Goal: Information Seeking & Learning: Compare options

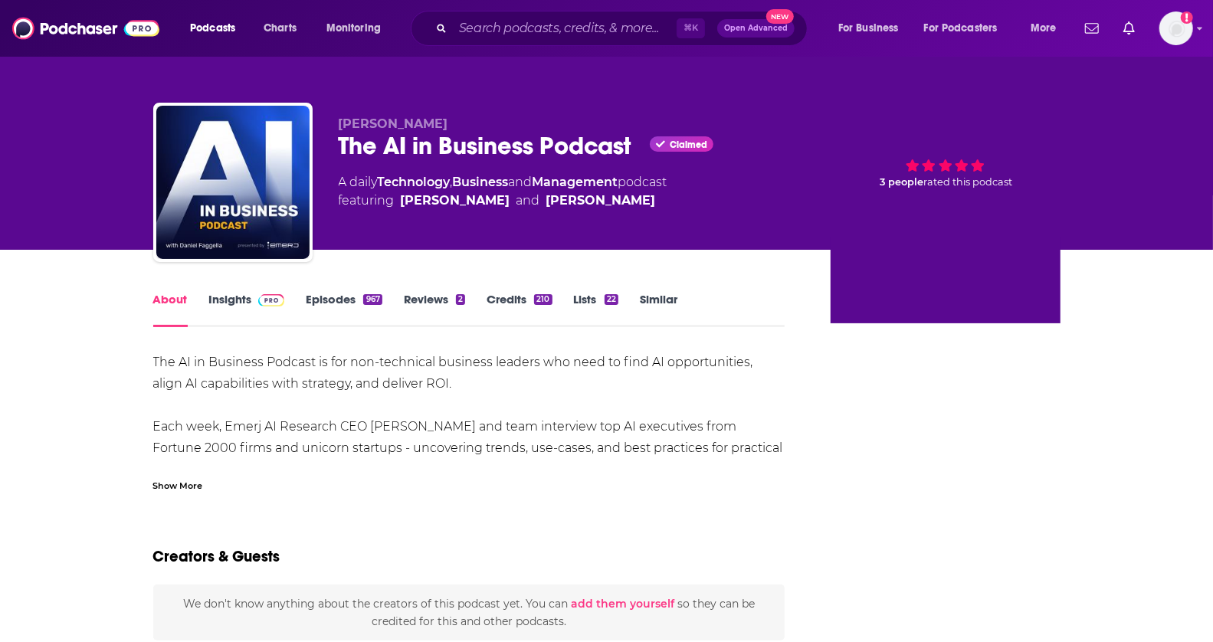
click at [223, 309] on link "Insights" at bounding box center [247, 309] width 76 height 35
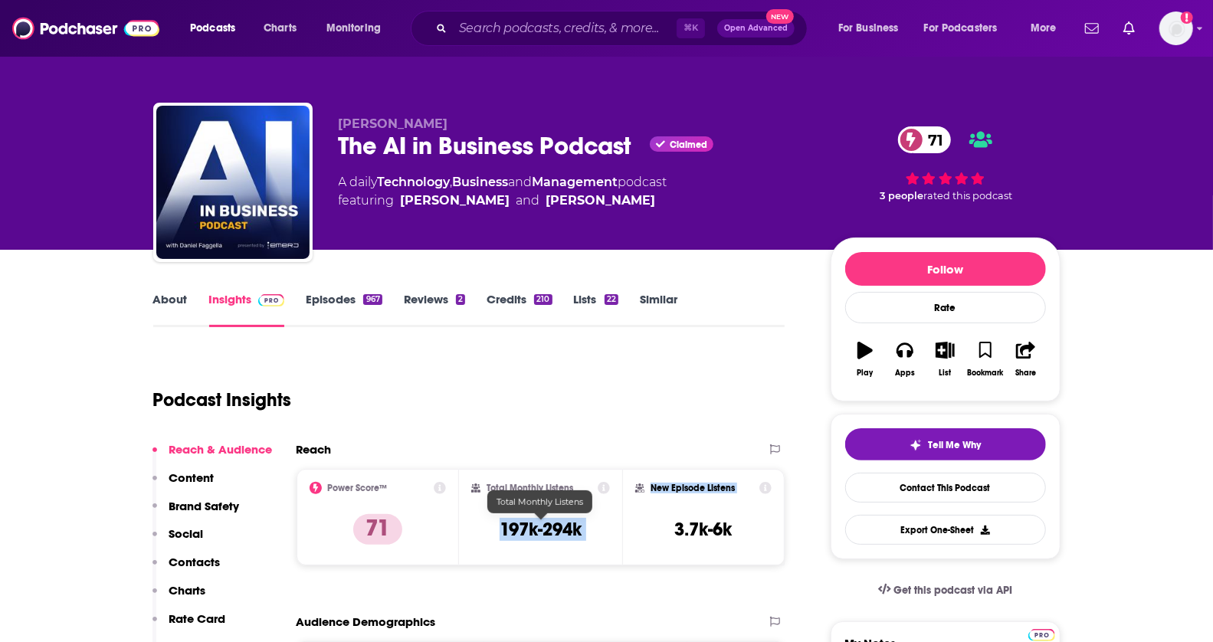
drag, startPoint x: 500, startPoint y: 536, endPoint x: 638, endPoint y: 536, distance: 137.9
click at [638, 536] on div "Power Score™ 71 Total Monthly Listens 197k-294k New Episode Listens 3.7k-6k" at bounding box center [541, 517] width 489 height 97
copy div "197k-294k New Episode Listens"
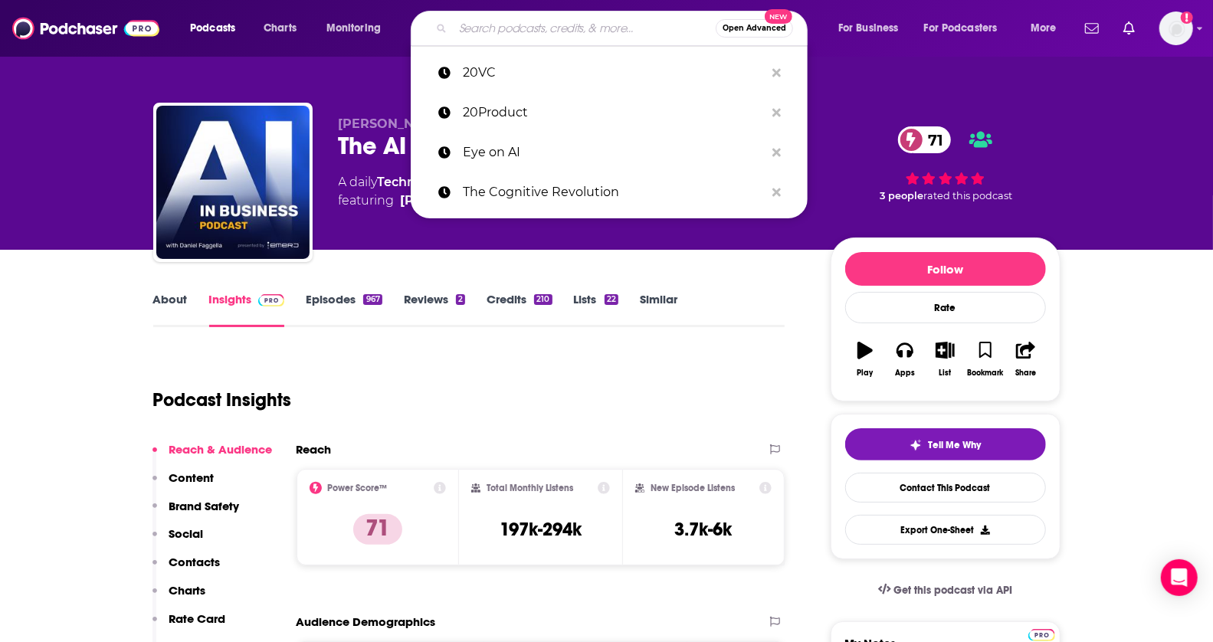
click at [577, 26] on input "Search podcasts, credits, & more..." at bounding box center [584, 28] width 263 height 25
paste input "Acquired Podcast"
type input "Acquired Podcast"
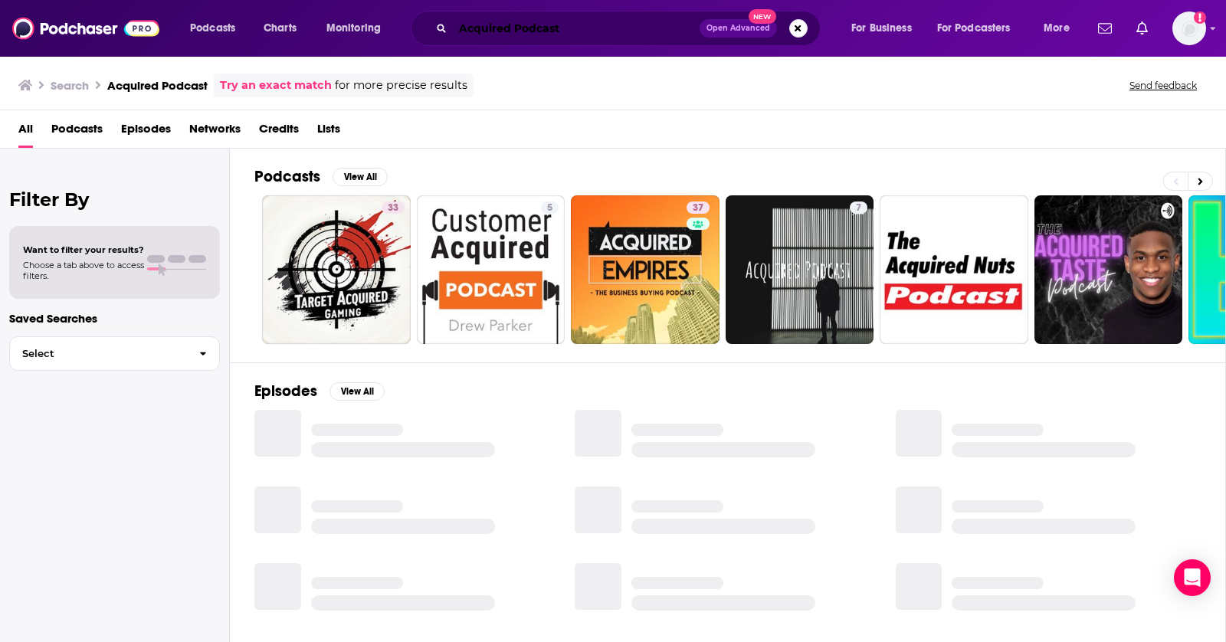
click at [548, 23] on input "Acquired Podcast" at bounding box center [576, 28] width 247 height 25
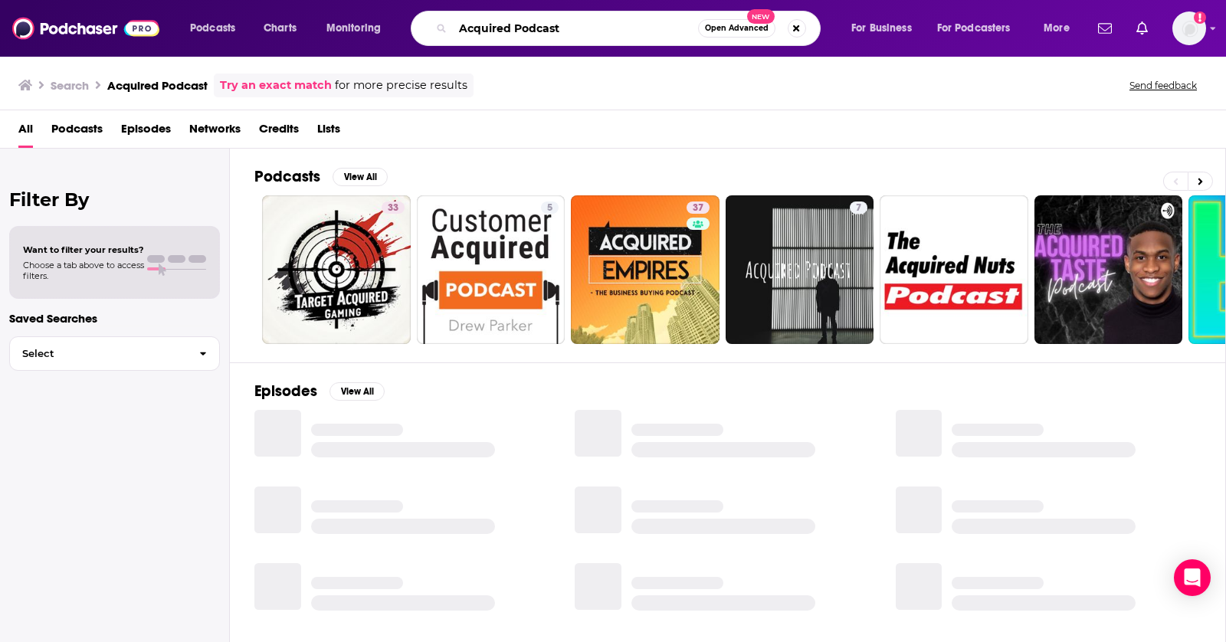
click at [548, 23] on input "Acquired Podcast" at bounding box center [575, 28] width 245 height 25
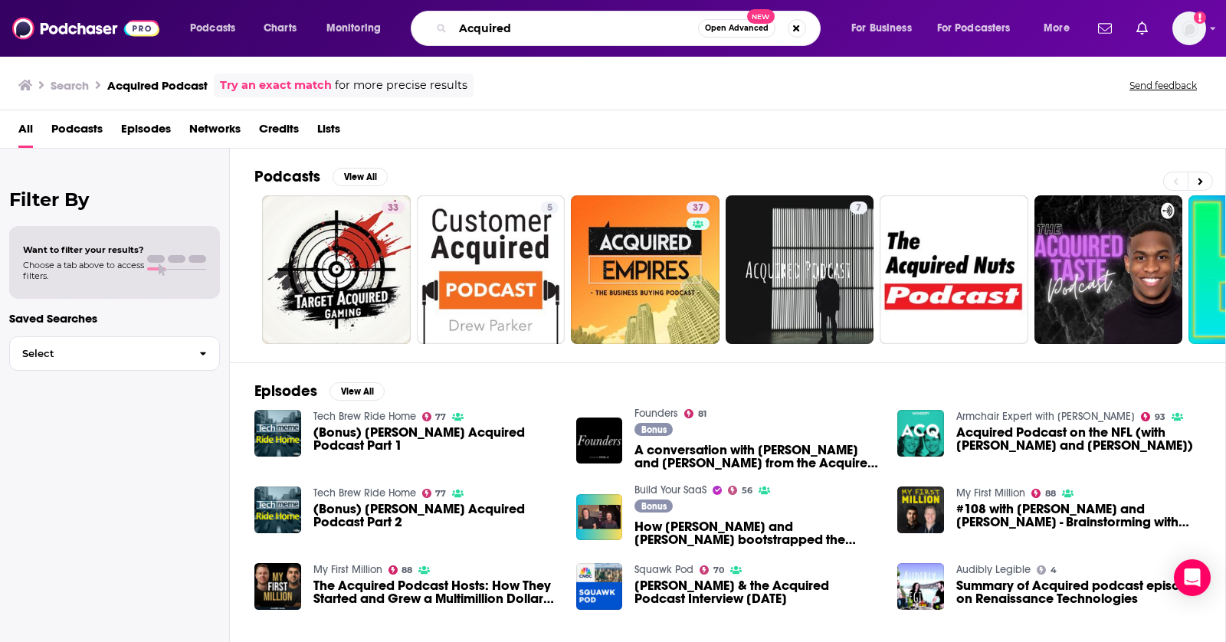
type input "Acquired"
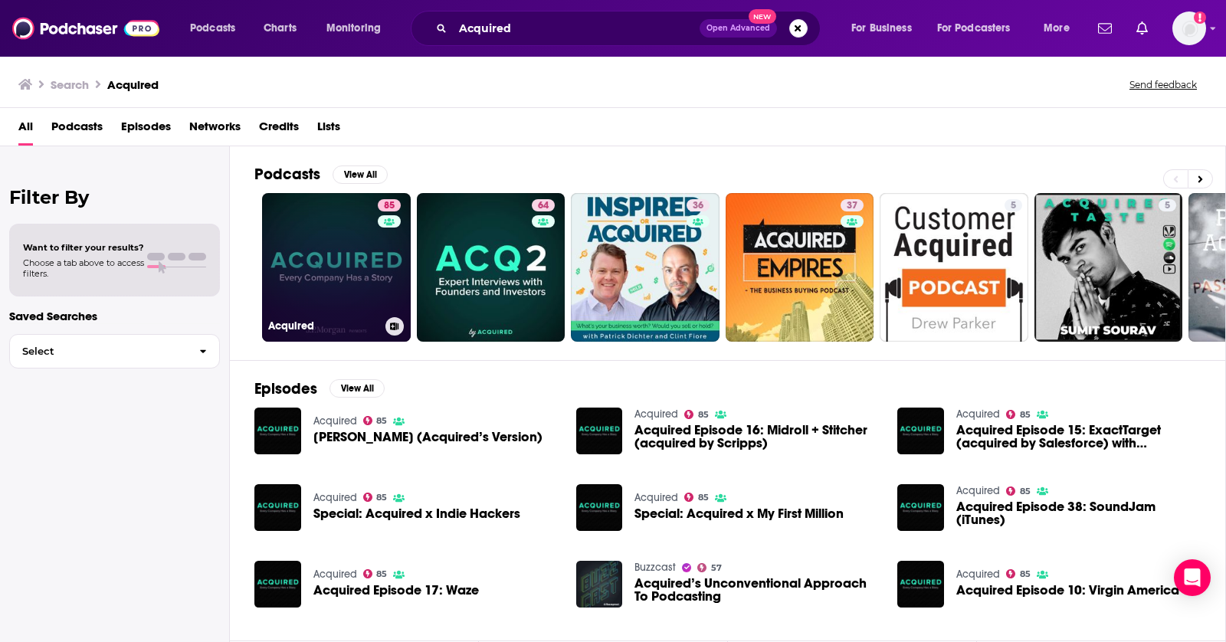
click at [333, 277] on link "85 Acquired" at bounding box center [336, 267] width 149 height 149
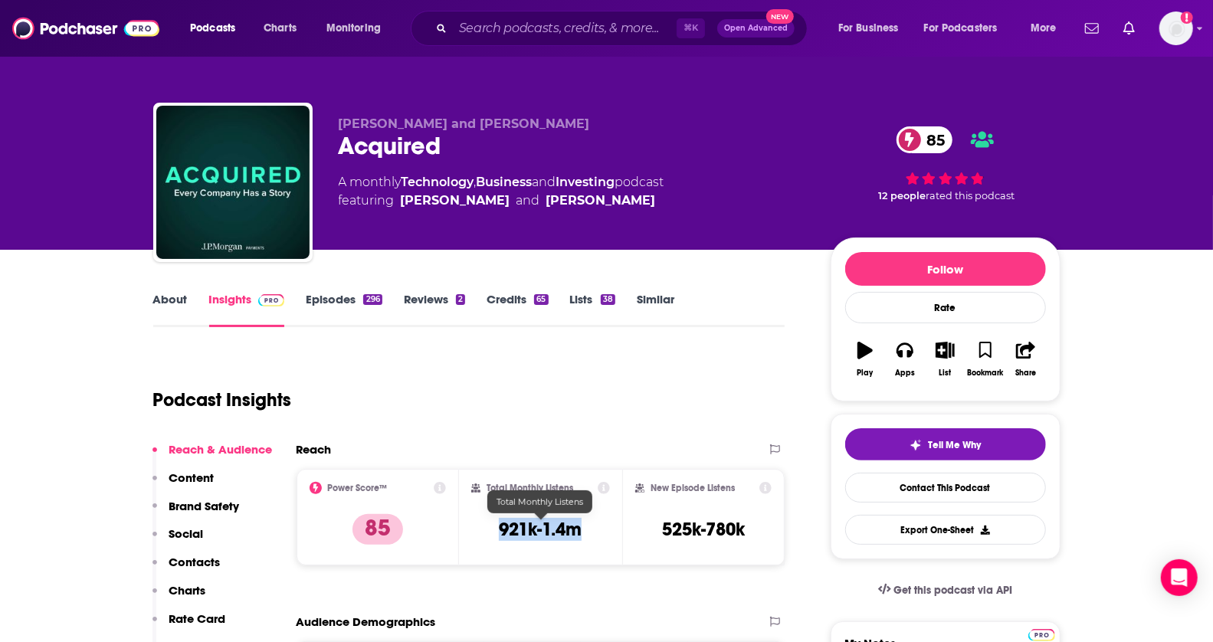
drag, startPoint x: 494, startPoint y: 522, endPoint x: 592, endPoint y: 522, distance: 98.1
click at [592, 522] on div "Total Monthly Listens 921k-1.4m" at bounding box center [540, 517] width 139 height 70
copy h3 "921k-1.4m"
click at [173, 301] on link "About" at bounding box center [170, 309] width 34 height 35
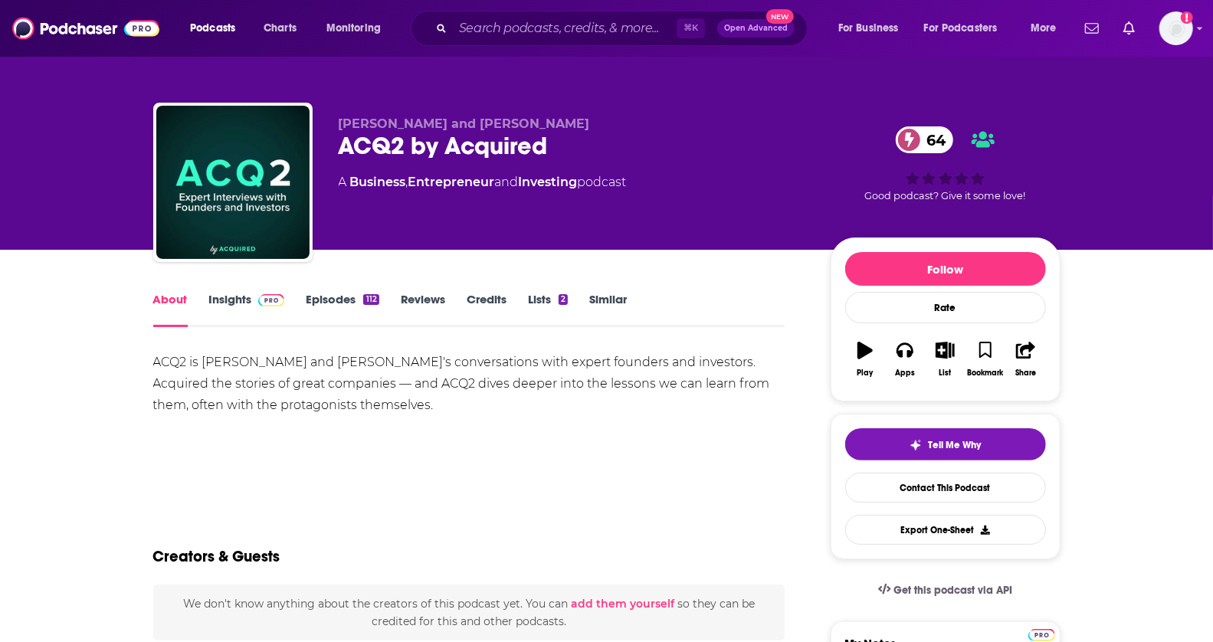
click at [235, 293] on link "Insights" at bounding box center [247, 309] width 76 height 35
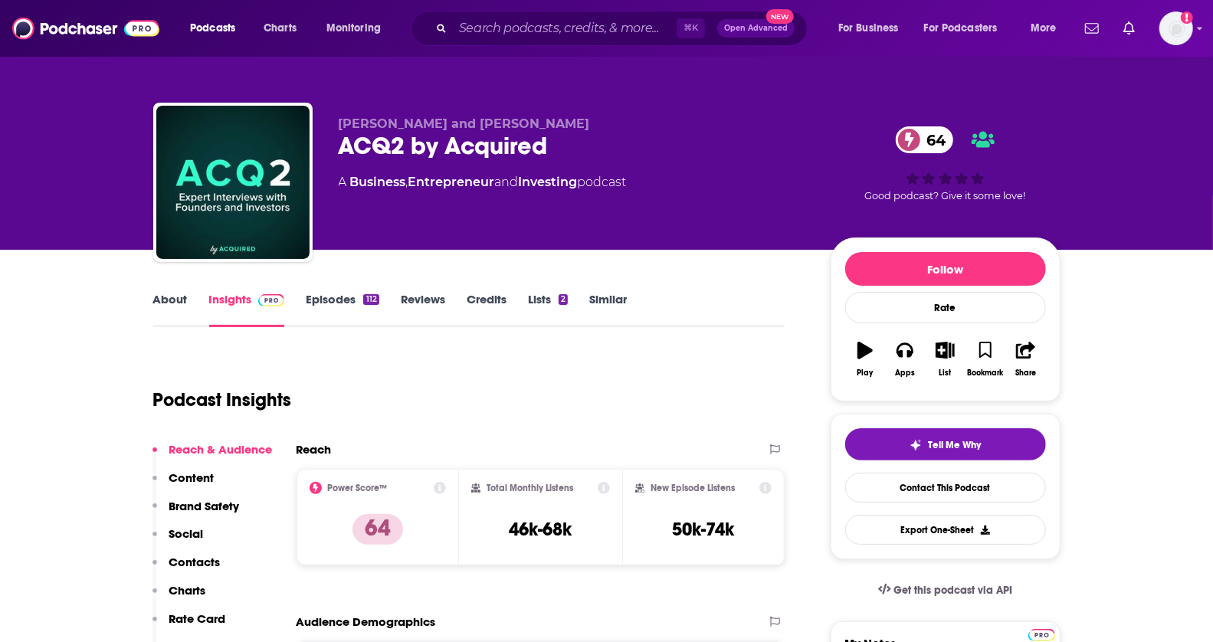
drag, startPoint x: 497, startPoint y: 514, endPoint x: 582, endPoint y: 515, distance: 85.1
click at [582, 515] on div "Total Monthly Listens 46k-68k" at bounding box center [540, 517] width 139 height 70
copy h3 "46k-68k"
drag, startPoint x: 581, startPoint y: 529, endPoint x: 503, endPoint y: 529, distance: 78.2
click at [503, 529] on div "Total Monthly Listens 46k-68k" at bounding box center [540, 517] width 139 height 70
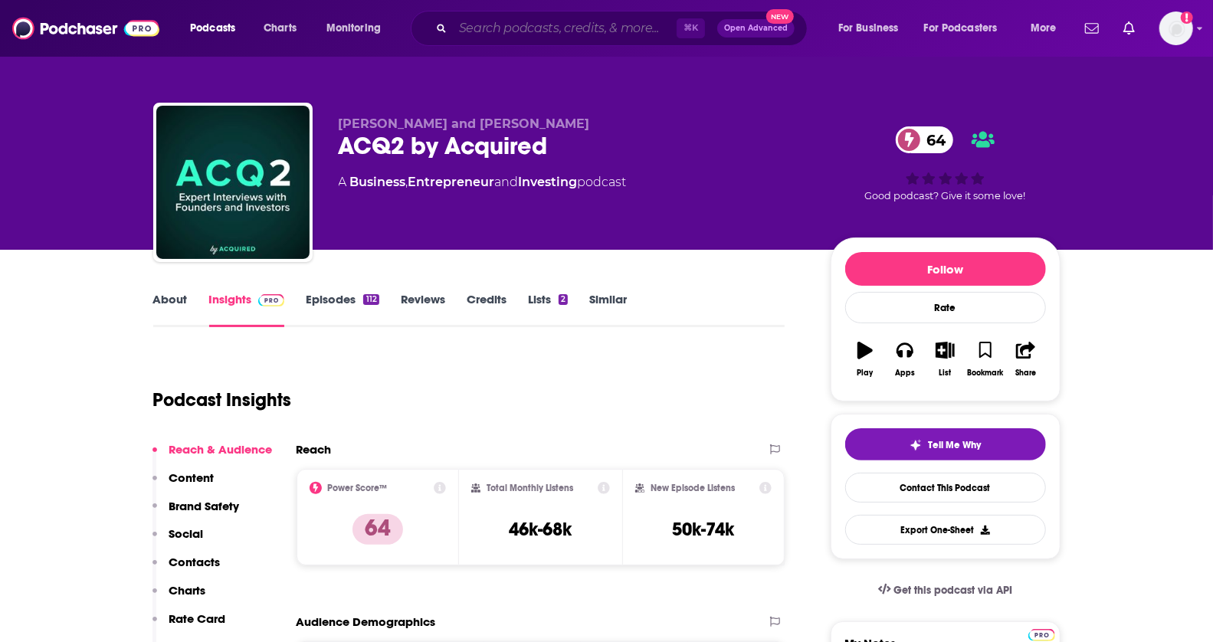
click at [468, 34] on input "Search podcasts, credits, & more..." at bounding box center [565, 28] width 224 height 25
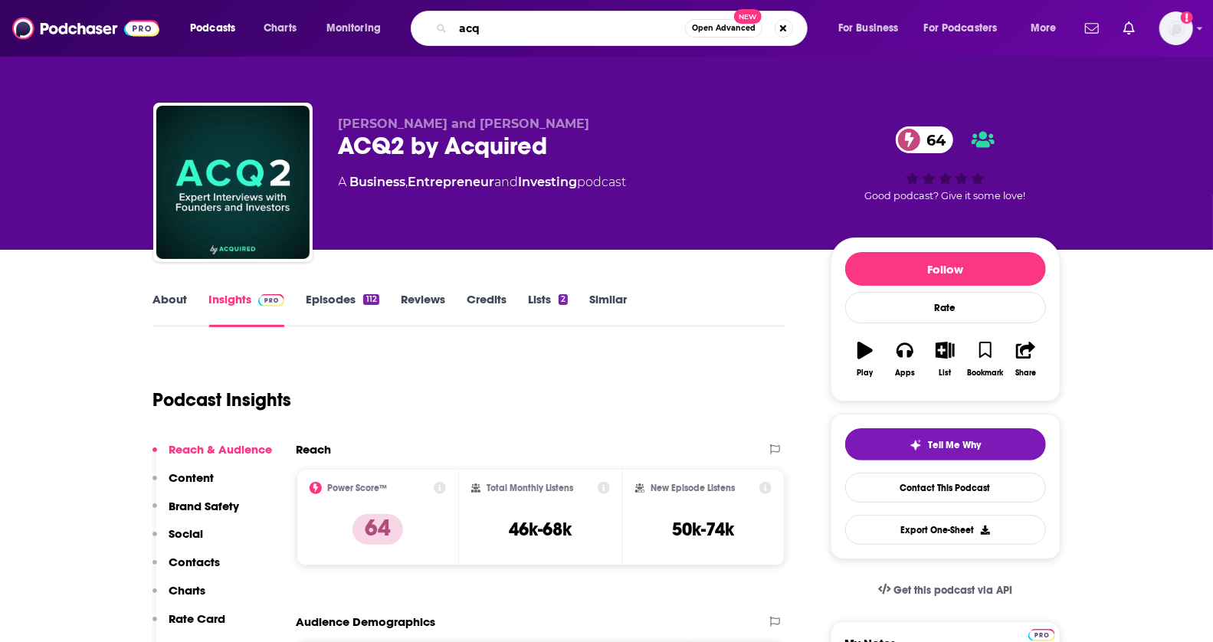
type input "acq2"
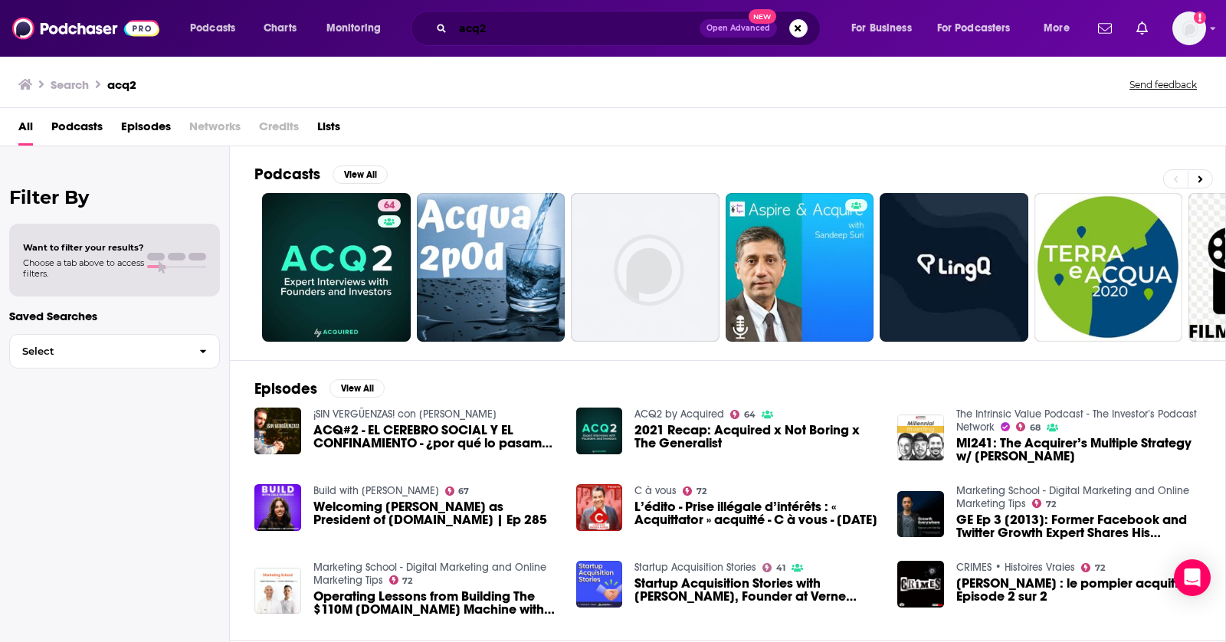
click at [503, 31] on input "acq2" at bounding box center [576, 28] width 247 height 25
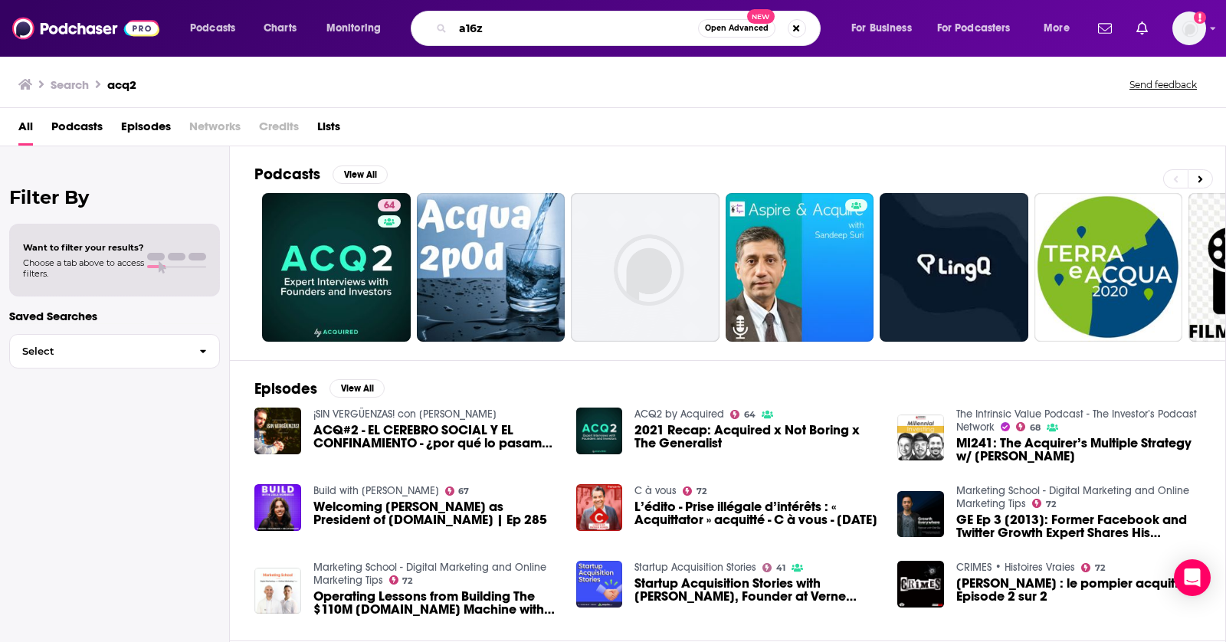
type input "a16z"
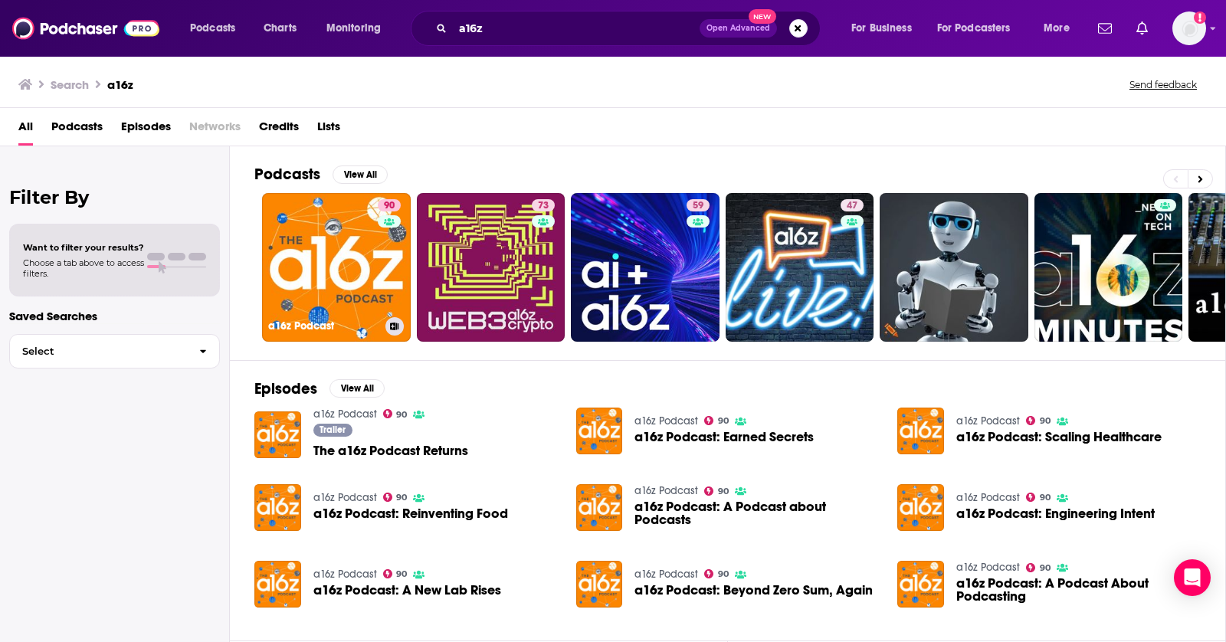
click at [313, 230] on link "90 a16z Podcast" at bounding box center [336, 267] width 149 height 149
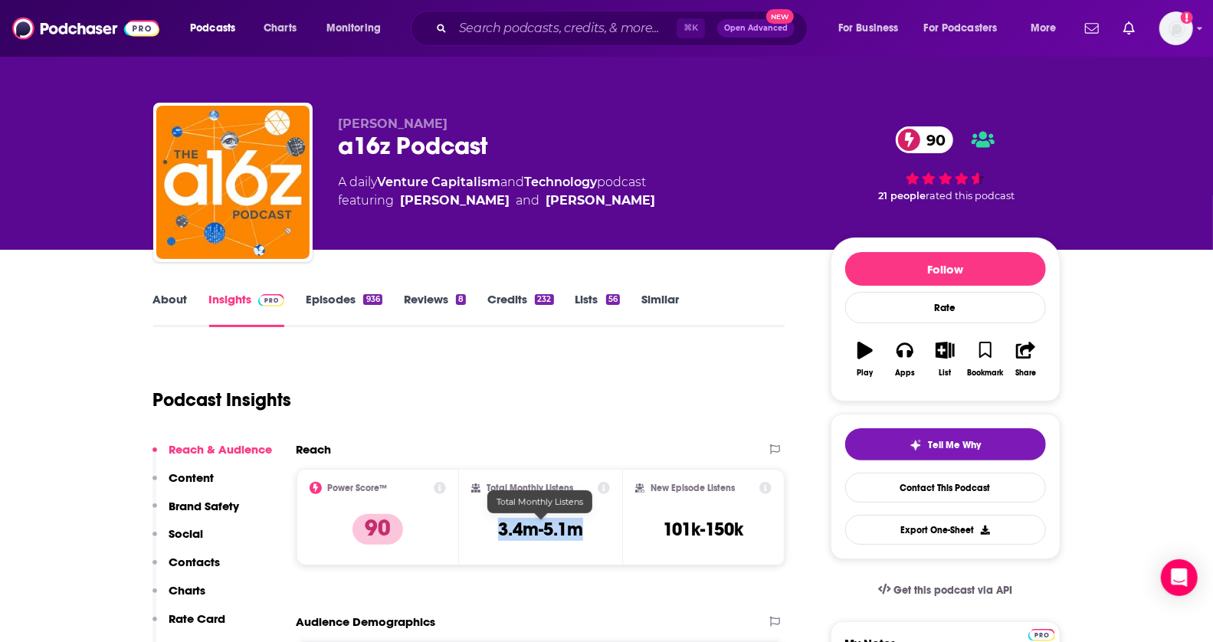
drag, startPoint x: 495, startPoint y: 535, endPoint x: 576, endPoint y: 534, distance: 81.2
click at [576, 535] on div "Total Monthly Listens 3.4m-5.1m" at bounding box center [540, 517] width 139 height 70
copy h3 "3.4m-5.1m"
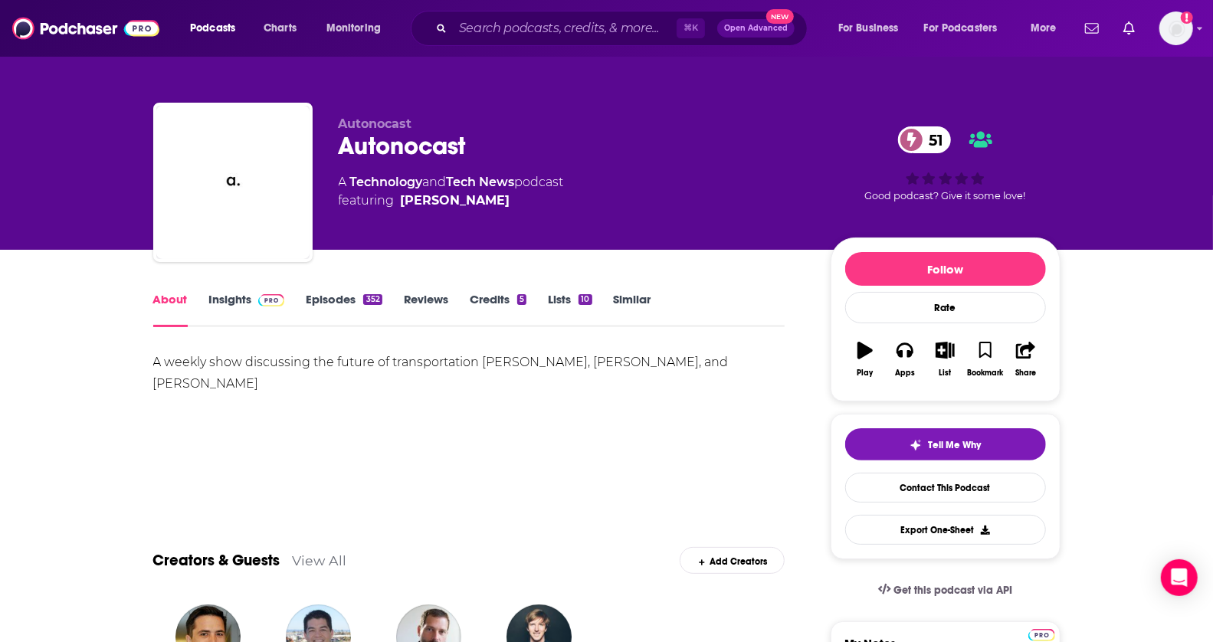
click at [250, 299] on link "Insights" at bounding box center [247, 309] width 76 height 35
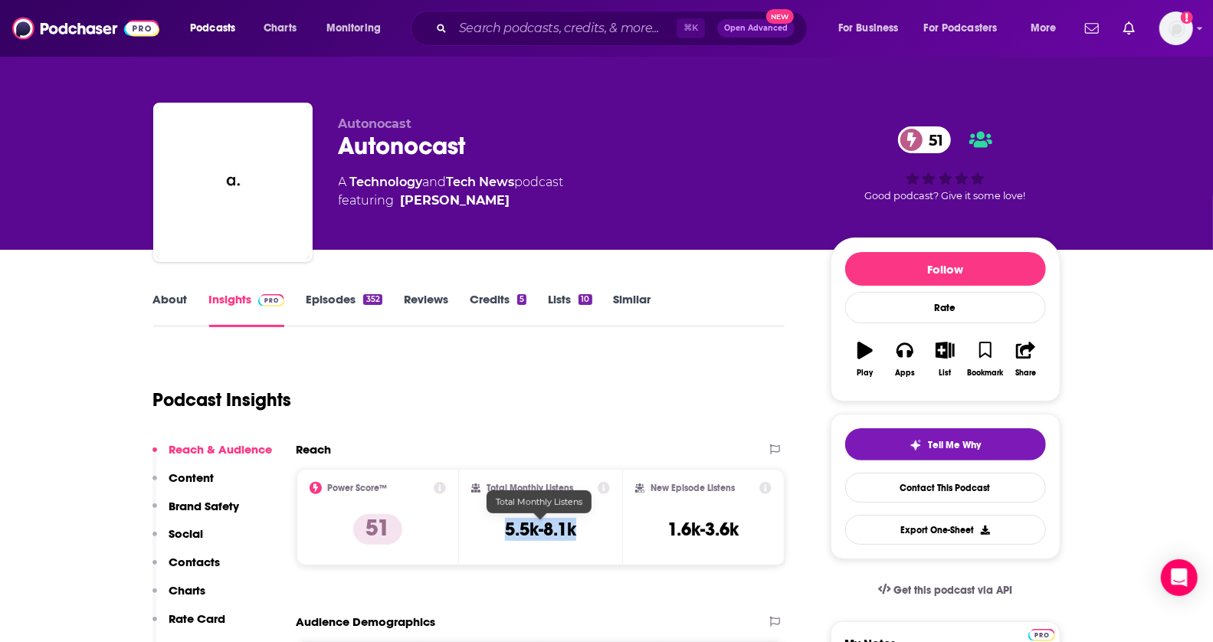
drag, startPoint x: 500, startPoint y: 527, endPoint x: 605, endPoint y: 527, distance: 105.7
click at [605, 527] on div "Total Monthly Listens 5.5k-8.1k" at bounding box center [540, 517] width 139 height 70
copy h3 "5.5k-8.1k"
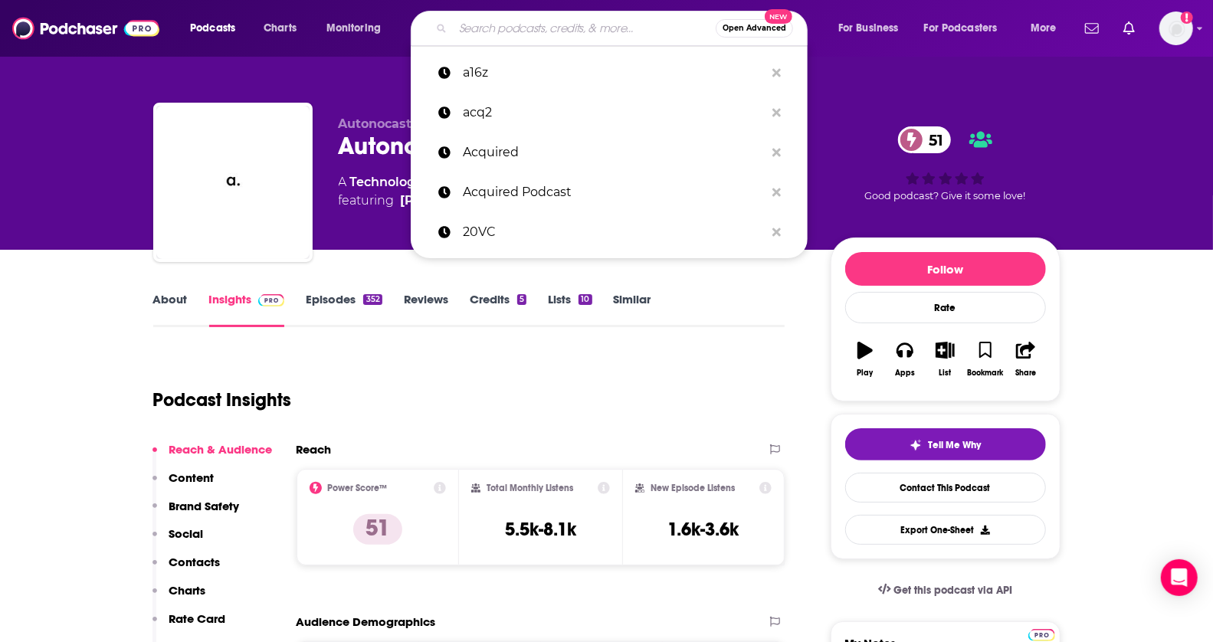
click at [508, 35] on input "Search podcasts, credits, & more..." at bounding box center [584, 28] width 263 height 25
paste input "Beyond the Prompt"
type input "Beyond the Prompt"
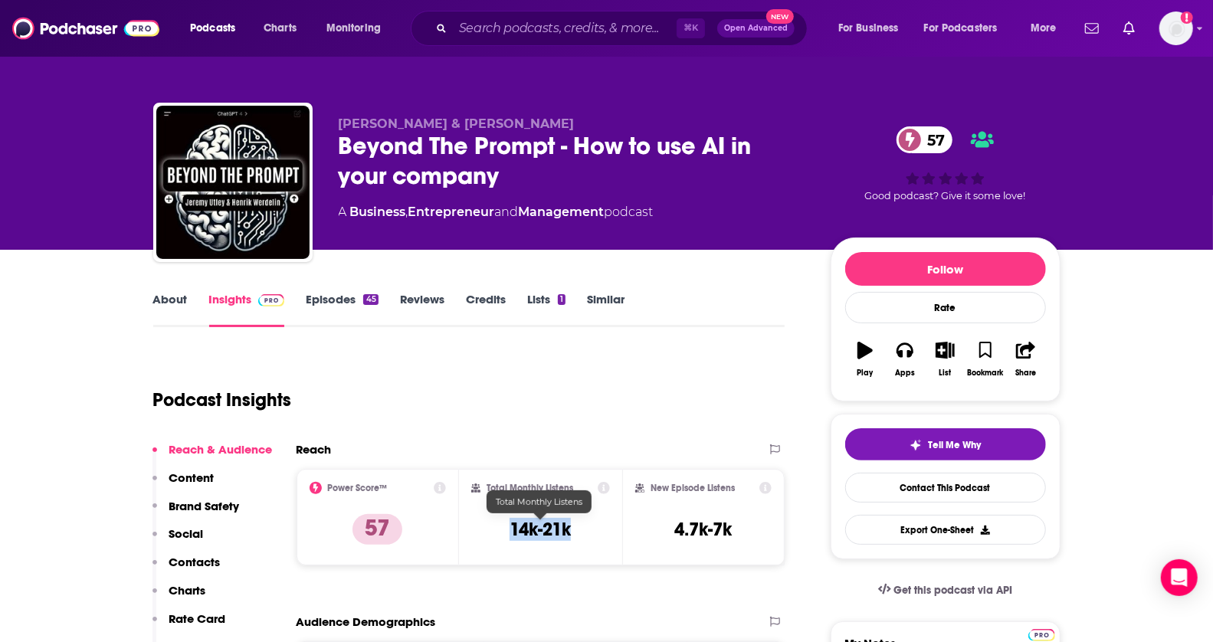
drag, startPoint x: 504, startPoint y: 531, endPoint x: 595, endPoint y: 531, distance: 90.4
click at [595, 531] on div "Total Monthly Listens 14k-21k" at bounding box center [540, 517] width 139 height 70
copy h3 "14k-21k"
click at [531, 27] on input "Search podcasts, credits, & more..." at bounding box center [565, 28] width 224 height 25
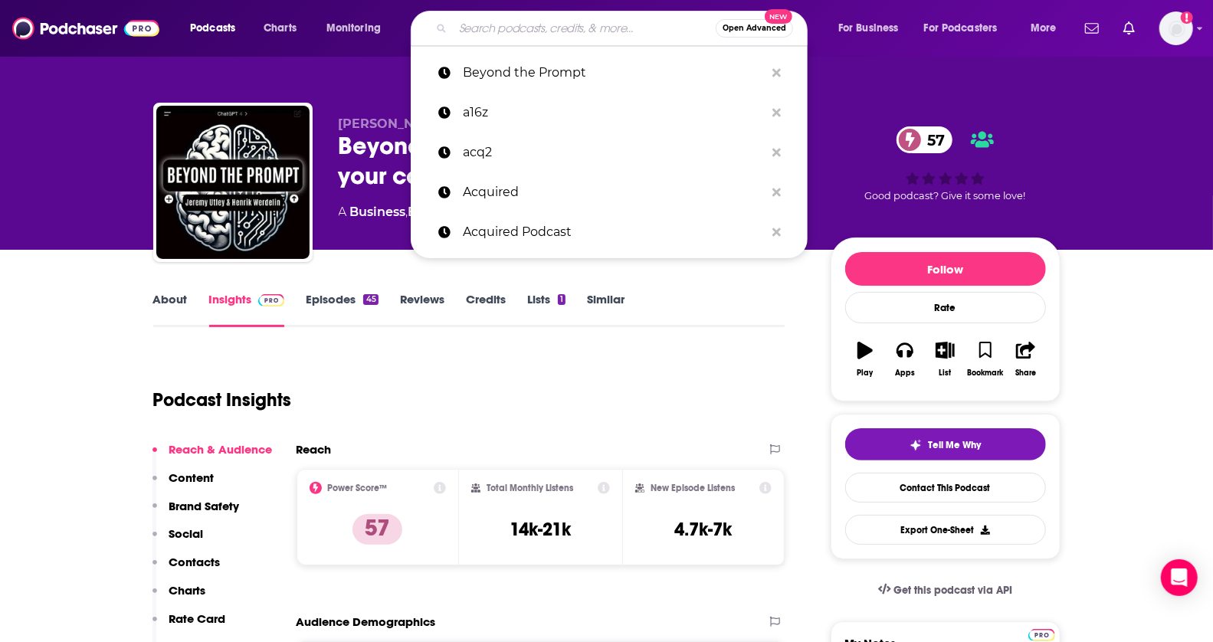
paste input "Big Technology"
type input "Big Technology"
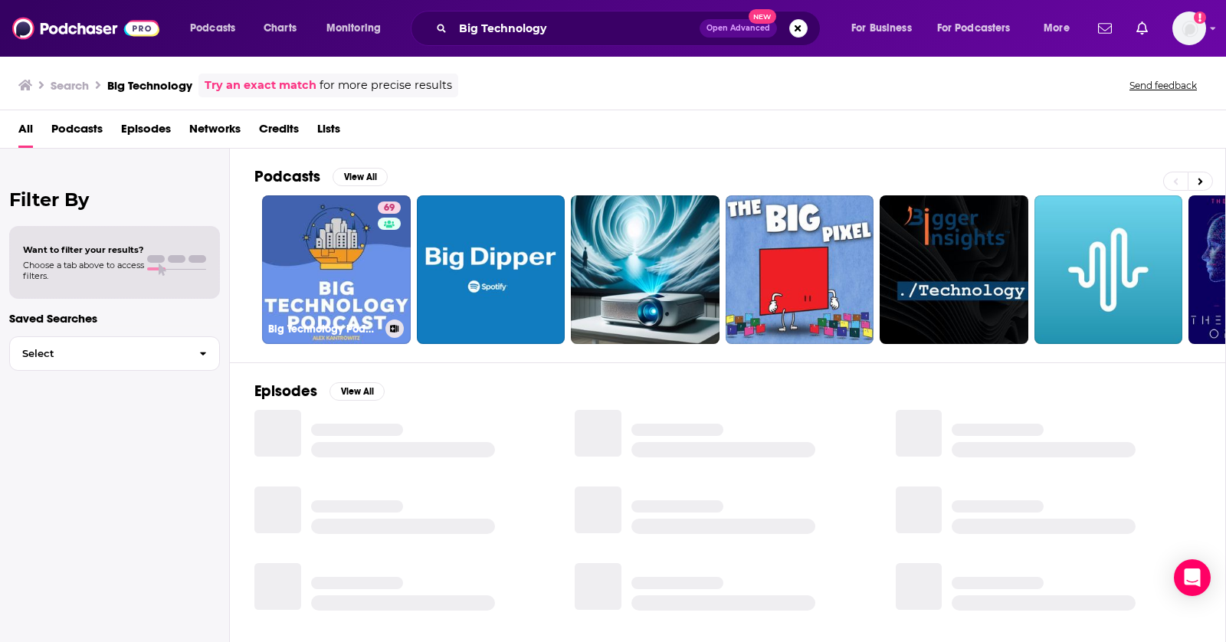
click at [312, 250] on link "69 Big Technology Podcast" at bounding box center [336, 269] width 149 height 149
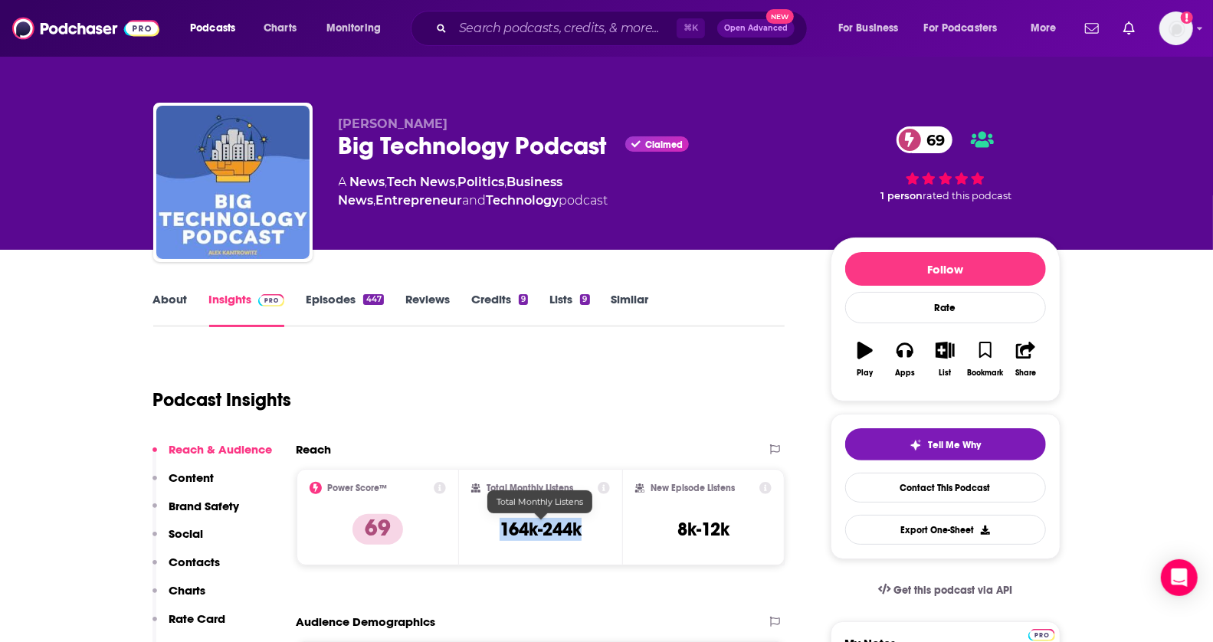
drag, startPoint x: 490, startPoint y: 522, endPoint x: 602, endPoint y: 522, distance: 111.9
click at [602, 522] on div "Total Monthly Listens 164k-244k" at bounding box center [540, 517] width 139 height 70
click at [515, 33] on input "Search podcasts, credits, & more..." at bounding box center [565, 28] width 224 height 25
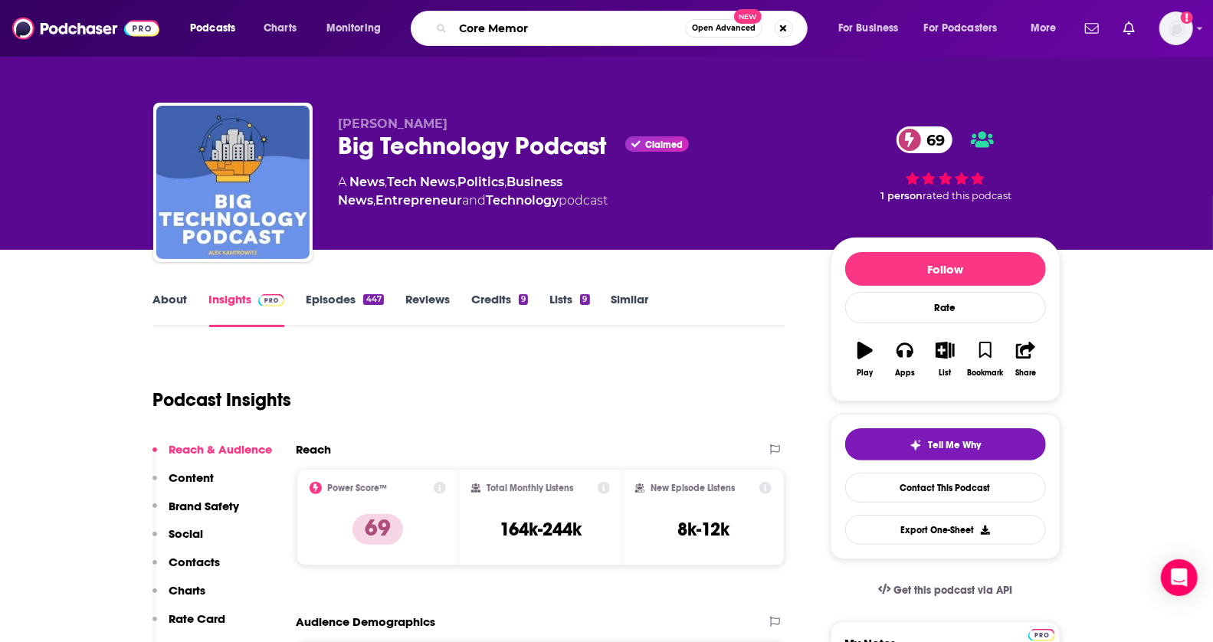
type input "Core Memory"
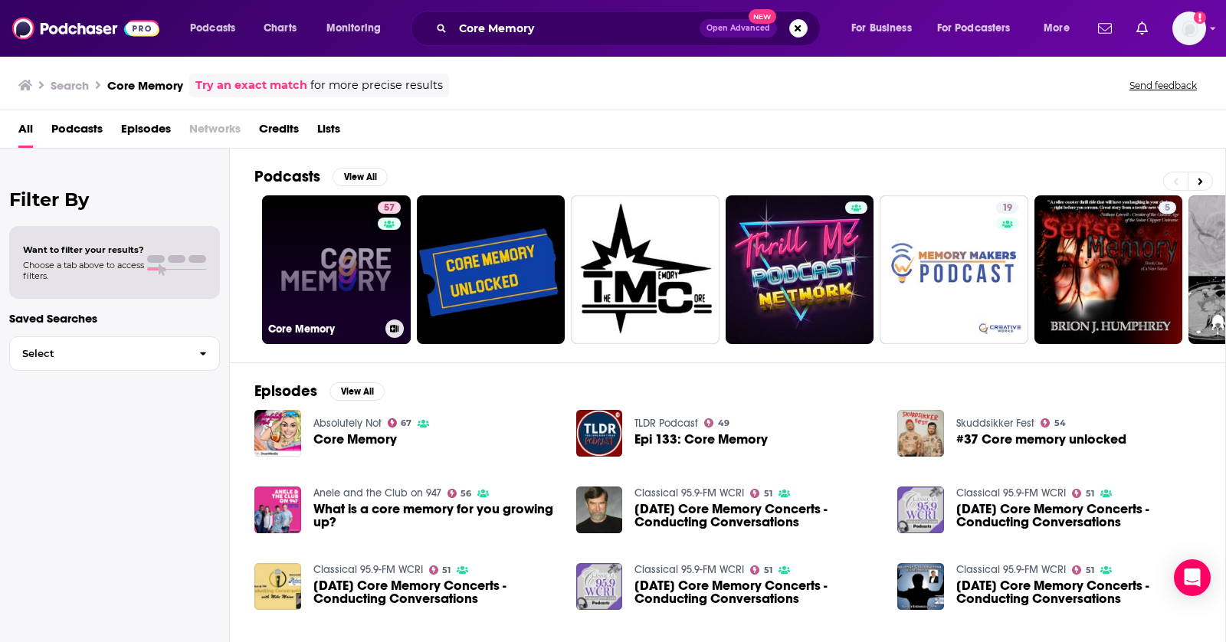
click at [358, 265] on link "57 Core Memory" at bounding box center [336, 269] width 149 height 149
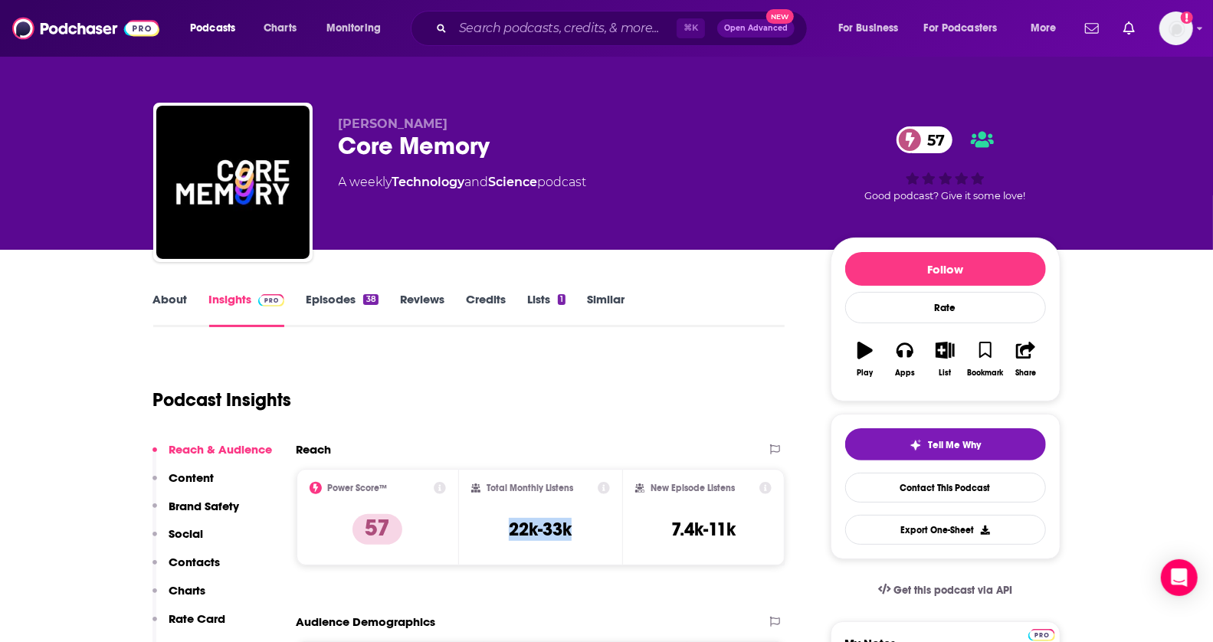
drag, startPoint x: 498, startPoint y: 523, endPoint x: 573, endPoint y: 523, distance: 75.1
click at [573, 523] on div "Total Monthly Listens 22k-33k" at bounding box center [540, 517] width 139 height 70
copy h3 "22k-33k"
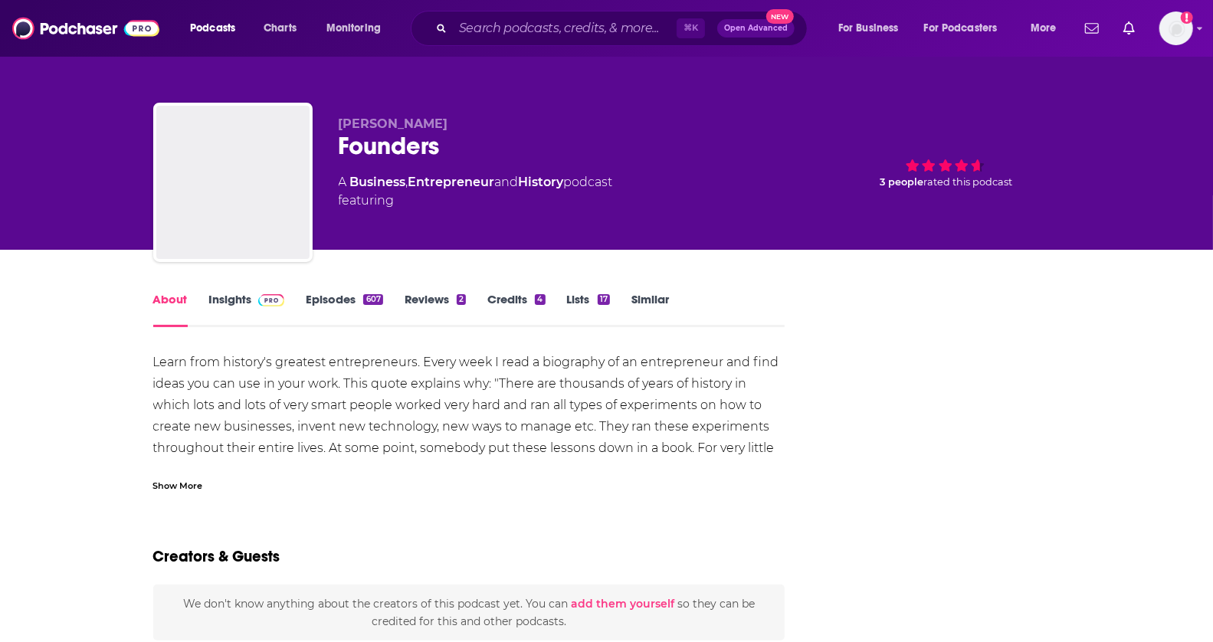
click at [231, 293] on link "Insights" at bounding box center [247, 309] width 76 height 35
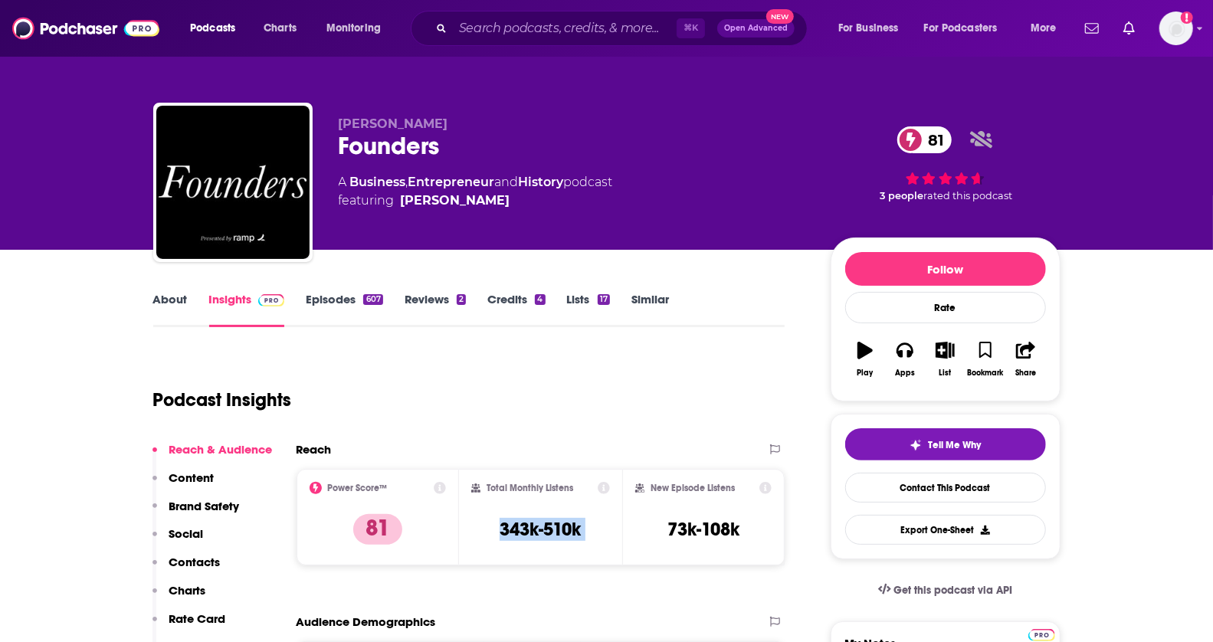
drag, startPoint x: 490, startPoint y: 520, endPoint x: 630, endPoint y: 520, distance: 140.2
click at [630, 520] on div "Power Score™ 81 Total Monthly Listens 343k-510k New Episode Listens 73k-108k" at bounding box center [541, 517] width 489 height 97
copy div "343k-510k"
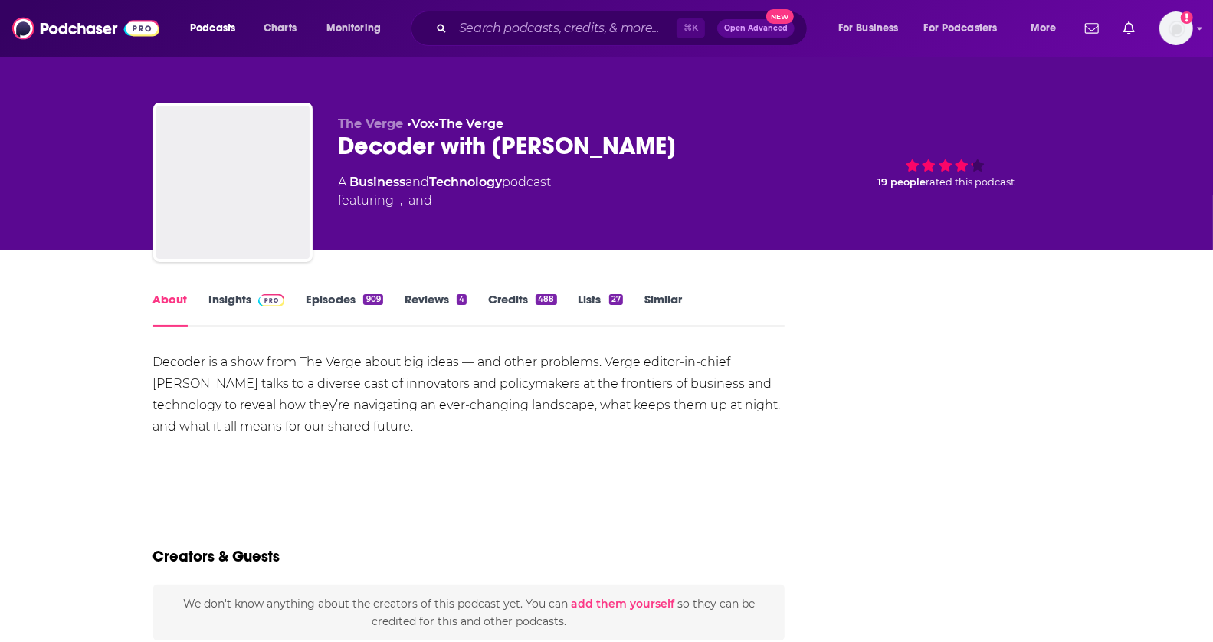
click at [239, 301] on link "Insights" at bounding box center [247, 309] width 76 height 35
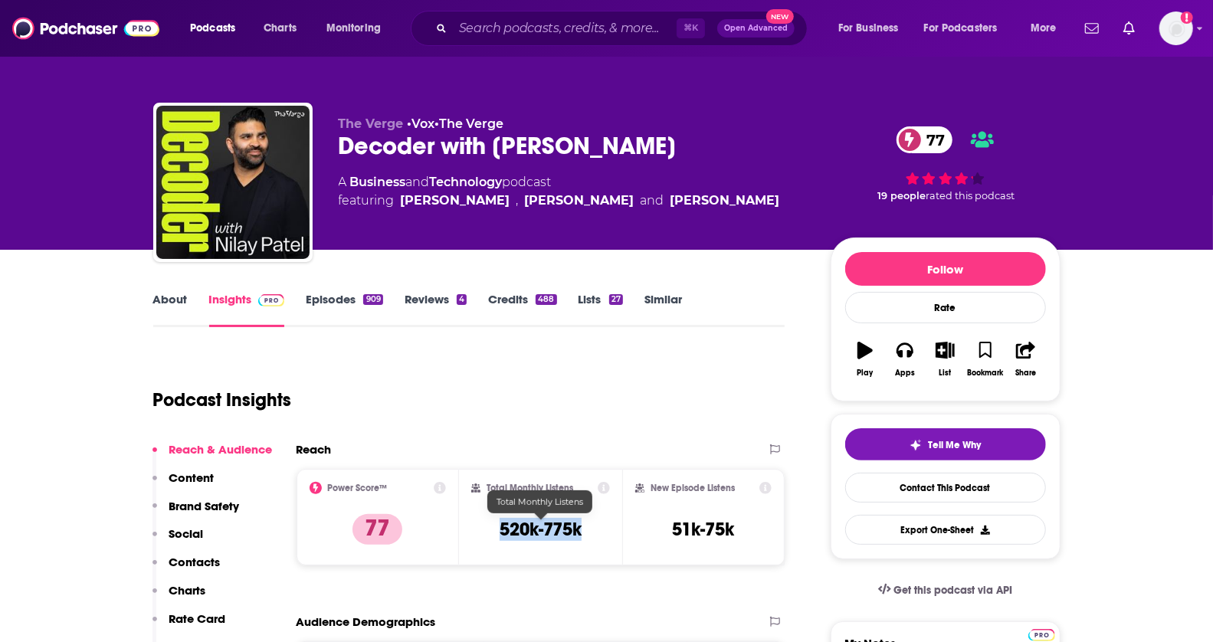
drag, startPoint x: 487, startPoint y: 524, endPoint x: 596, endPoint y: 524, distance: 109.6
click at [596, 524] on div "Total Monthly Listens 520k-775k" at bounding box center [540, 517] width 139 height 70
copy h3 "520k-775k"
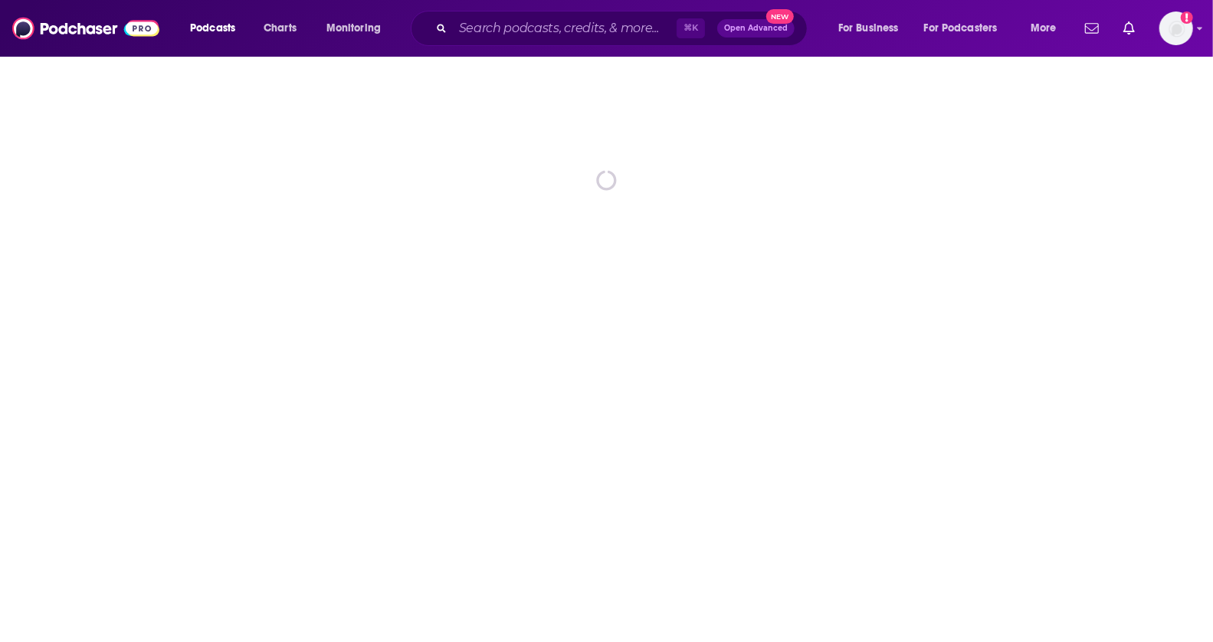
click at [408, 36] on div "Podcasts Charts Monitoring" at bounding box center [302, 28] width 246 height 25
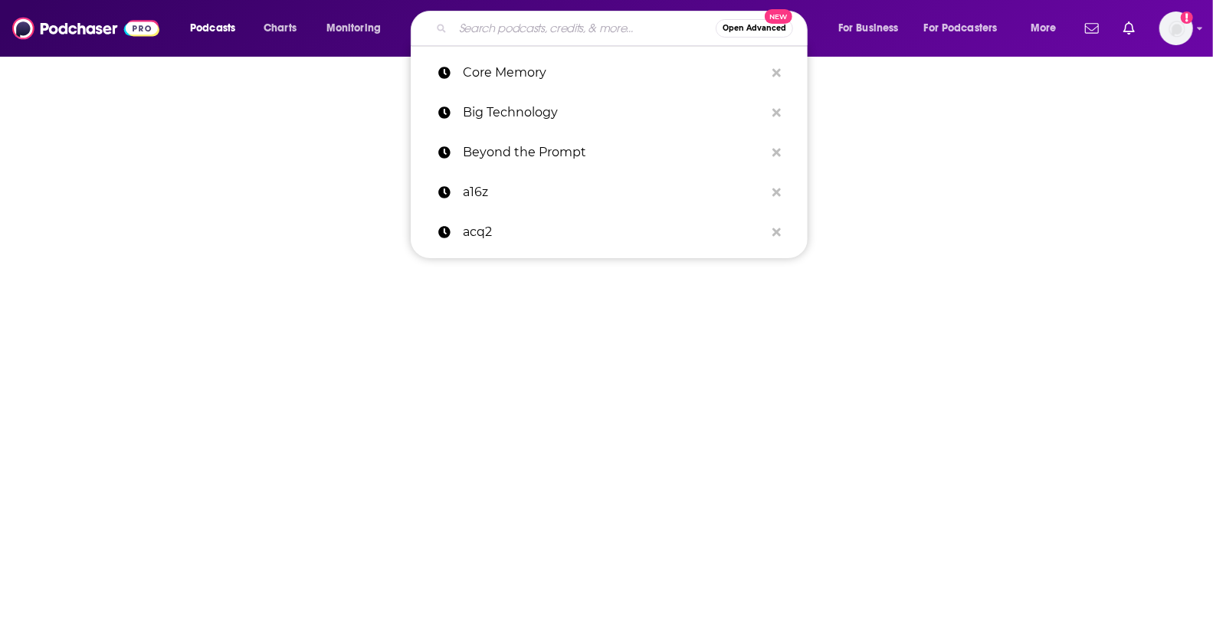
click at [490, 34] on input "Search podcasts, credits, & more..." at bounding box center [584, 28] width 263 height 25
paste input "First Round Capital"
type input "First Round Capital"
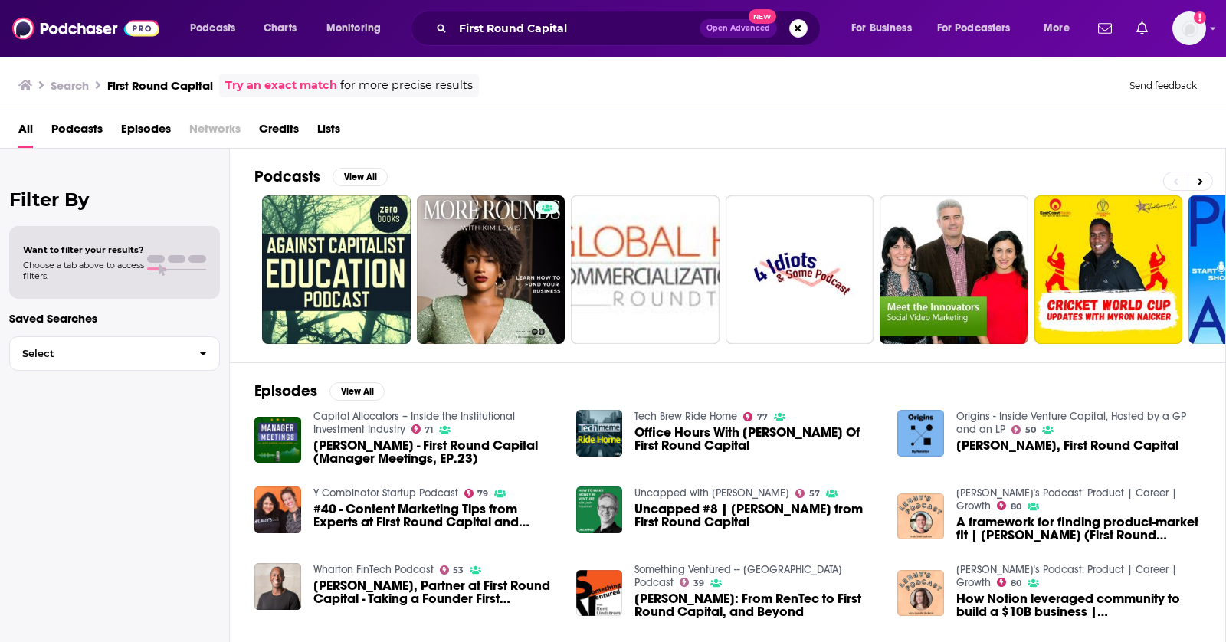
click at [85, 123] on span "Podcasts" at bounding box center [76, 131] width 51 height 31
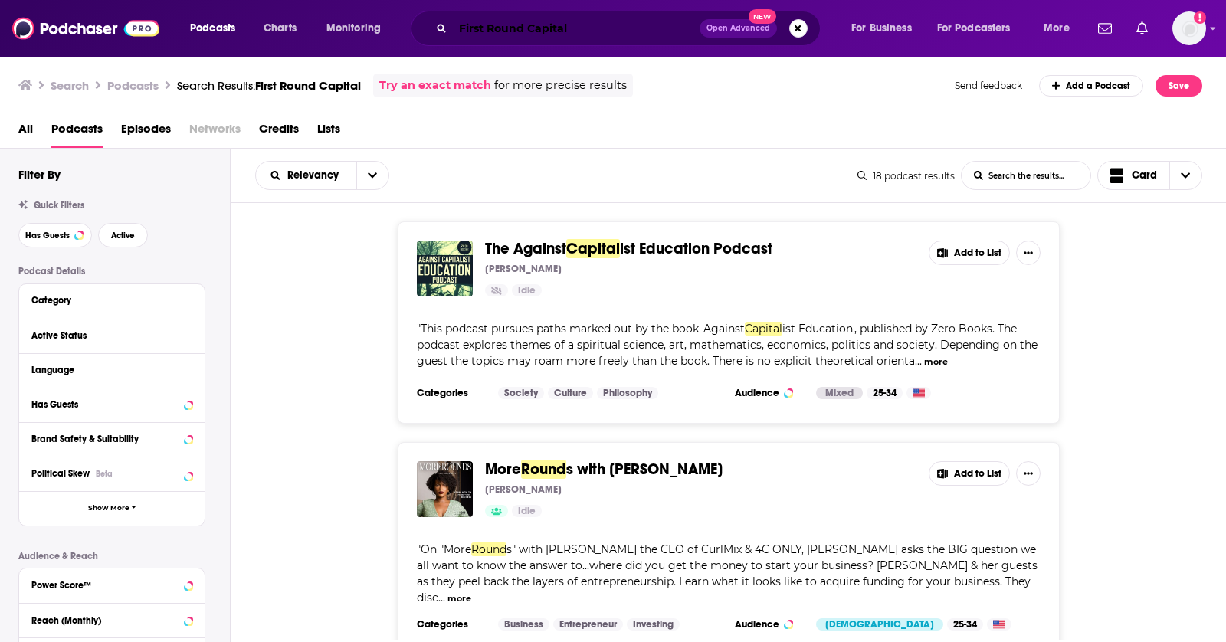
click at [537, 28] on input "First Round Capital" at bounding box center [576, 28] width 247 height 25
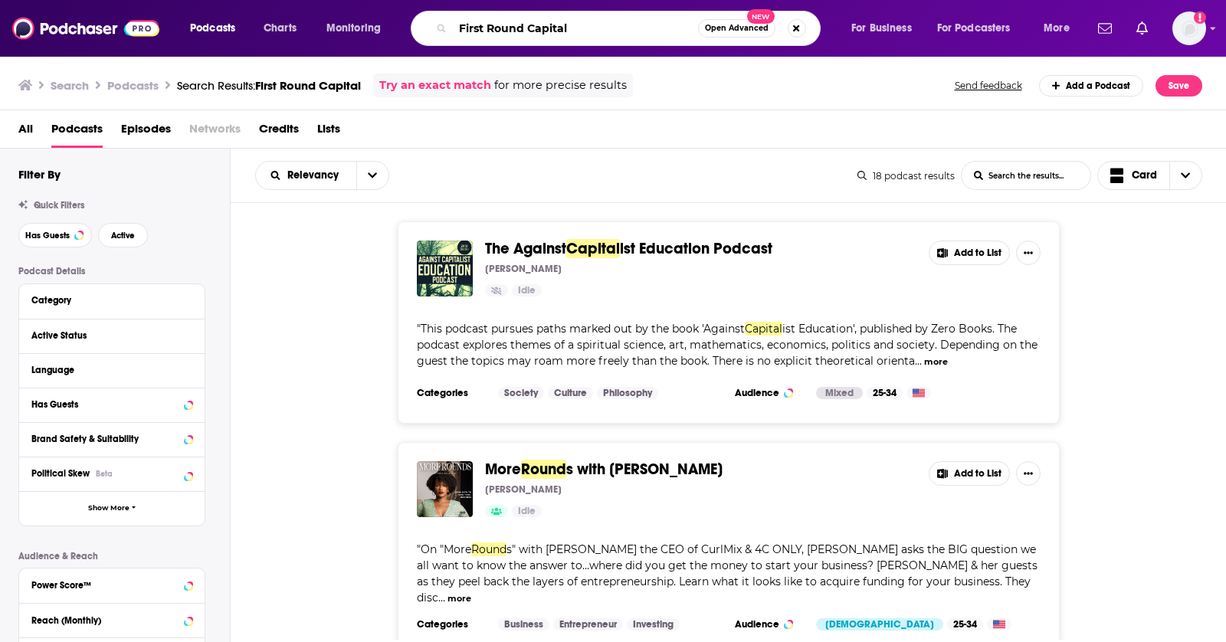
click at [537, 28] on input "First Round Capital" at bounding box center [575, 28] width 245 height 25
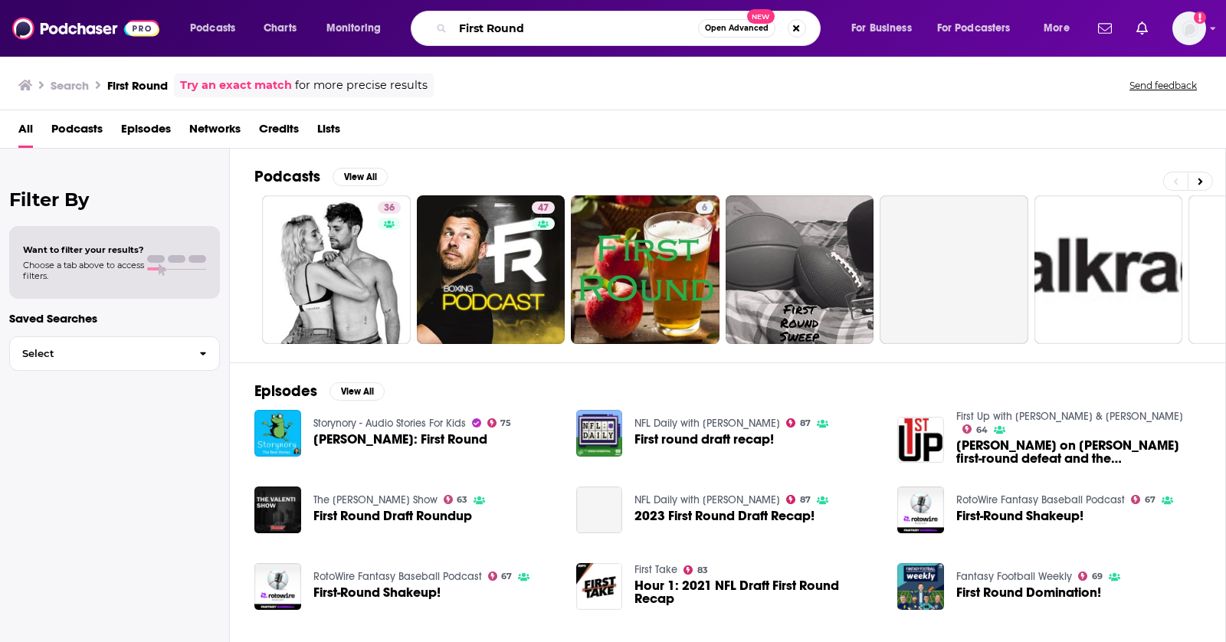
click at [563, 36] on input "First Round" at bounding box center [575, 28] width 245 height 25
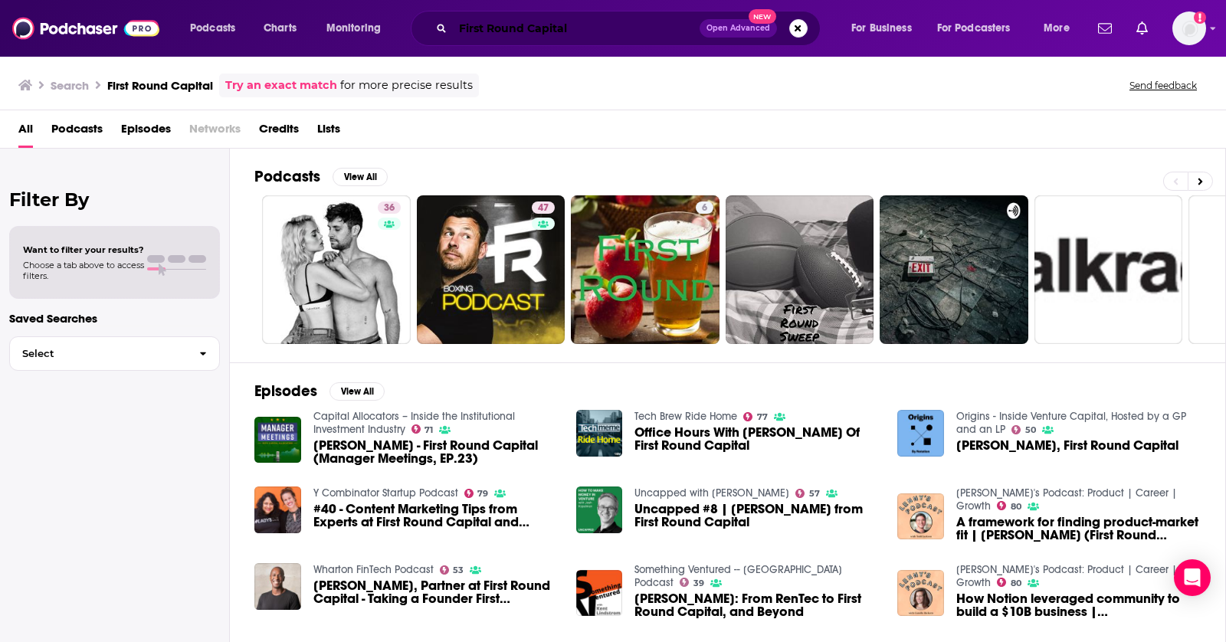
click at [548, 27] on input "First Round Capital" at bounding box center [576, 28] width 247 height 25
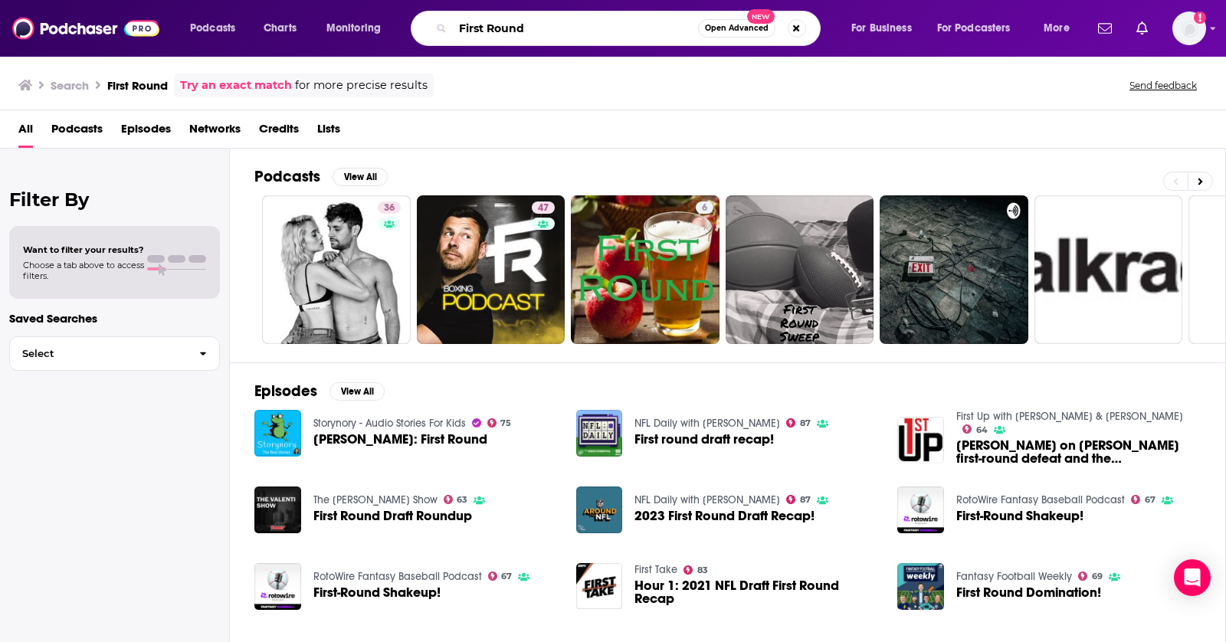
click at [552, 28] on input "First Round" at bounding box center [575, 28] width 245 height 25
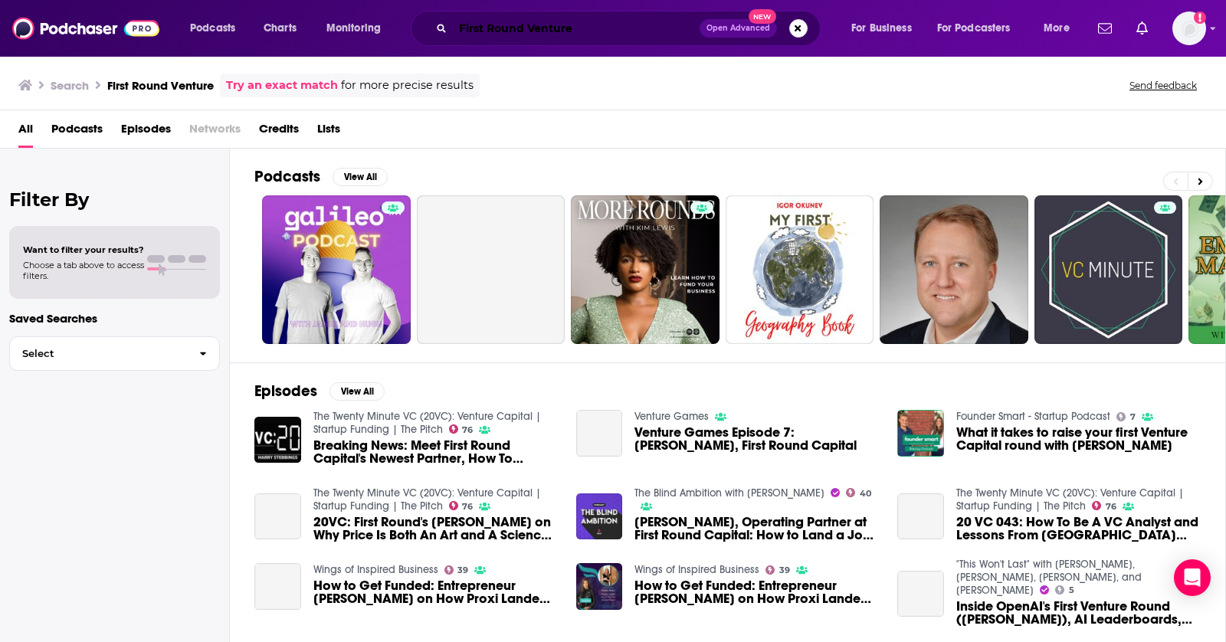
click at [556, 29] on input "First Round Venture" at bounding box center [576, 28] width 247 height 25
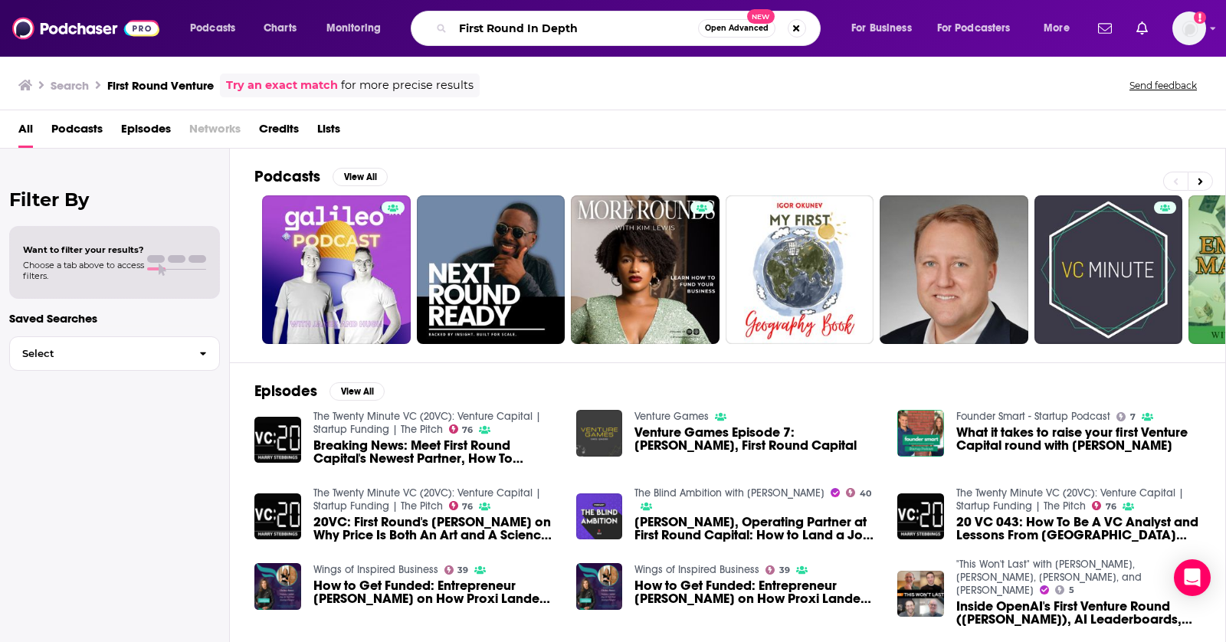
type input "First Round In Depth"
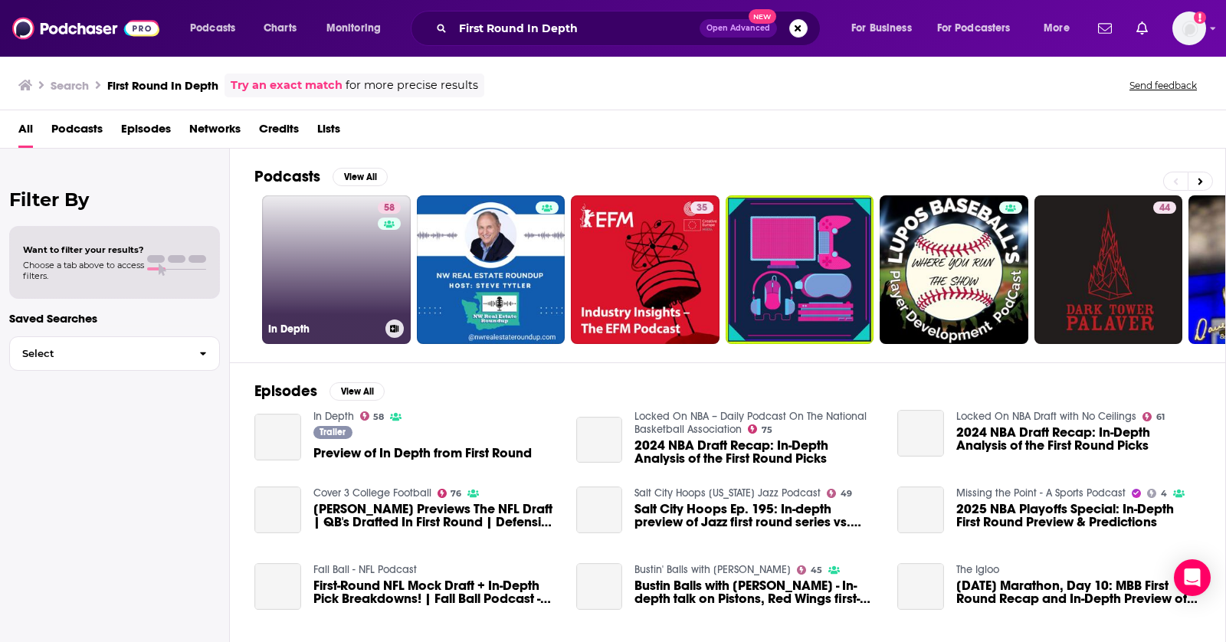
click at [320, 259] on link "58 In Depth" at bounding box center [336, 269] width 149 height 149
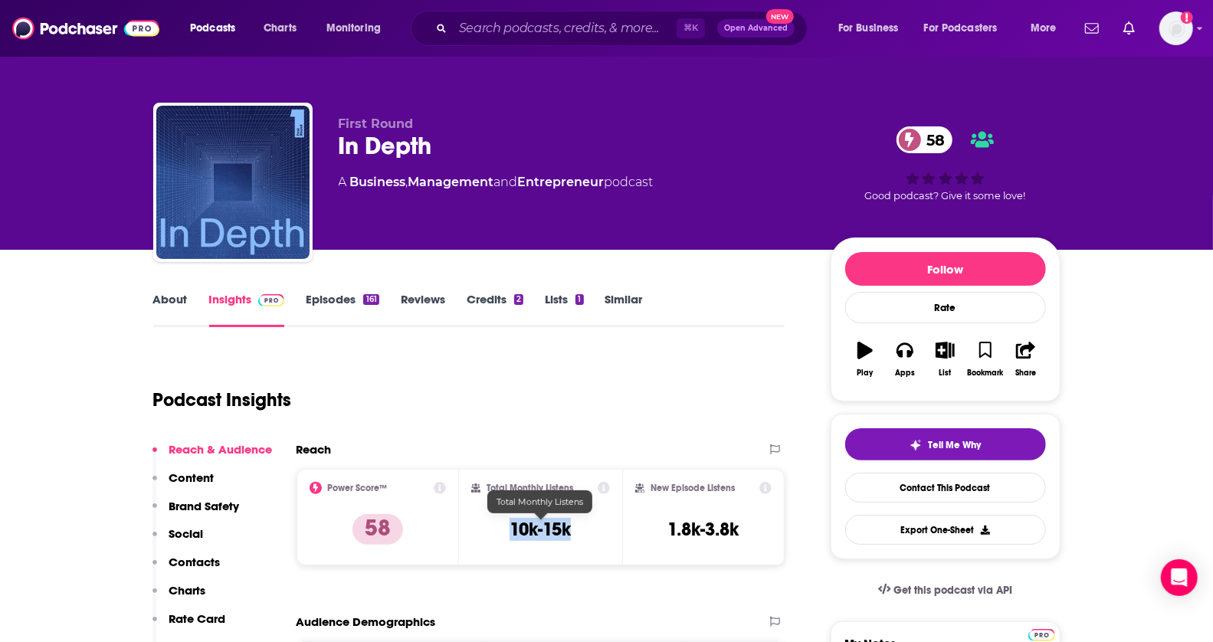
drag, startPoint x: 506, startPoint y: 523, endPoint x: 588, endPoint y: 523, distance: 82.0
click at [588, 523] on div "Total Monthly Listens 10k-15k" at bounding box center [540, 517] width 139 height 70
copy h3 "10k-15k"
click at [351, 301] on link "Episodes 161" at bounding box center [342, 309] width 73 height 35
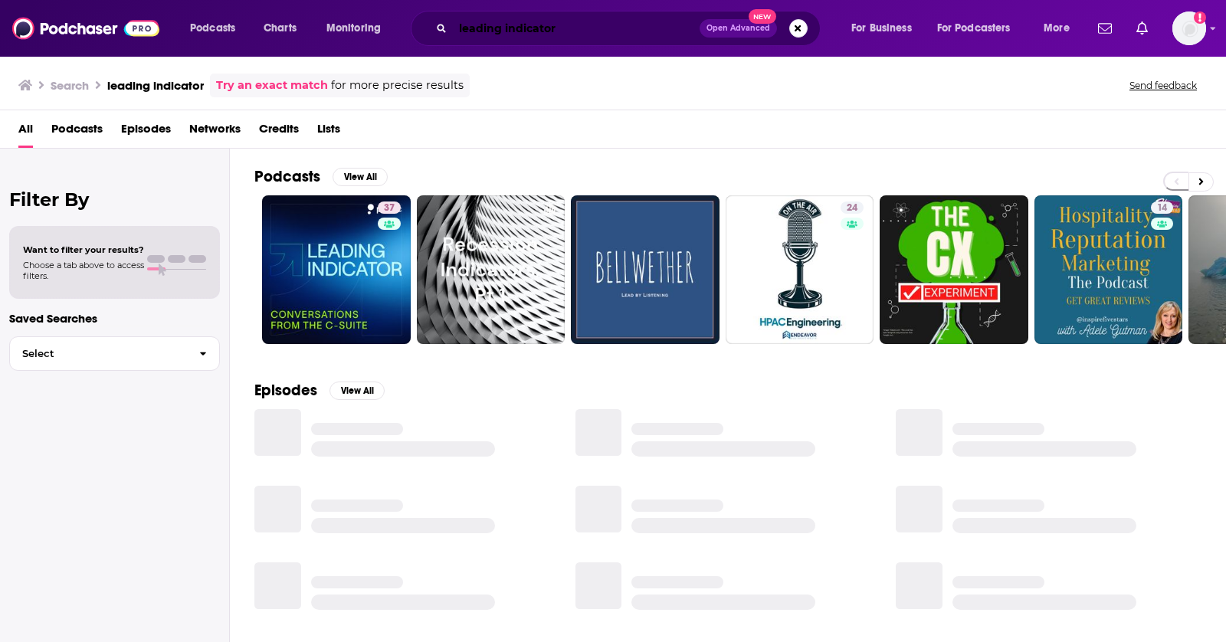
click at [535, 38] on input "leading indicator" at bounding box center [576, 28] width 247 height 25
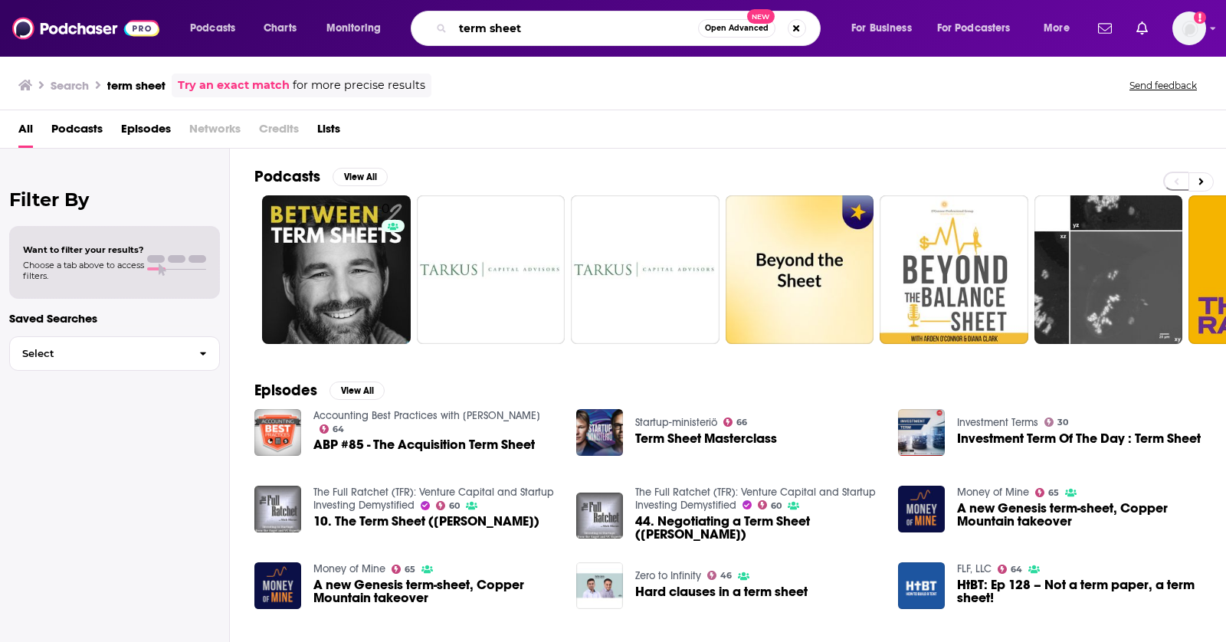
click at [482, 28] on input "term sheet" at bounding box center [575, 28] width 245 height 25
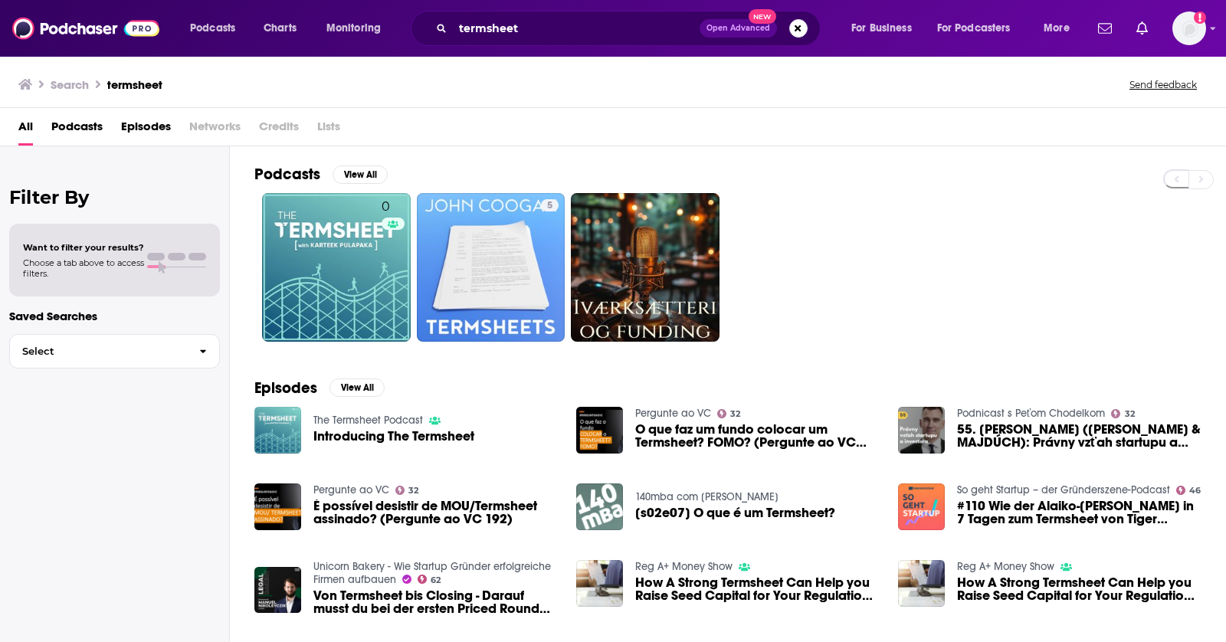
click at [69, 117] on span "Podcasts" at bounding box center [76, 129] width 51 height 31
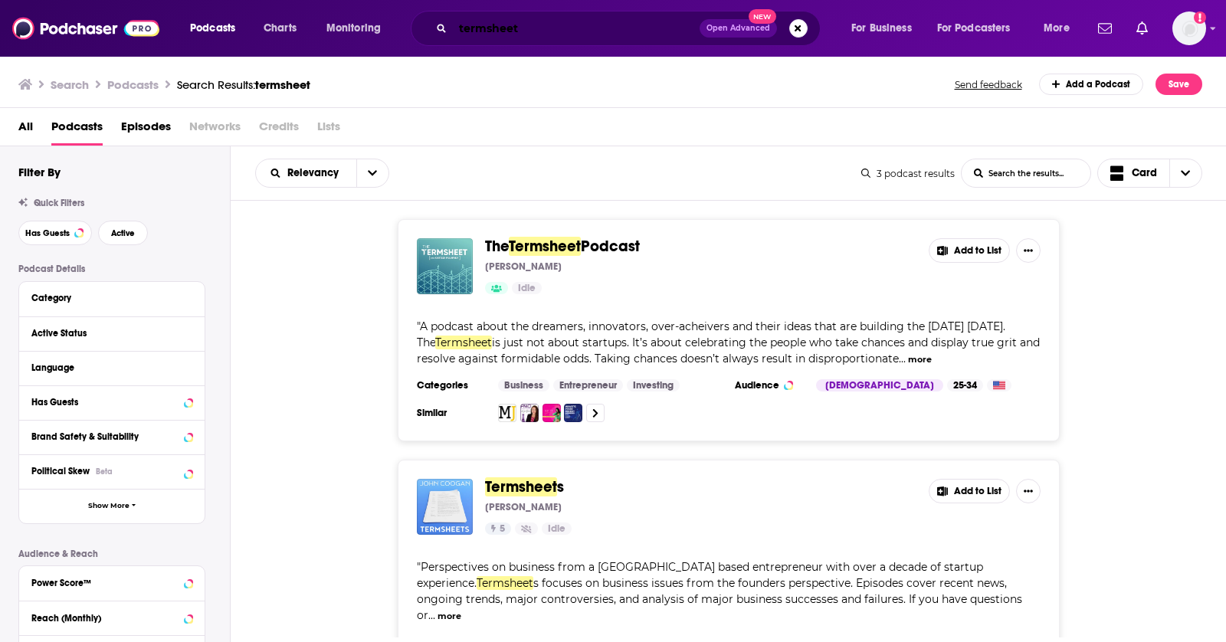
click at [480, 29] on input "termsheet" at bounding box center [576, 28] width 247 height 25
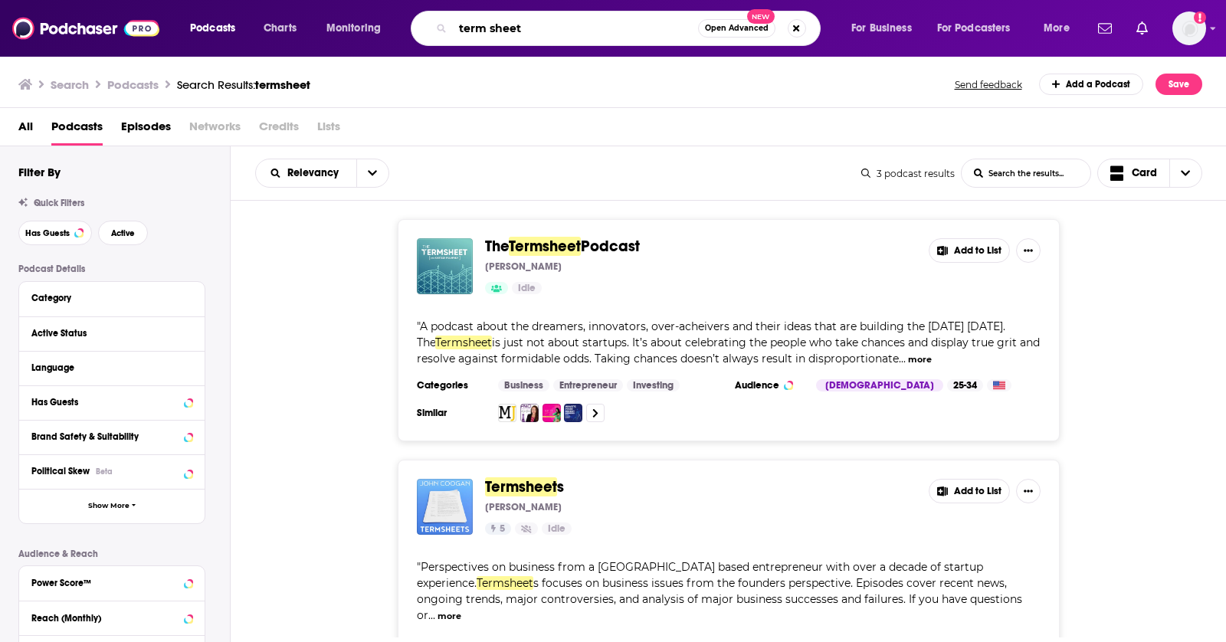
type input "term sheet"
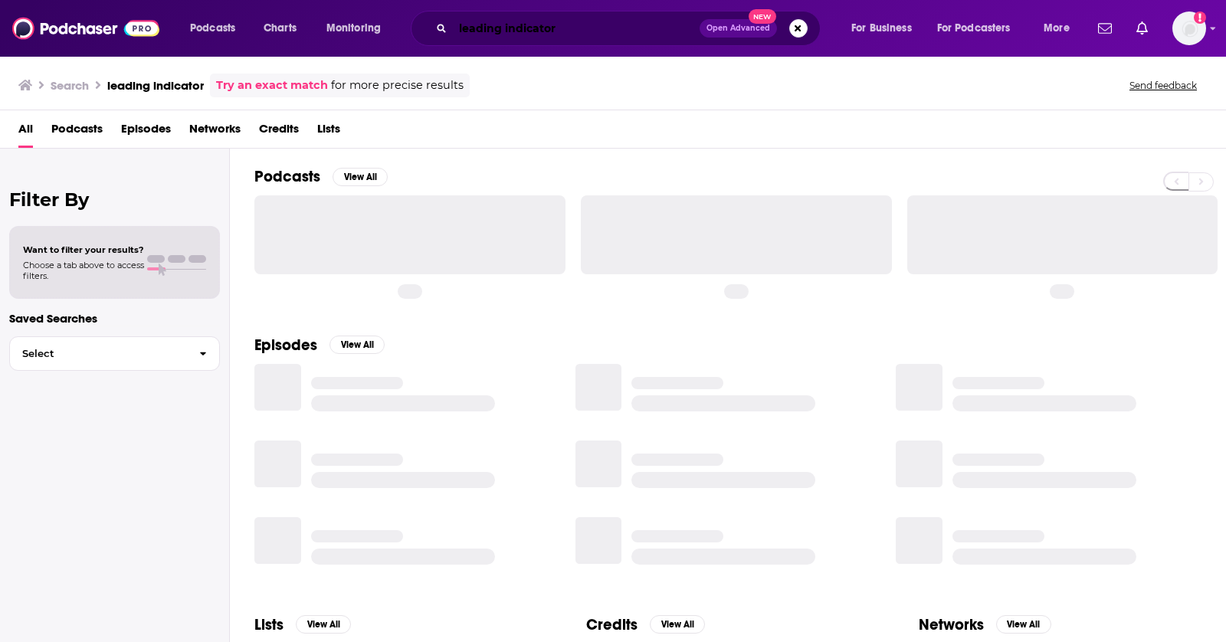
click at [516, 21] on input "leading indicator" at bounding box center [576, 28] width 247 height 25
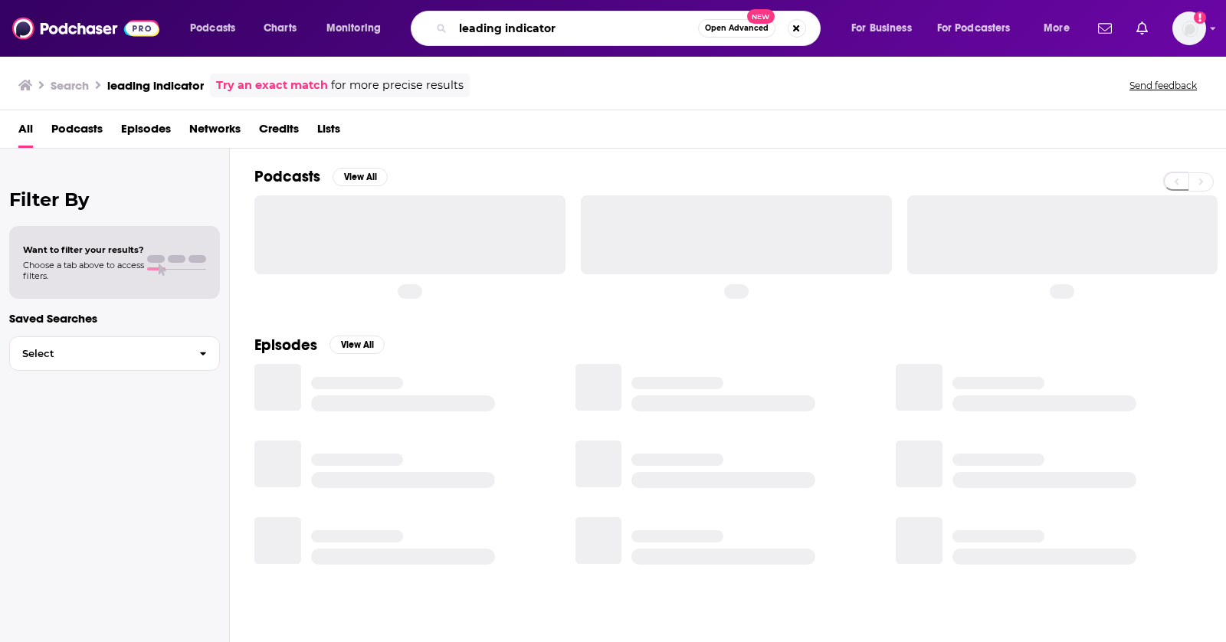
paste input "Gradient Dissent: Conversations on AI"
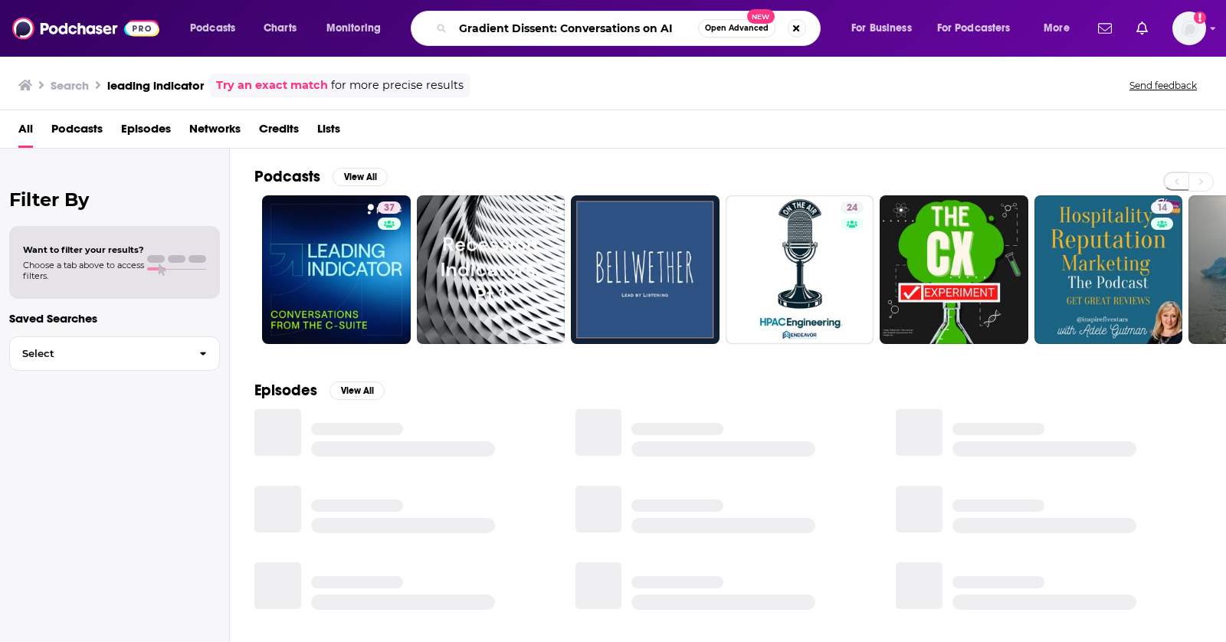
type input "Gradient Dissent: Conversations on AI"
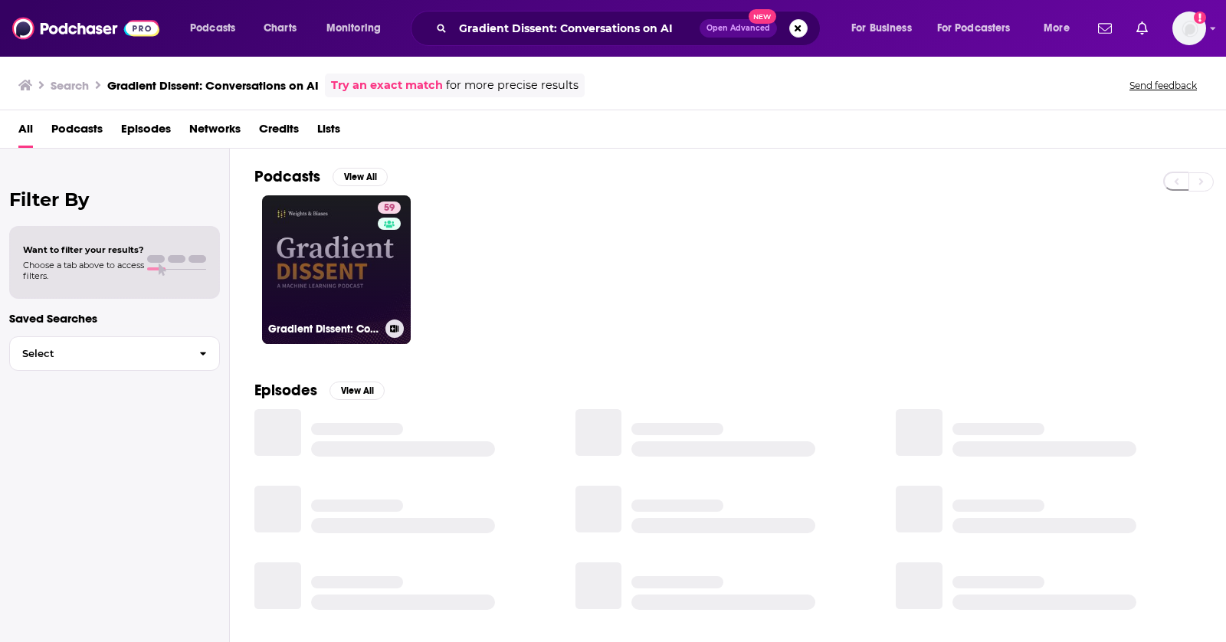
click at [292, 249] on link "59 Gradient Dissent: Conversations on AI" at bounding box center [336, 269] width 149 height 149
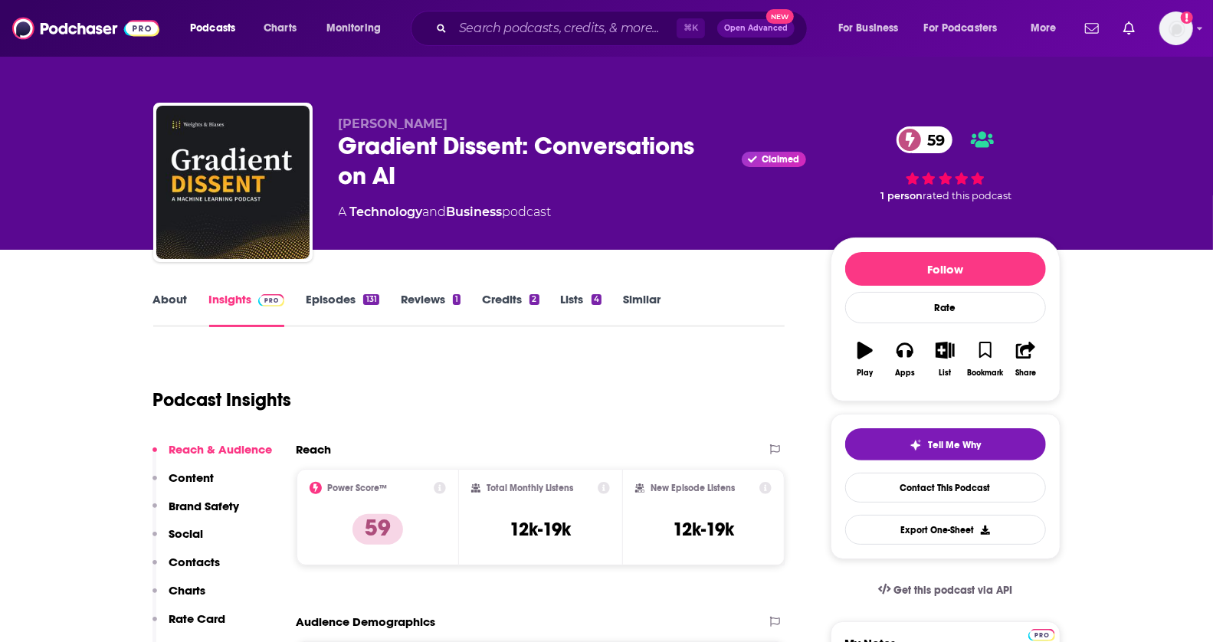
drag, startPoint x: 503, startPoint y: 536, endPoint x: 575, endPoint y: 536, distance: 72.0
click at [575, 536] on div "Total Monthly Listens 12k-19k" at bounding box center [540, 517] width 139 height 70
copy h3 "12k-19k"
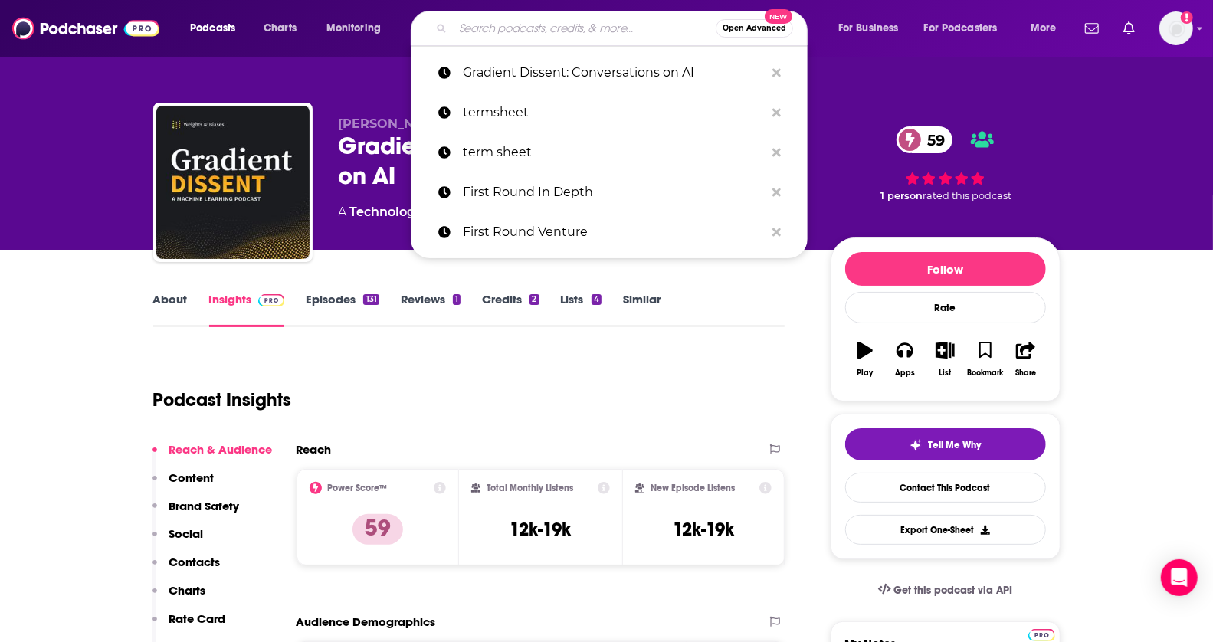
click at [548, 29] on input "Search podcasts, credits, & more..." at bounding box center [584, 28] width 263 height 25
paste input "Hard Fork"
type input "Hard Fork"
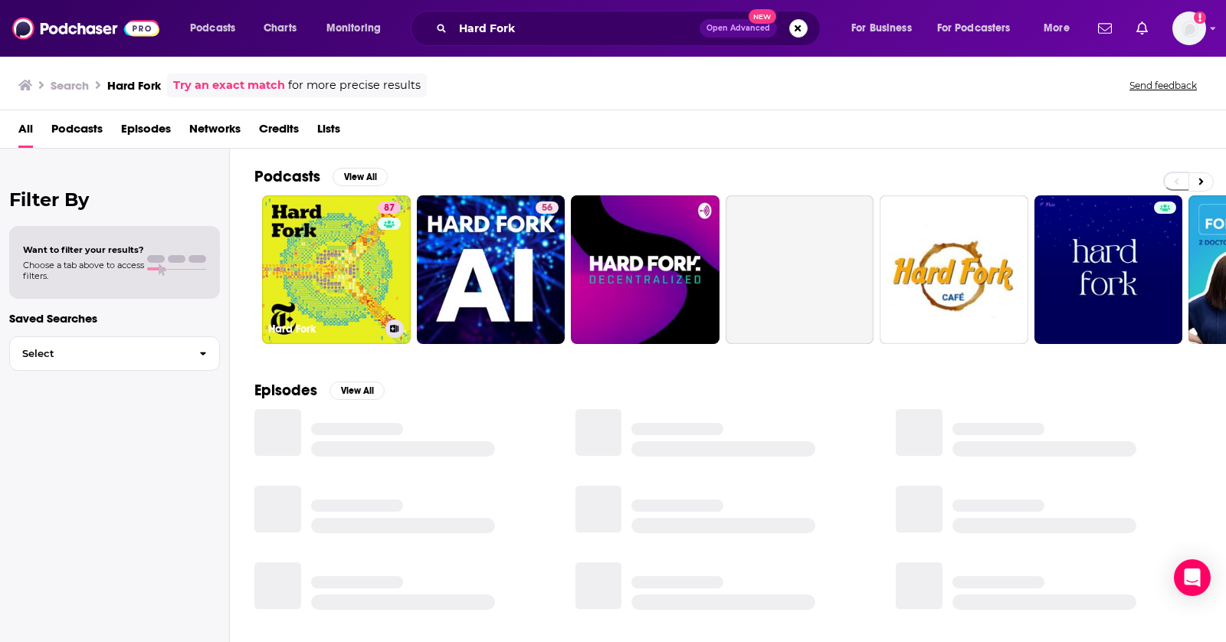
click at [306, 251] on link "87 Hard Fork" at bounding box center [336, 269] width 149 height 149
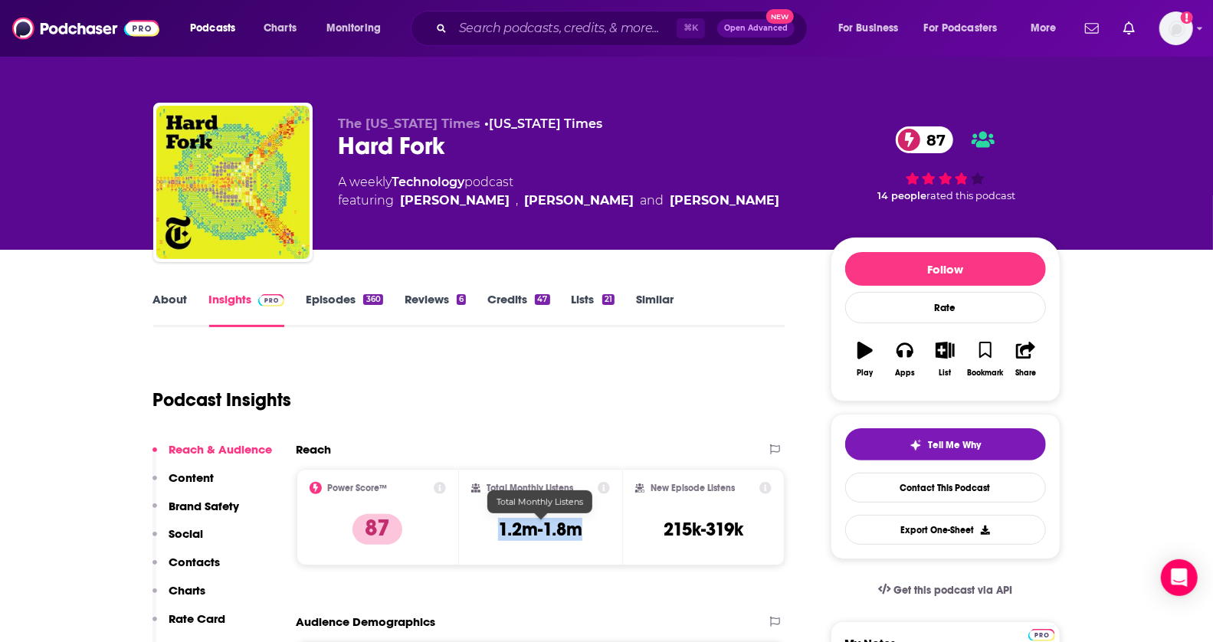
copy h3 "1.2m-1.8m"
drag, startPoint x: 584, startPoint y: 531, endPoint x: 478, endPoint y: 531, distance: 105.7
click at [478, 531] on div "Total Monthly Listens 1.2m-1.8m" at bounding box center [540, 517] width 139 height 70
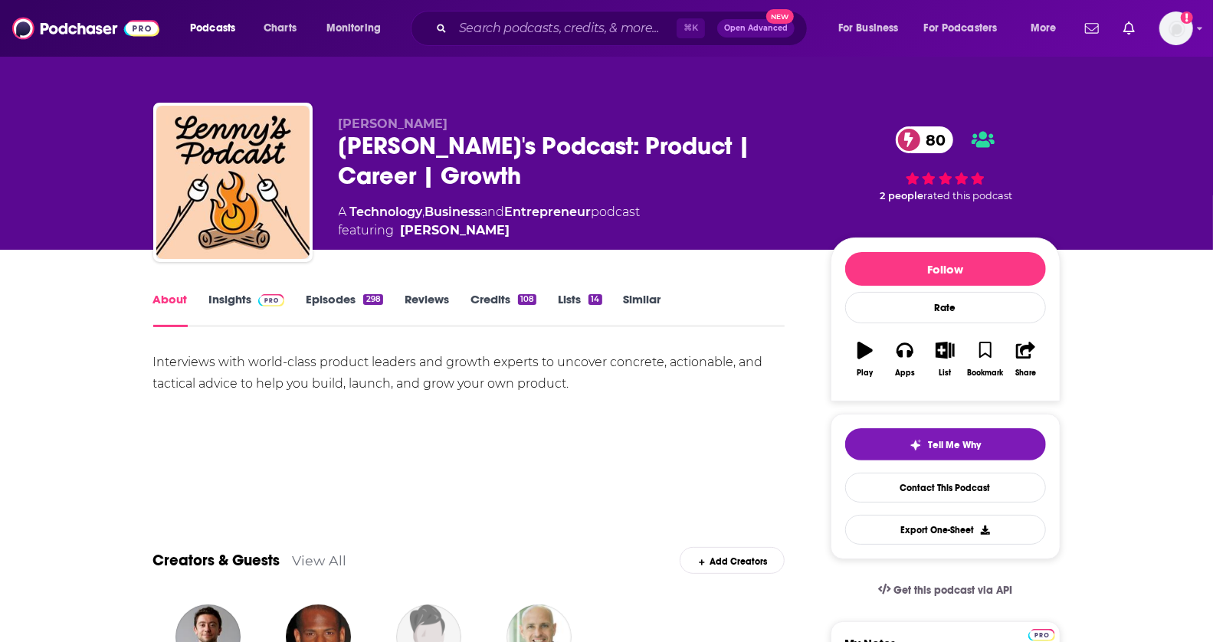
click at [220, 304] on link "Insights" at bounding box center [247, 309] width 76 height 35
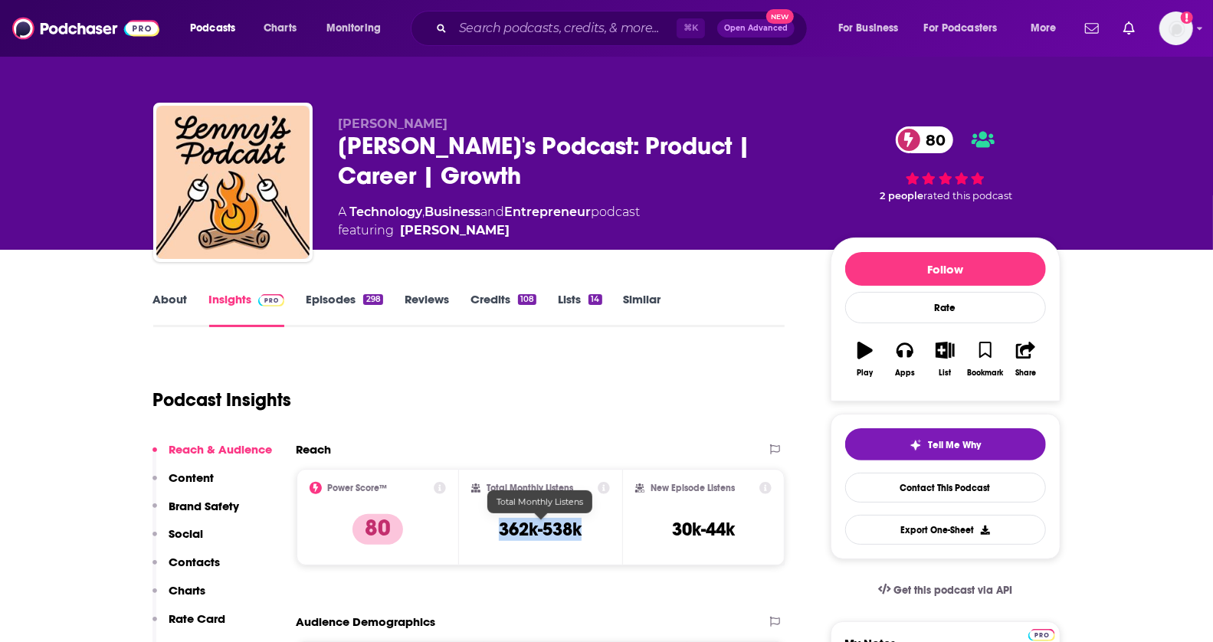
drag, startPoint x: 487, startPoint y: 523, endPoint x: 531, endPoint y: 405, distance: 125.8
click at [586, 523] on div "Total Monthly Listens 362k-538k" at bounding box center [540, 517] width 139 height 70
copy h3 "362k-538k"
click at [472, 41] on div "⌘ K Open Advanced New" at bounding box center [609, 28] width 397 height 35
click at [484, 36] on input "Search podcasts, credits, & more..." at bounding box center [565, 28] width 224 height 25
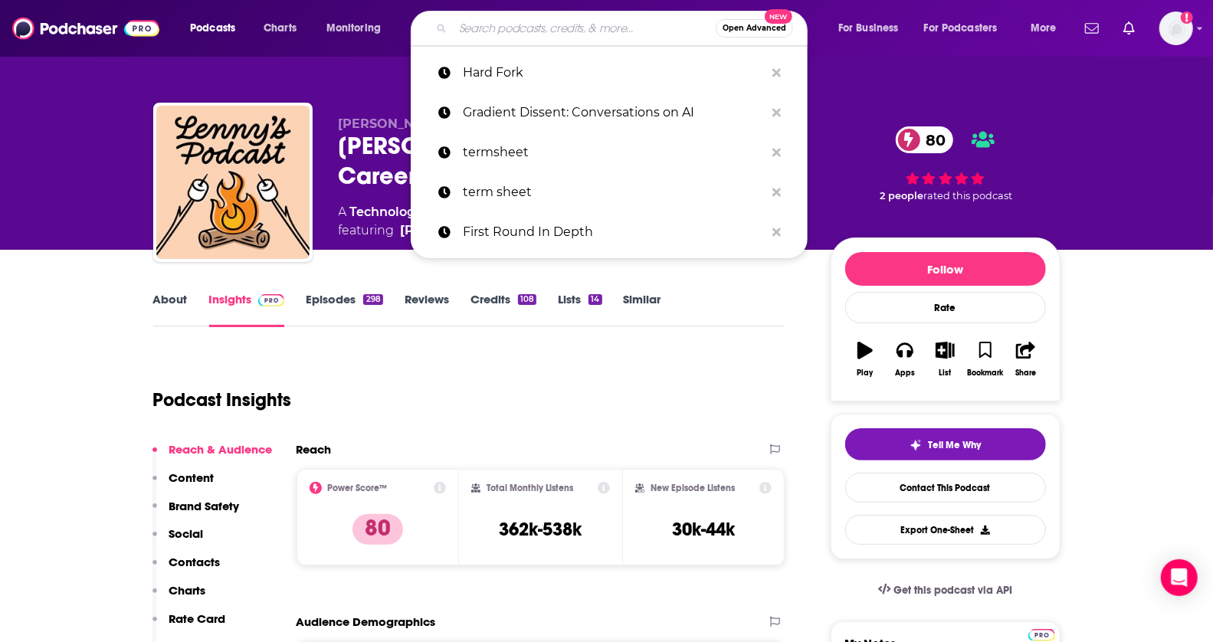
paste input "[PERSON_NAME] Podcast"
type input "[PERSON_NAME] Podcast"
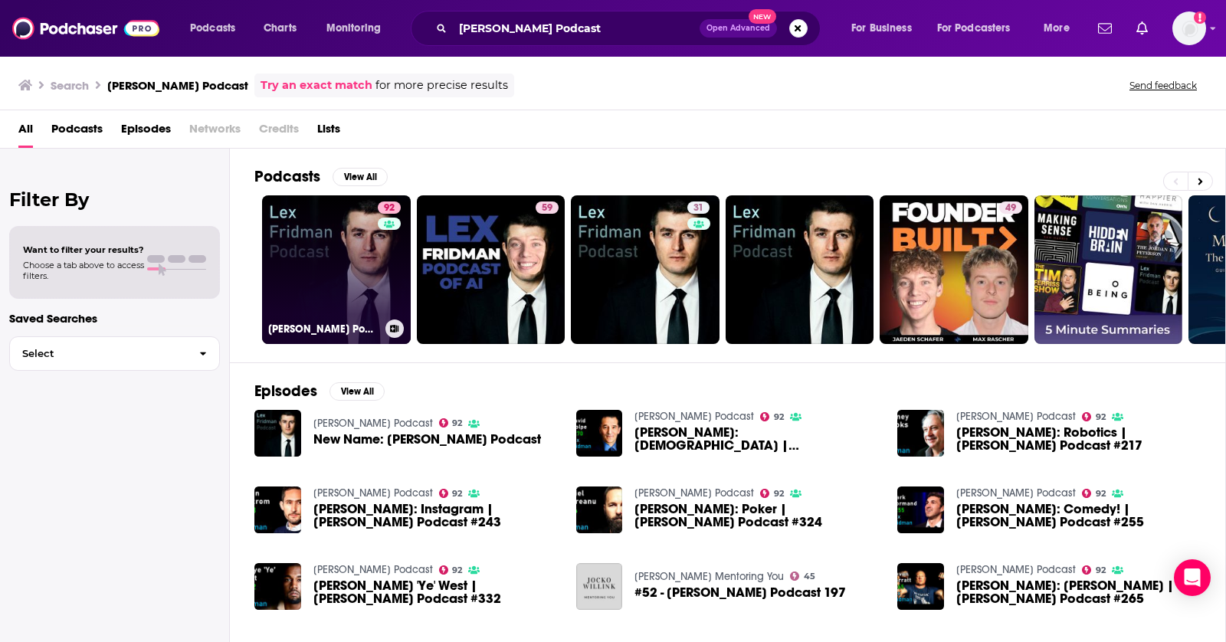
click at [329, 265] on link "92 Lex Fridman Podcast" at bounding box center [336, 269] width 149 height 149
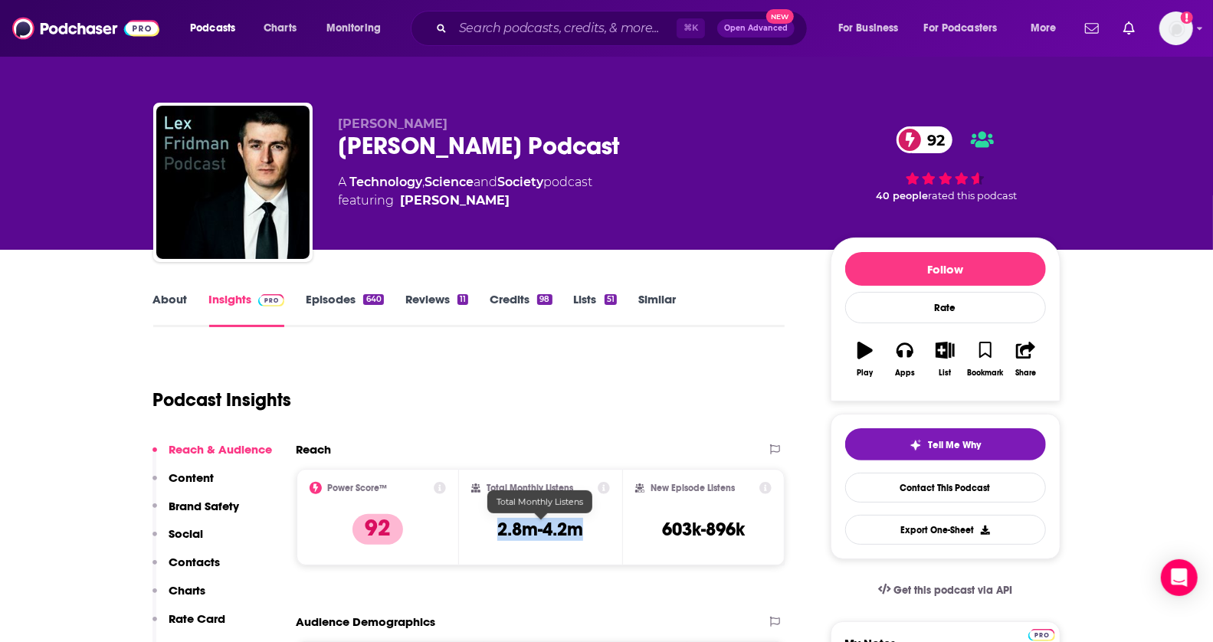
drag, startPoint x: 492, startPoint y: 527, endPoint x: 576, endPoint y: 527, distance: 84.3
click at [576, 527] on div "Total Monthly Listens 2.8m-4.2m" at bounding box center [540, 517] width 139 height 70
copy h3 "2.8m-4.2m"
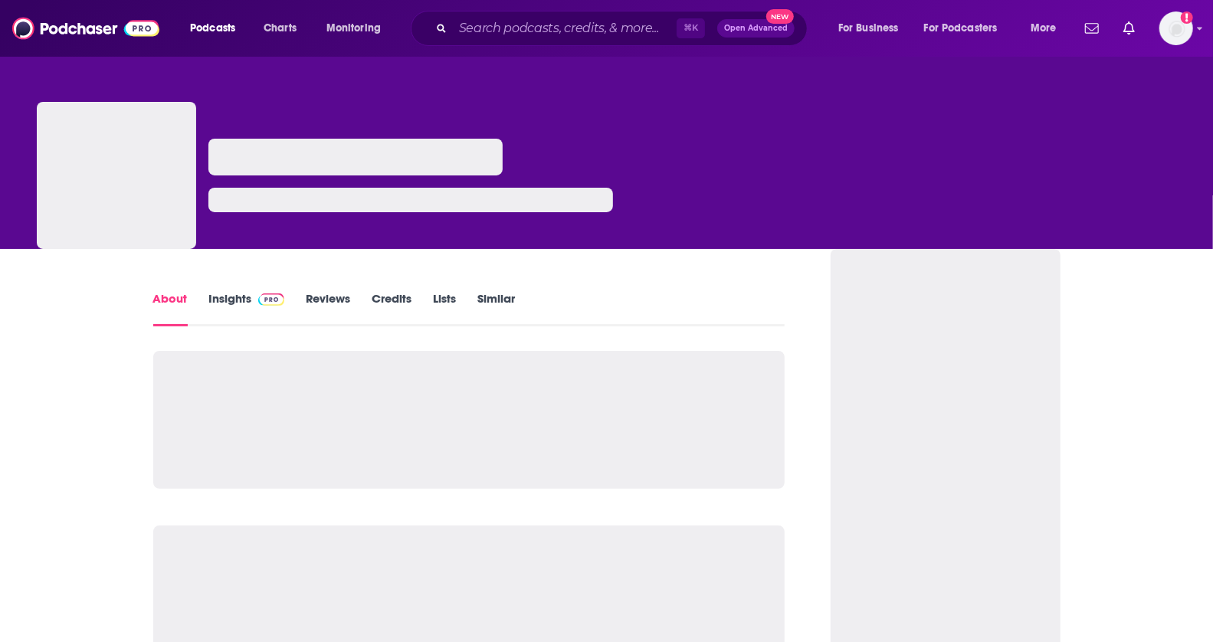
click at [248, 311] on link "Insights" at bounding box center [247, 308] width 76 height 35
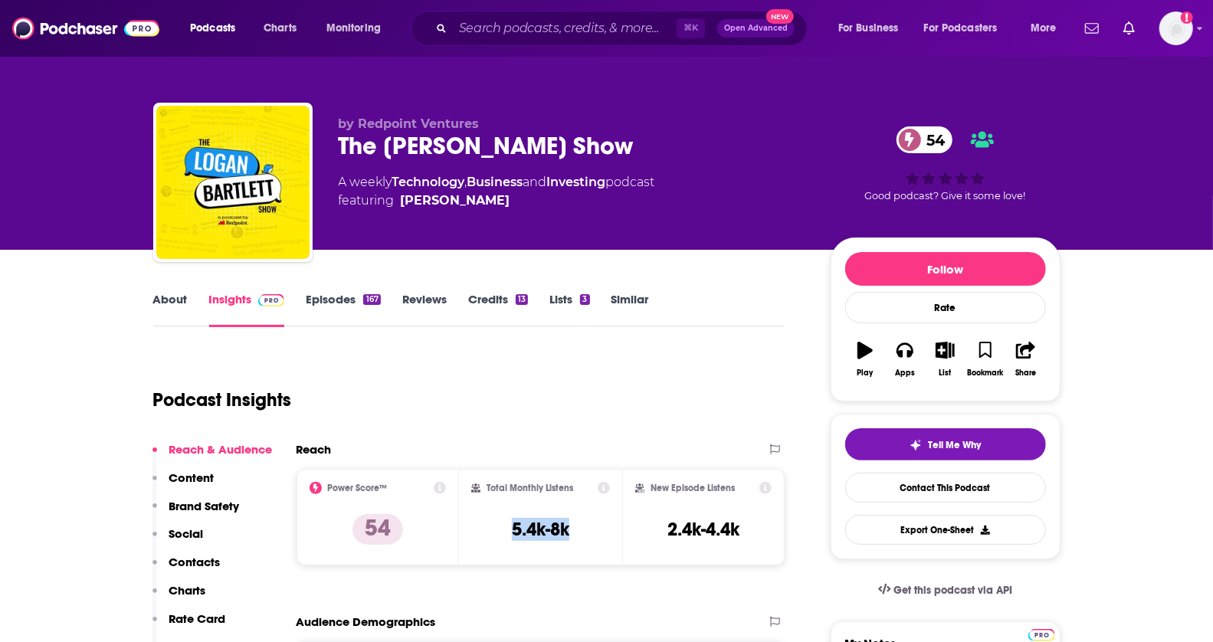
drag, startPoint x: 502, startPoint y: 528, endPoint x: 579, endPoint y: 528, distance: 76.6
click at [579, 528] on div "Total Monthly Listens 5.4k-8k" at bounding box center [540, 517] width 139 height 70
drag, startPoint x: 612, startPoint y: 141, endPoint x: 336, endPoint y: 142, distance: 276.6
click at [336, 142] on div "by Redpoint Ventures The [PERSON_NAME] Show 54 A weekly Technology , Business a…" at bounding box center [606, 186] width 907 height 166
copy h2 "The [PERSON_NAME] Show"
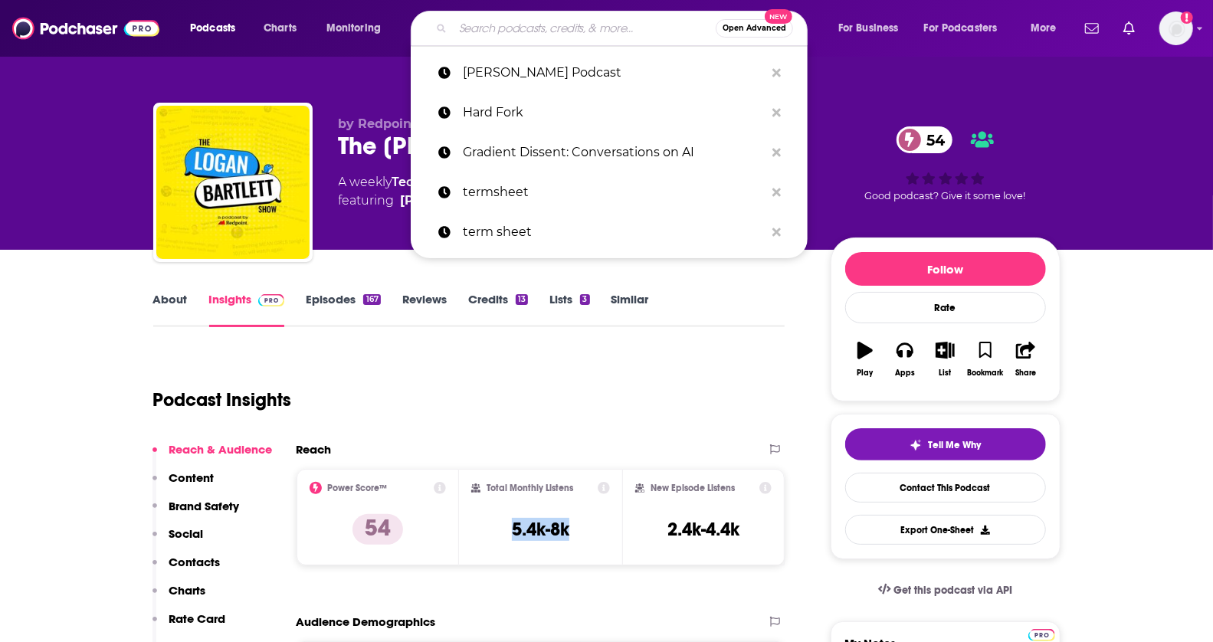
click at [462, 26] on input "Search podcasts, credits, & more..." at bounding box center [584, 28] width 263 height 25
paste input "The [PERSON_NAME] Show"
type input "The [PERSON_NAME] Show"
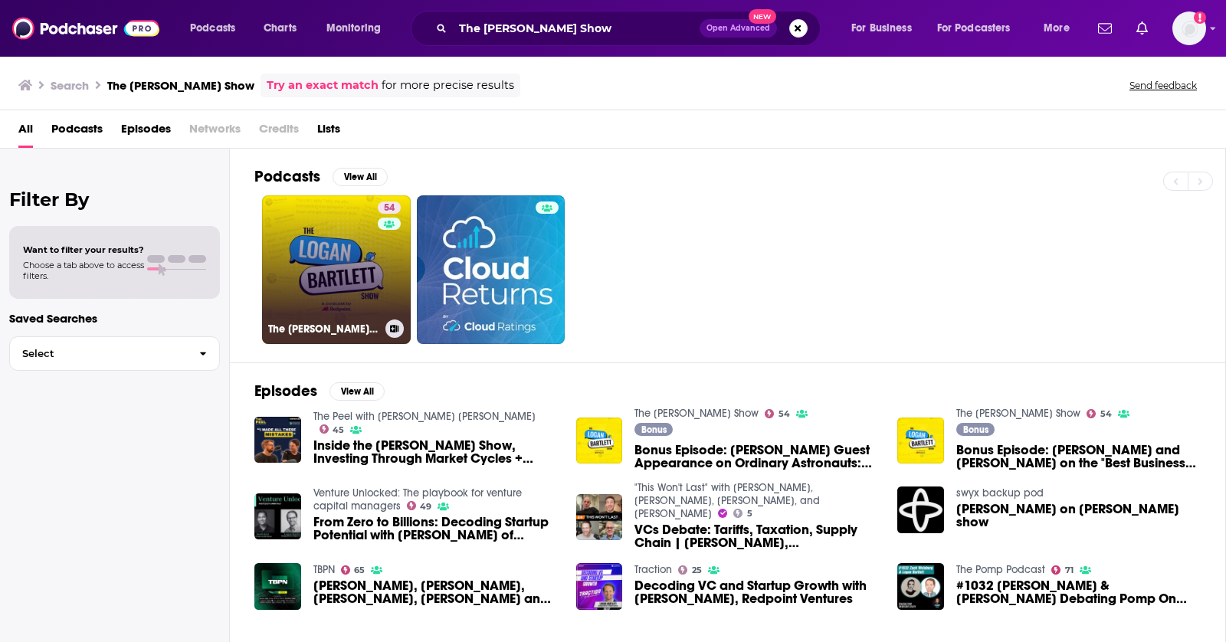
click at [311, 238] on link "54 The [PERSON_NAME] Show" at bounding box center [336, 269] width 149 height 149
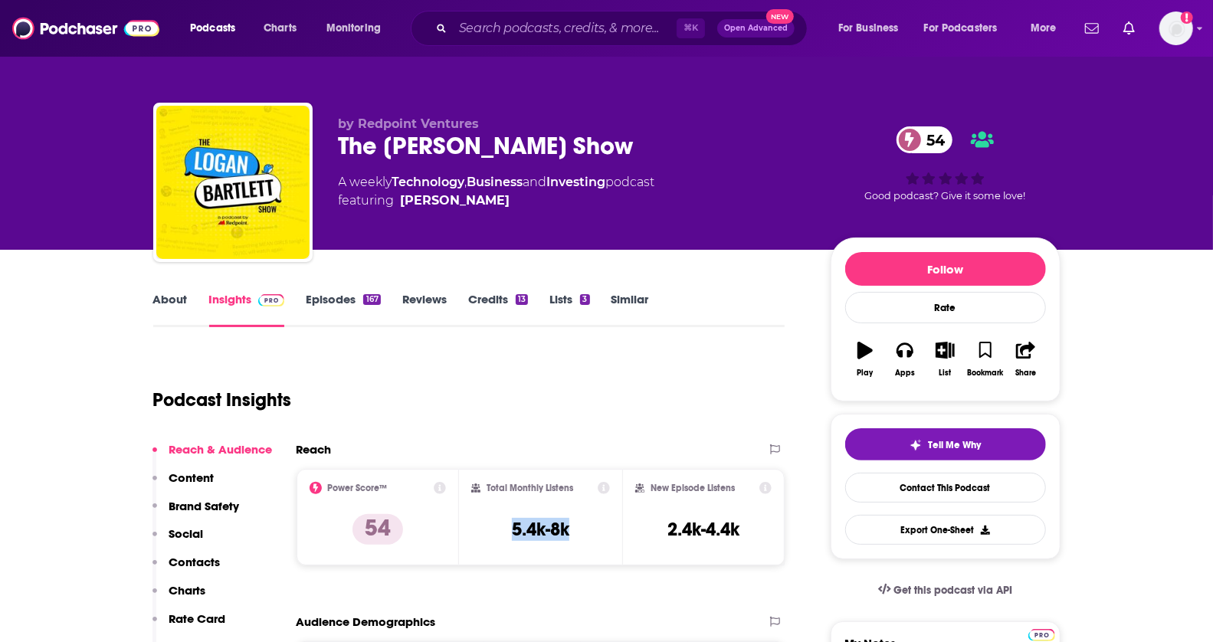
drag, startPoint x: 502, startPoint y: 529, endPoint x: 583, endPoint y: 529, distance: 81.2
click at [583, 529] on div "Total Monthly Listens 5.4k-8k" at bounding box center [540, 517] width 139 height 70
copy h3 "5.4k-8k"
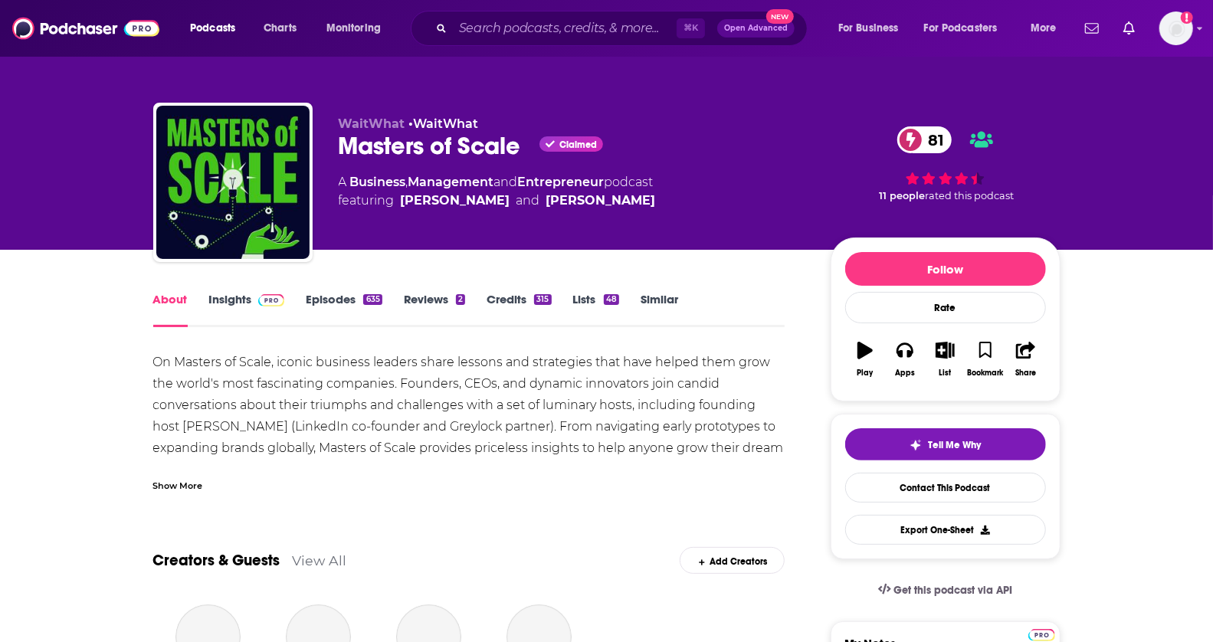
click at [254, 310] on link "Insights" at bounding box center [247, 309] width 76 height 35
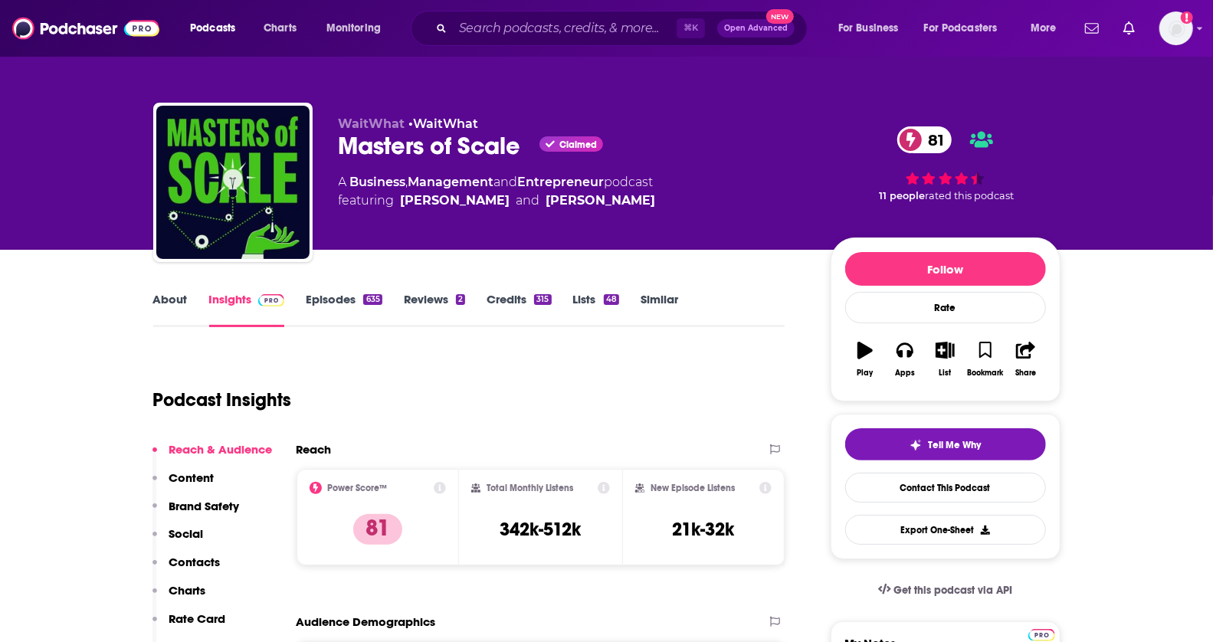
drag, startPoint x: 566, startPoint y: 516, endPoint x: 586, endPoint y: 516, distance: 20.7
click at [586, 516] on div "Total Monthly Listens 342k-512k" at bounding box center [540, 517] width 139 height 70
drag, startPoint x: 586, startPoint y: 528, endPoint x: 470, endPoint y: 528, distance: 116.5
click at [470, 528] on div "Total Monthly Listens 342k-512k" at bounding box center [540, 517] width 163 height 97
copy h3 "342k-512k"
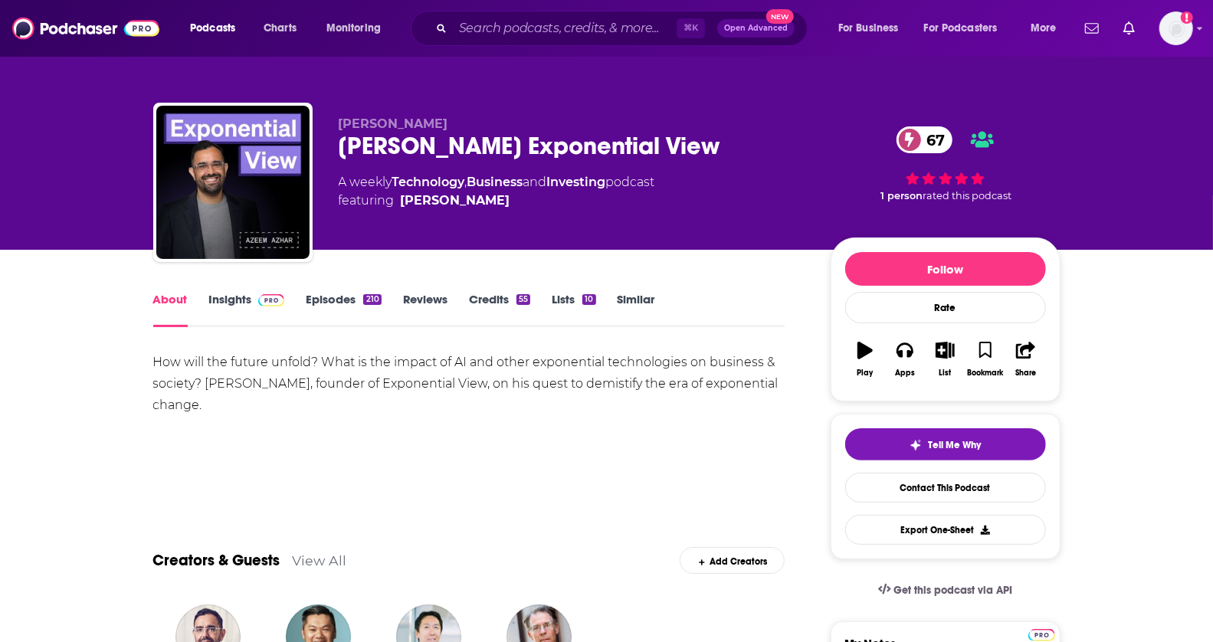
click at [255, 300] on span at bounding box center [268, 299] width 33 height 15
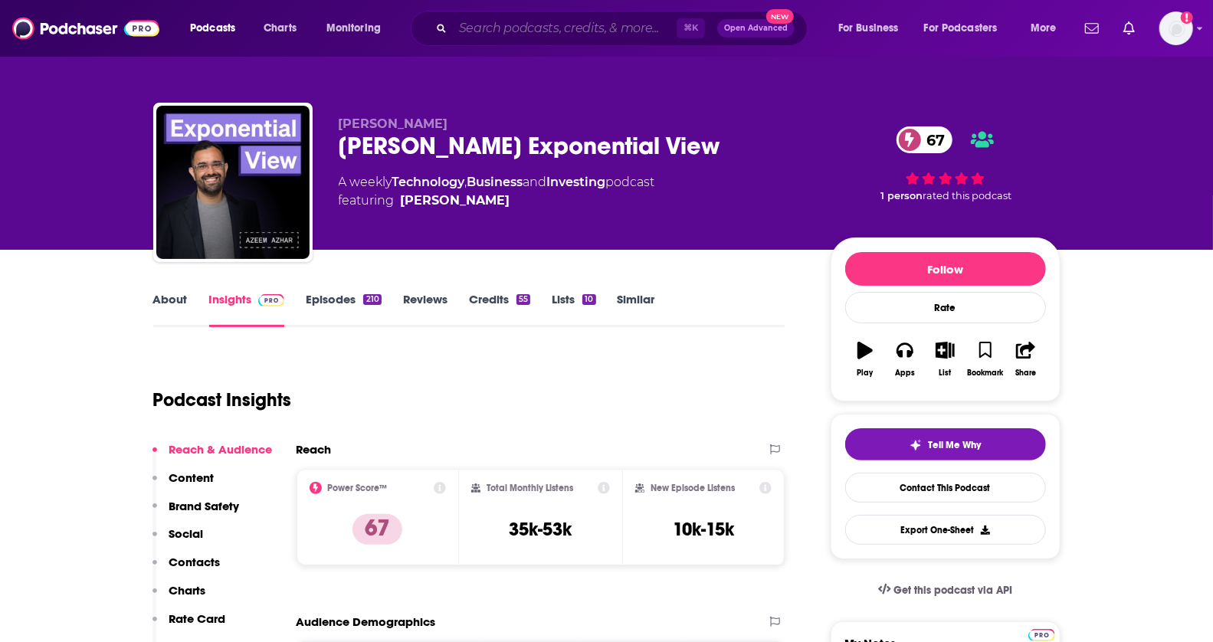
click at [575, 35] on input "Search podcasts, credits, & more..." at bounding box center [565, 28] width 224 height 25
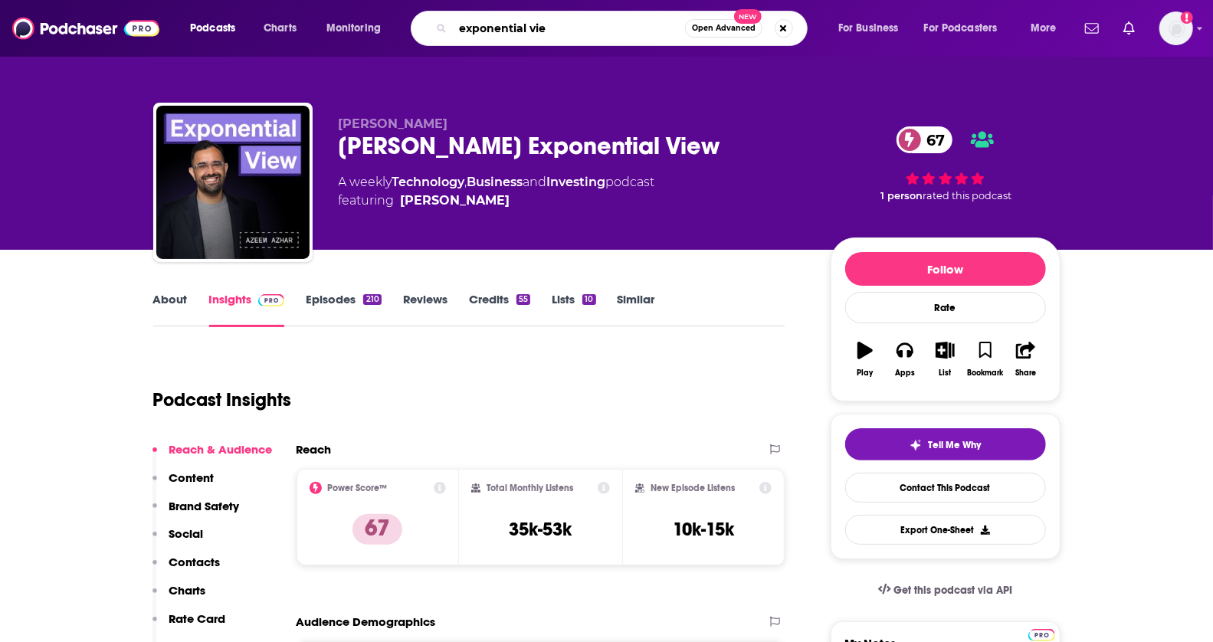
type input "exponential view"
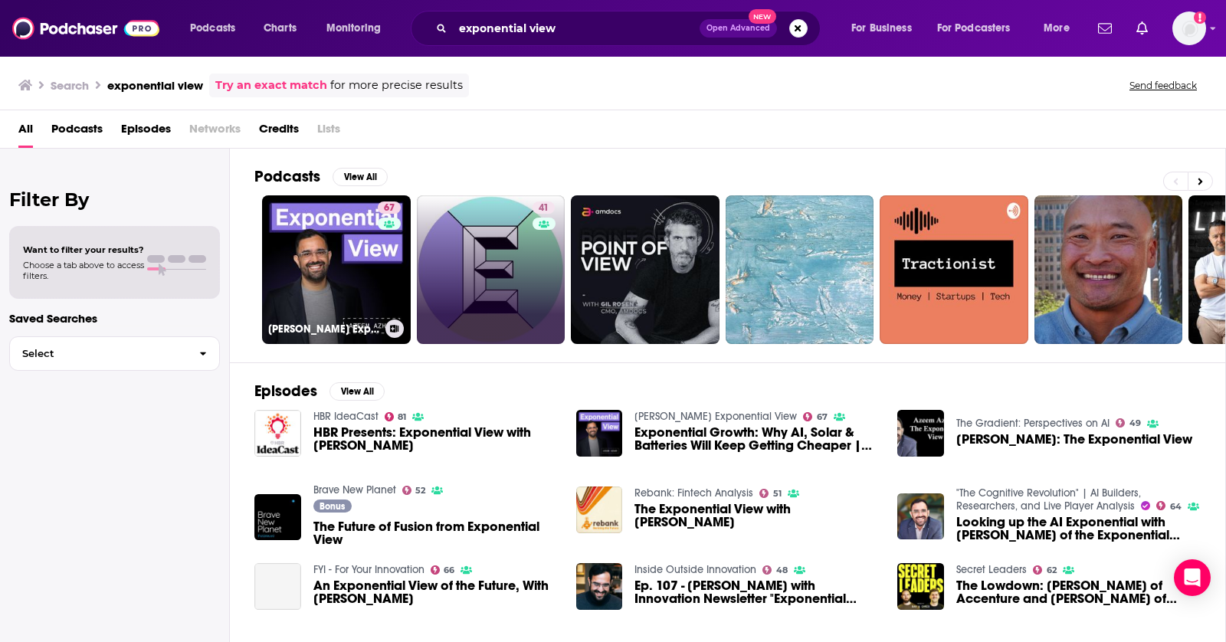
click at [450, 274] on link "41" at bounding box center [491, 269] width 149 height 149
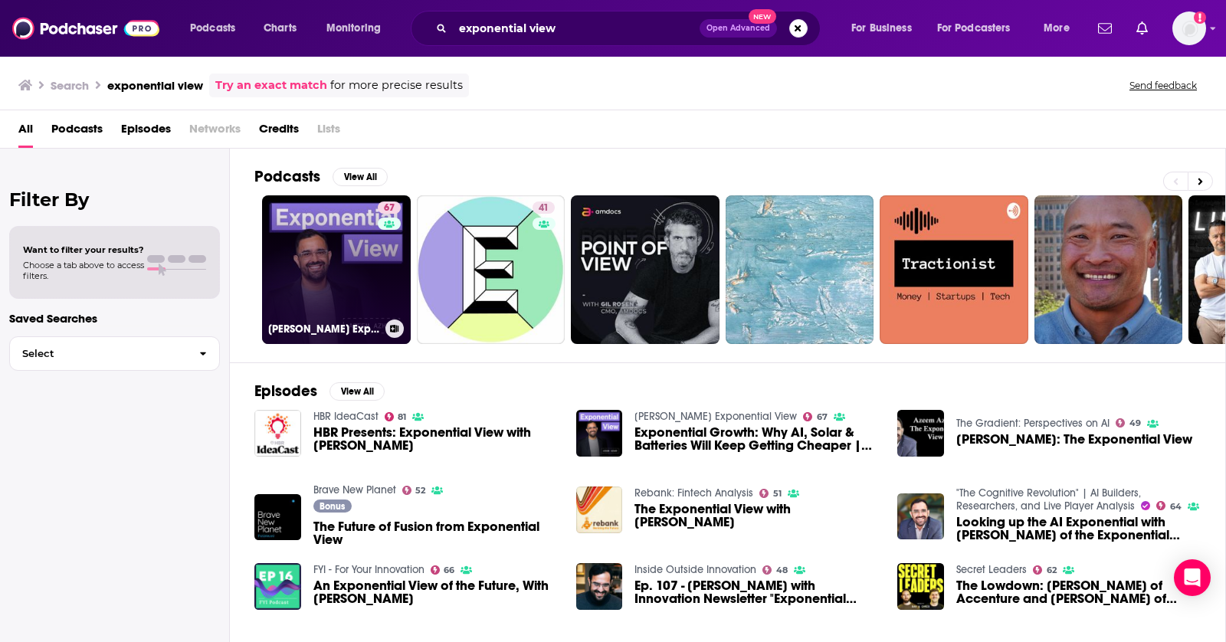
click at [310, 248] on link "67 Azeem Azhar's Exponential View" at bounding box center [336, 269] width 149 height 149
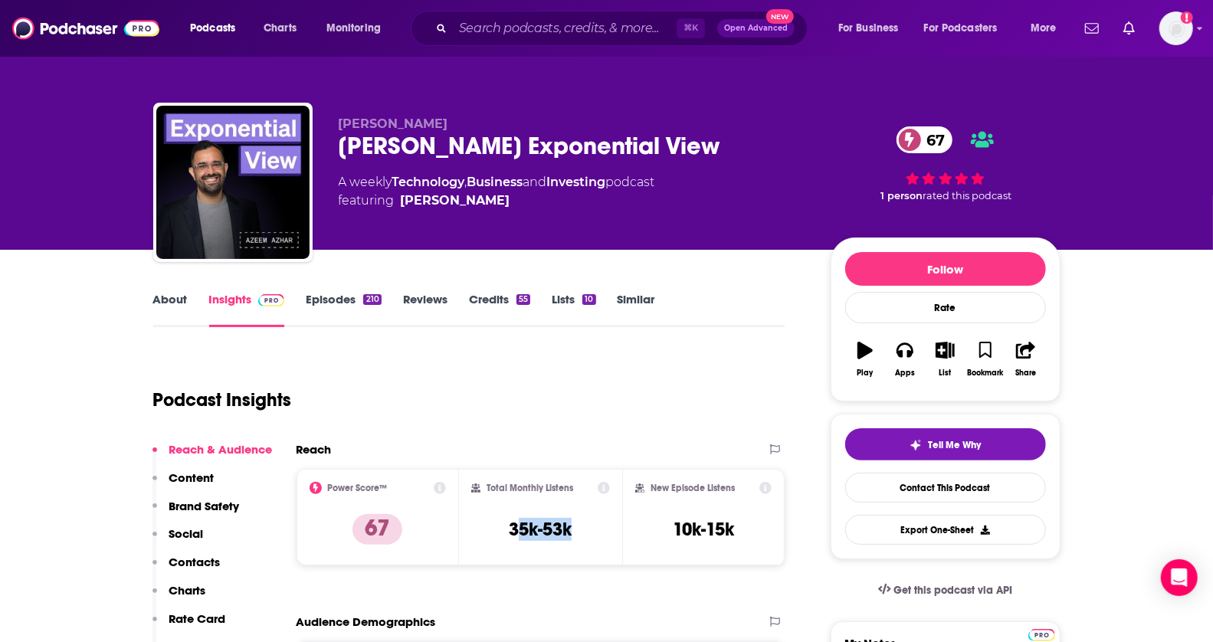
drag, startPoint x: 514, startPoint y: 532, endPoint x: 575, endPoint y: 532, distance: 60.5
click at [575, 532] on div "Total Monthly Listens 35k-53k" at bounding box center [540, 517] width 139 height 70
drag, startPoint x: 575, startPoint y: 532, endPoint x: 520, endPoint y: 532, distance: 55.2
click at [520, 532] on div "Total Monthly Listens 35k-53k" at bounding box center [540, 517] width 139 height 70
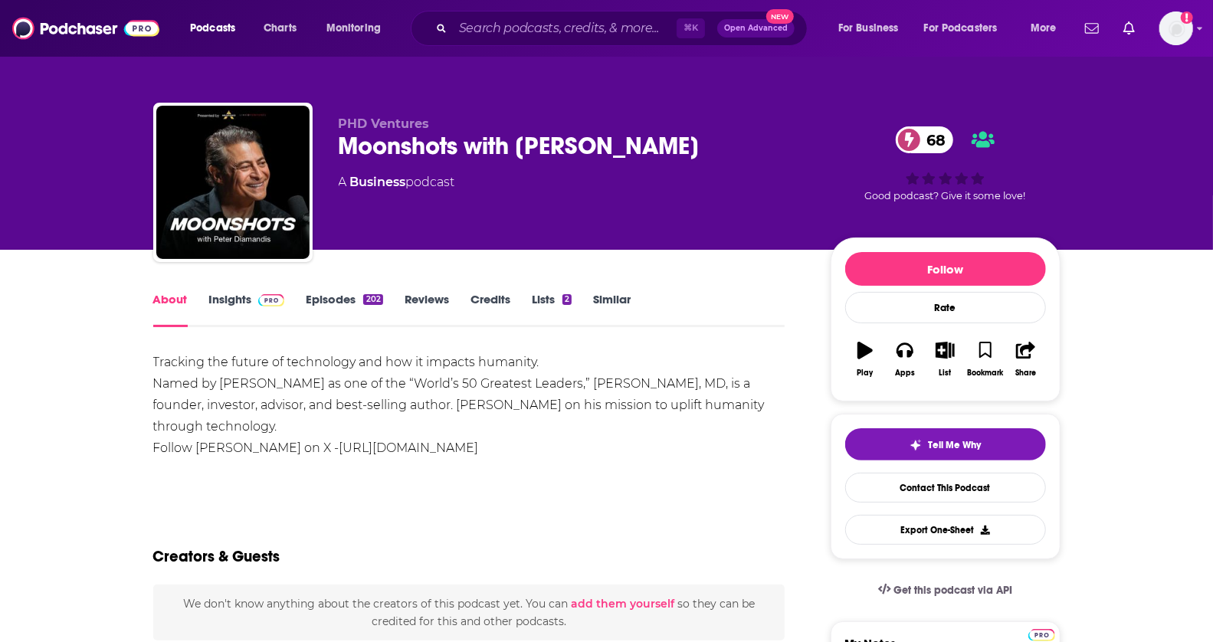
click at [261, 310] on link "Insights" at bounding box center [247, 309] width 76 height 35
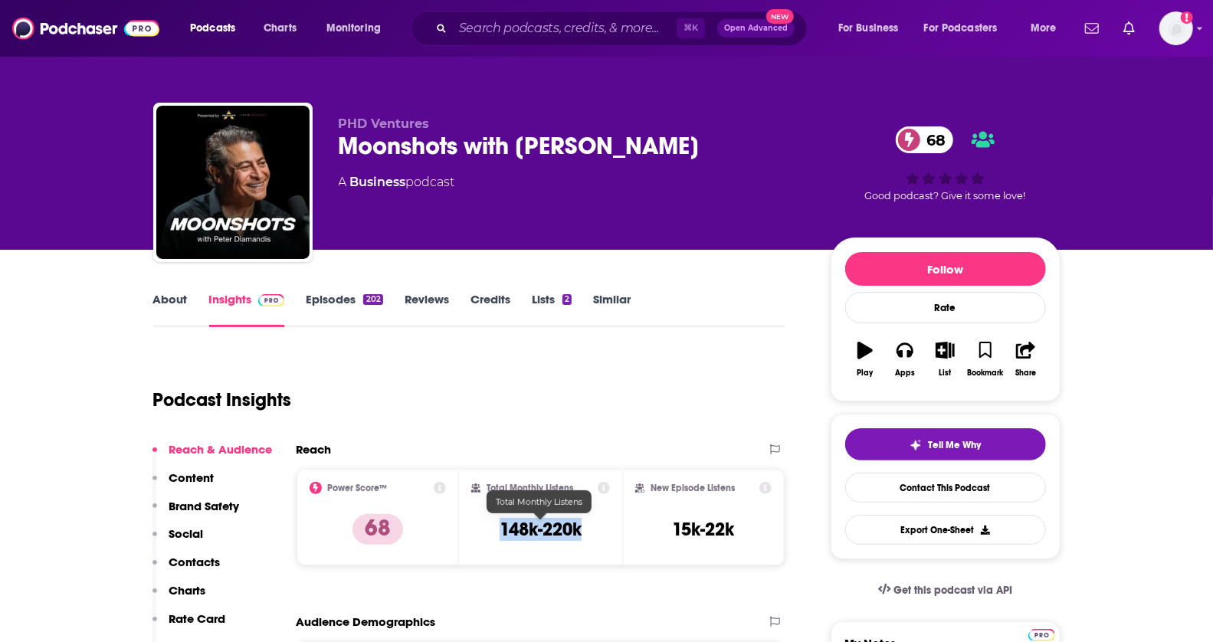
drag, startPoint x: 583, startPoint y: 529, endPoint x: 484, endPoint y: 529, distance: 99.6
click at [484, 529] on div "Total Monthly Listens 148k-220k" at bounding box center [540, 517] width 139 height 70
copy h3 "148k-220k"
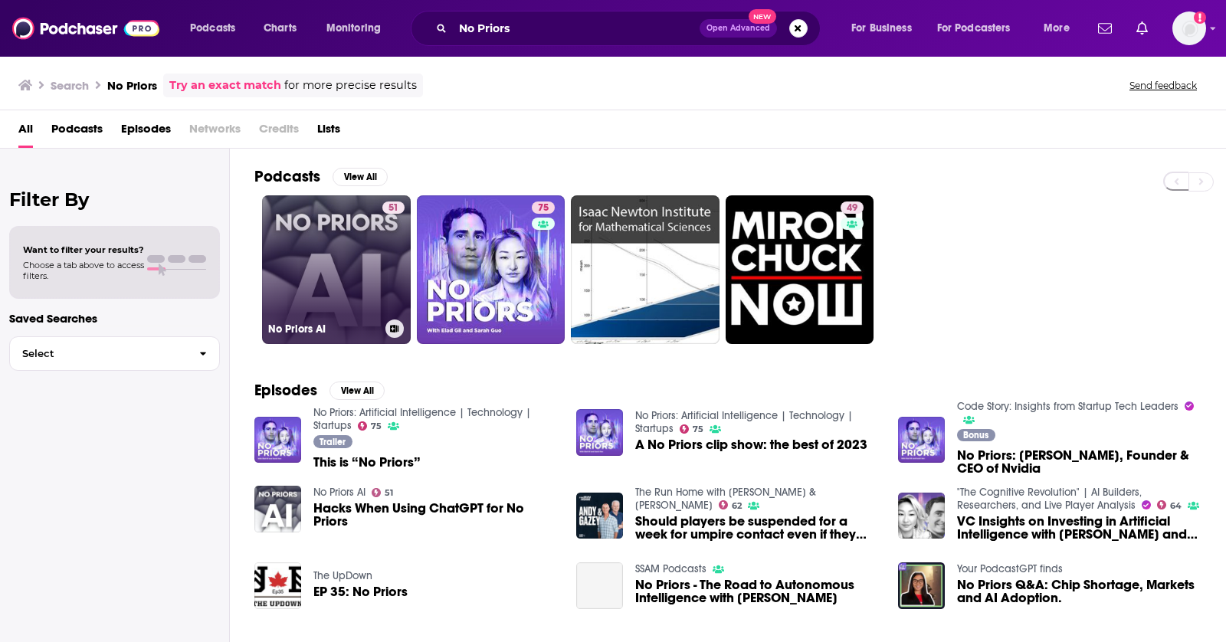
click at [316, 240] on link "51 No Priors AI" at bounding box center [336, 269] width 149 height 149
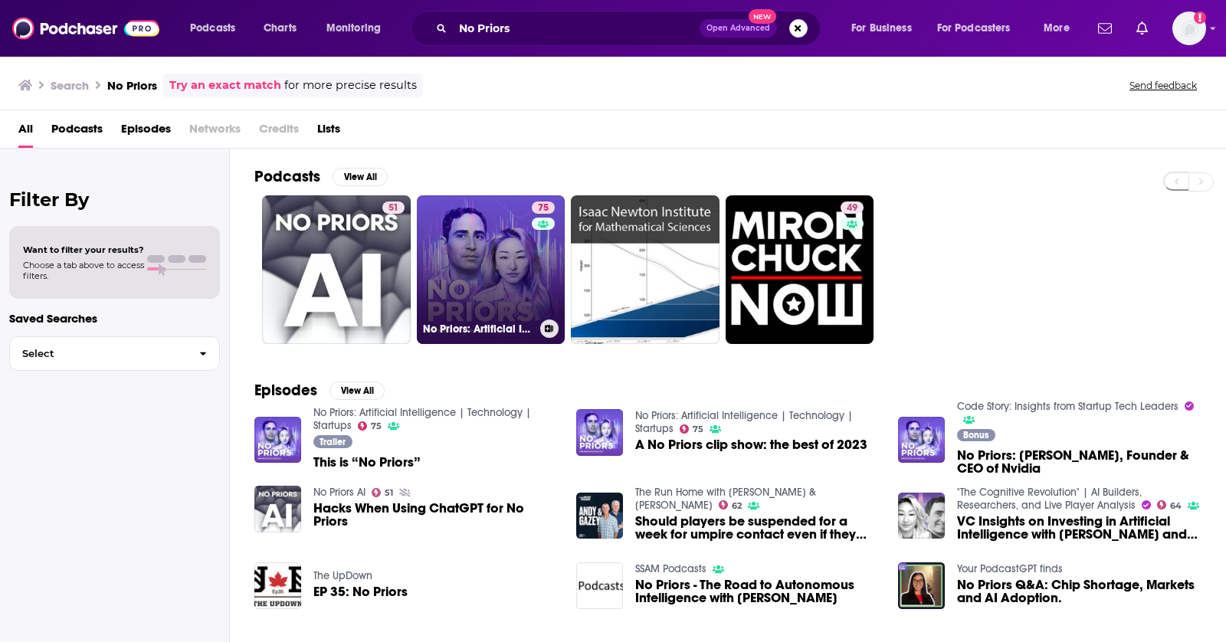
click at [481, 240] on link "75 No Priors: Artificial Intelligence | Technology | Startups" at bounding box center [491, 269] width 149 height 149
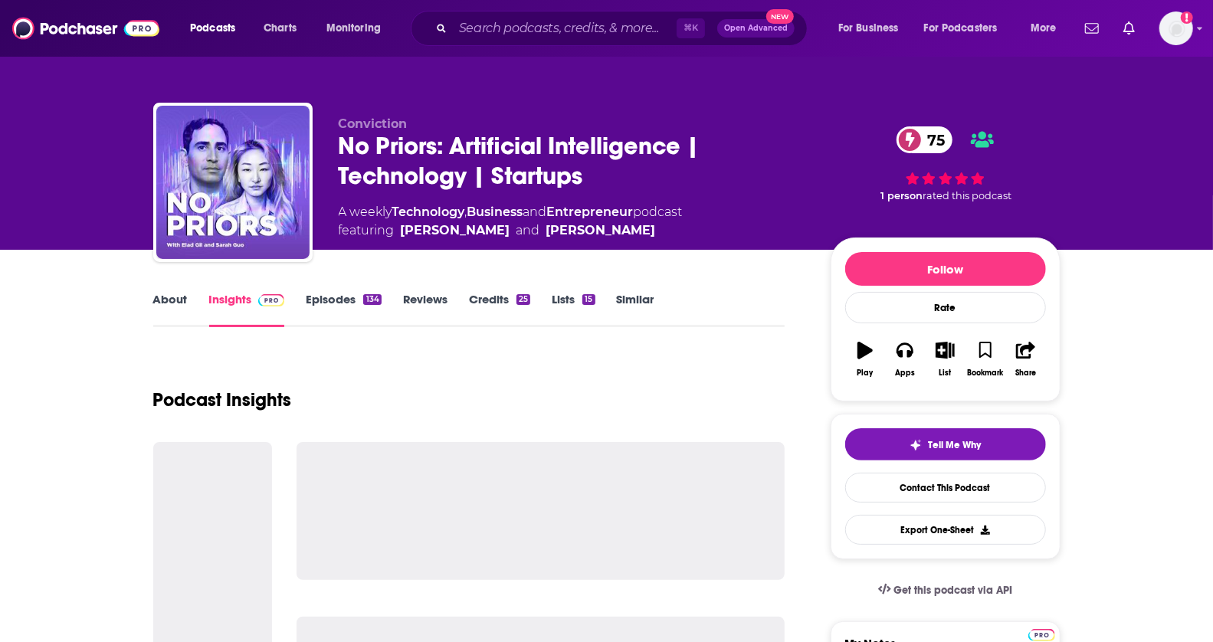
click at [324, 292] on link "Episodes 134" at bounding box center [343, 309] width 75 height 35
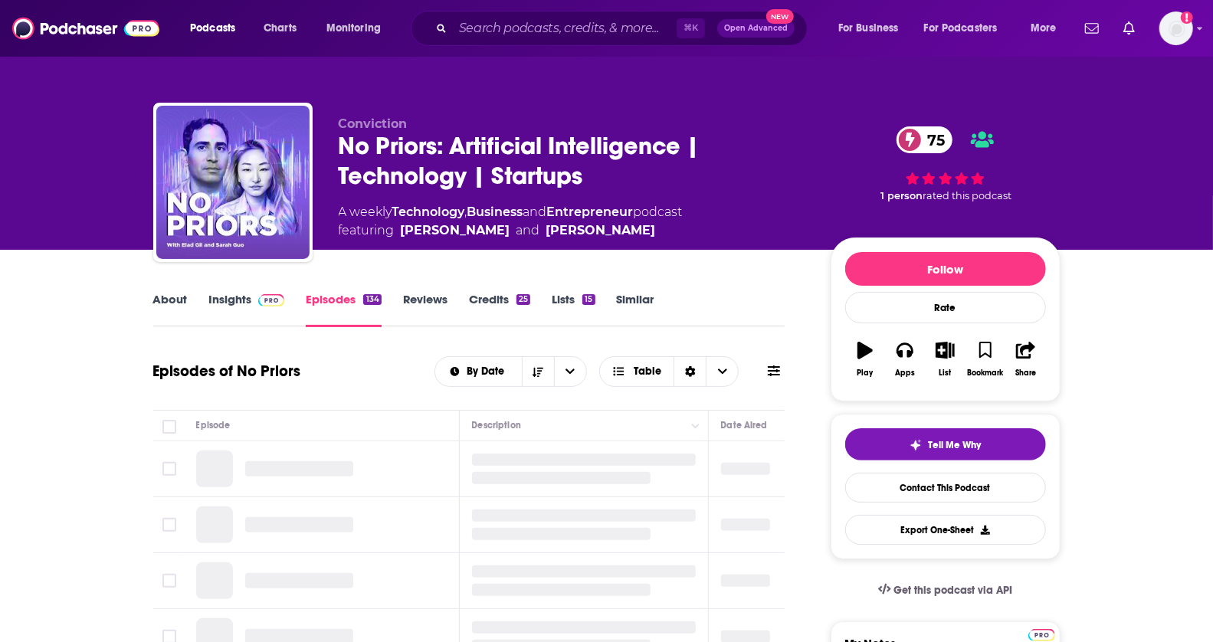
click at [245, 300] on link "Insights" at bounding box center [247, 309] width 76 height 35
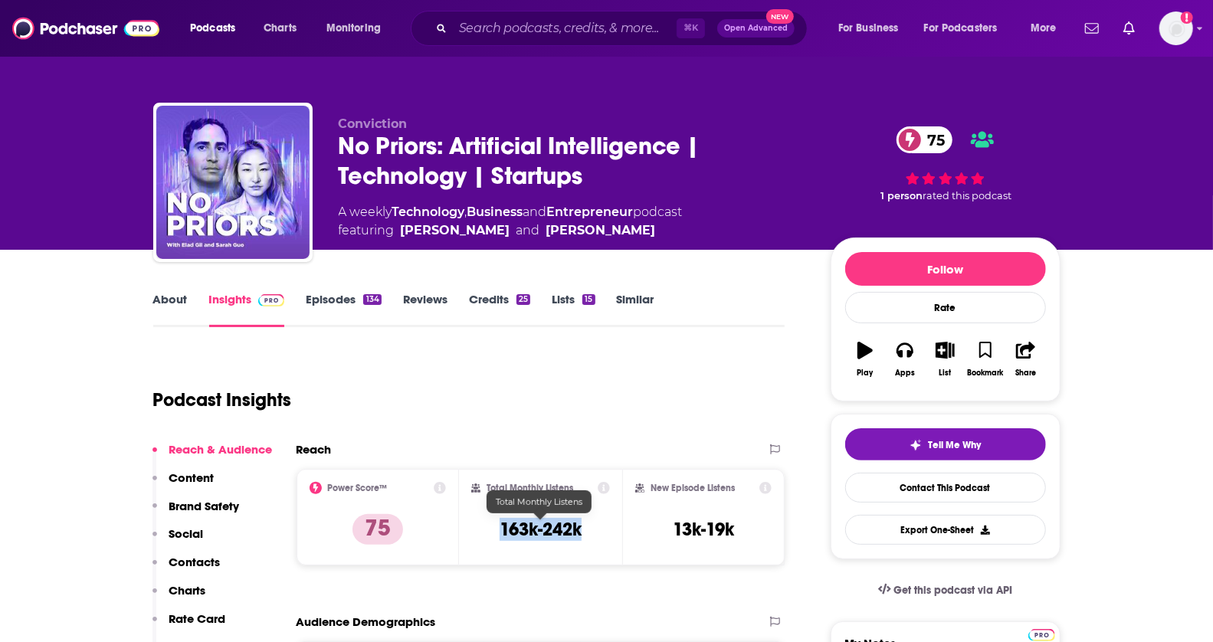
drag, startPoint x: 499, startPoint y: 525, endPoint x: 586, endPoint y: 525, distance: 87.4
click at [586, 525] on div "Total Monthly Listens 163k-242k" at bounding box center [540, 517] width 139 height 70
copy h3 "163k-242k"
click at [545, 21] on input "Search podcasts, credits, & more..." at bounding box center [565, 28] width 224 height 25
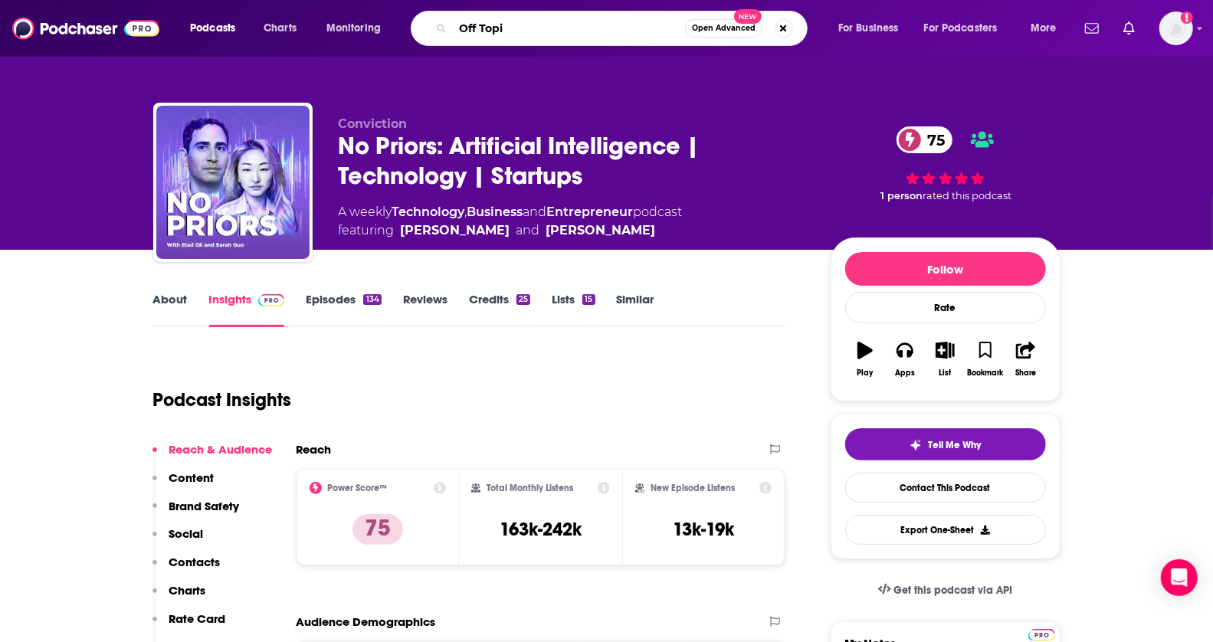
type input "Off Topic"
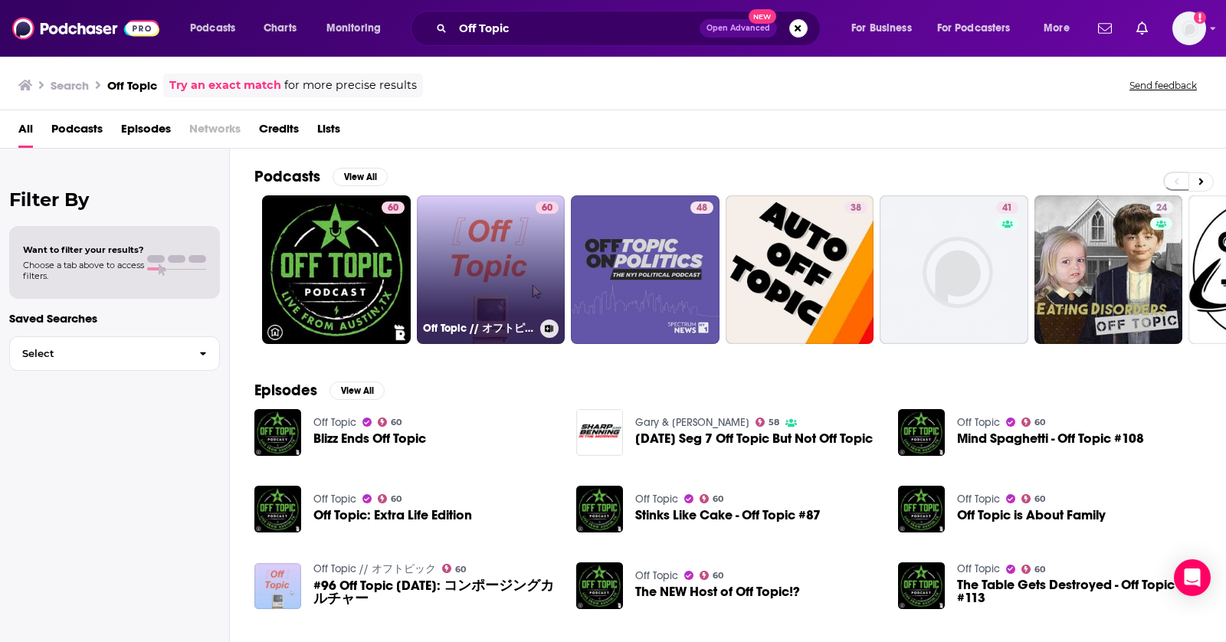
click at [490, 203] on link "60 Off Topic // オフトピック" at bounding box center [491, 269] width 149 height 149
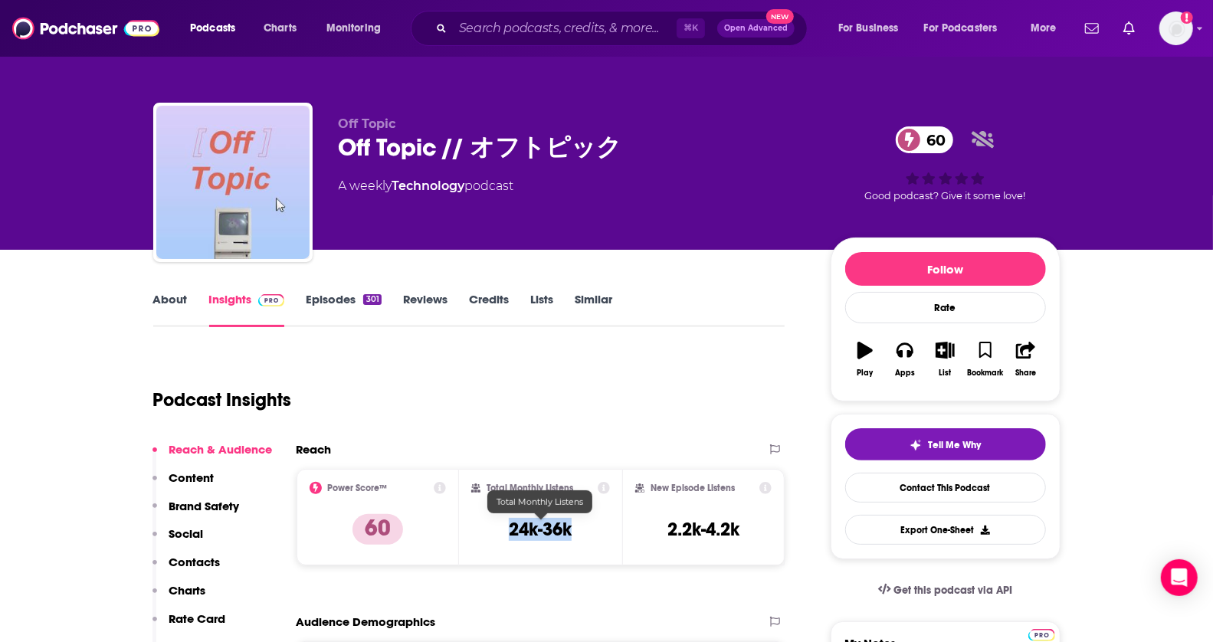
drag, startPoint x: 505, startPoint y: 522, endPoint x: 581, endPoint y: 522, distance: 75.9
click at [581, 522] on div "Total Monthly Listens 24k-36k" at bounding box center [540, 517] width 139 height 70
copy h3 "24k-36k"
click at [175, 298] on link "About" at bounding box center [170, 309] width 34 height 35
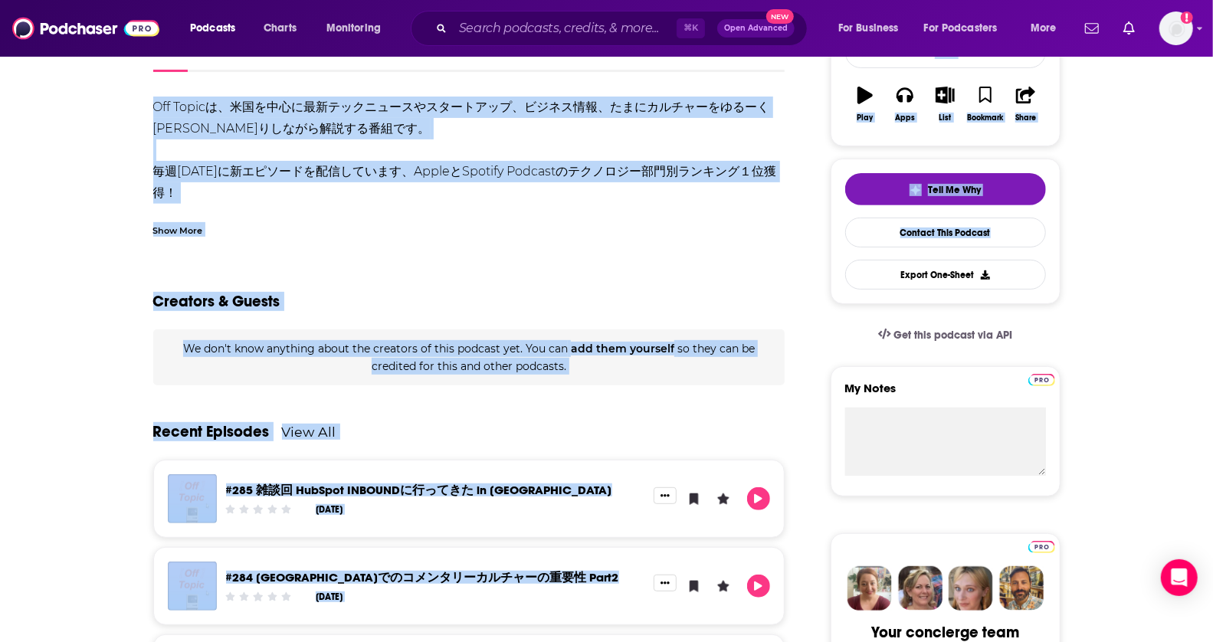
drag, startPoint x: 1225, startPoint y: 124, endPoint x: 1221, endPoint y: 268, distance: 144.1
click at [1213, 268] on html "Podcasts Charts Monitoring ⌘ K Open Advanced New For Business For Podcasters Mo…" at bounding box center [606, 66] width 1213 height 642
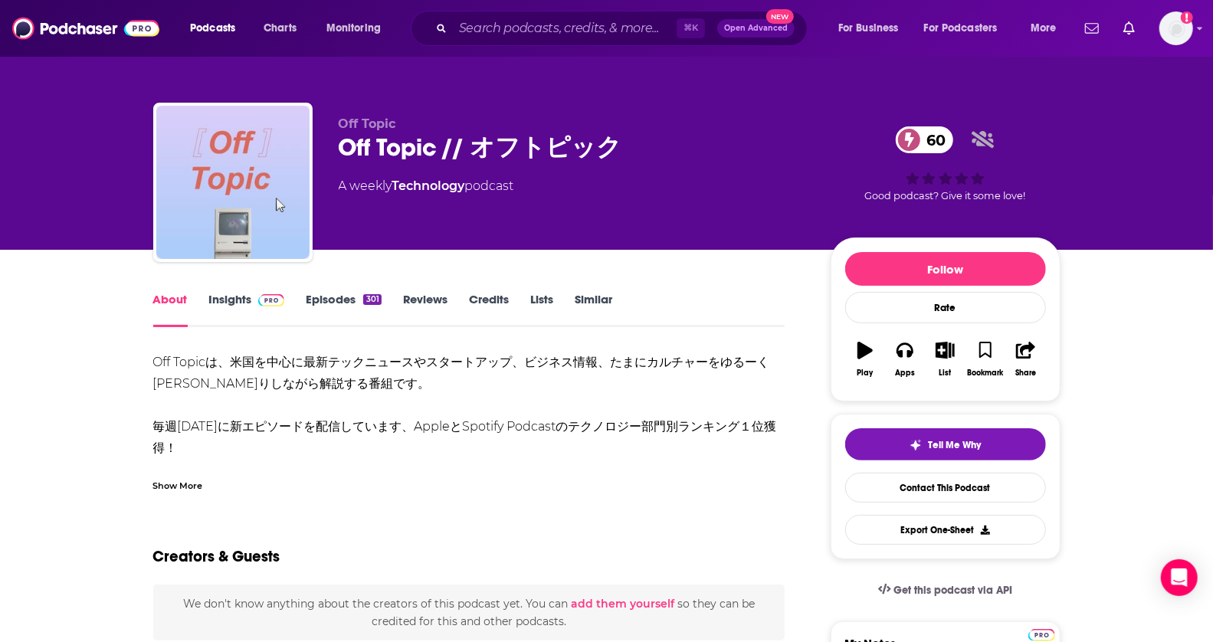
drag, startPoint x: 1225, startPoint y: 211, endPoint x: 1225, endPoint y: 51, distance: 160.9
click at [1213, 51] on html "Podcasts Charts Monitoring ⌘ K Open Advanced New For Business For Podcasters Mo…" at bounding box center [606, 321] width 1213 height 642
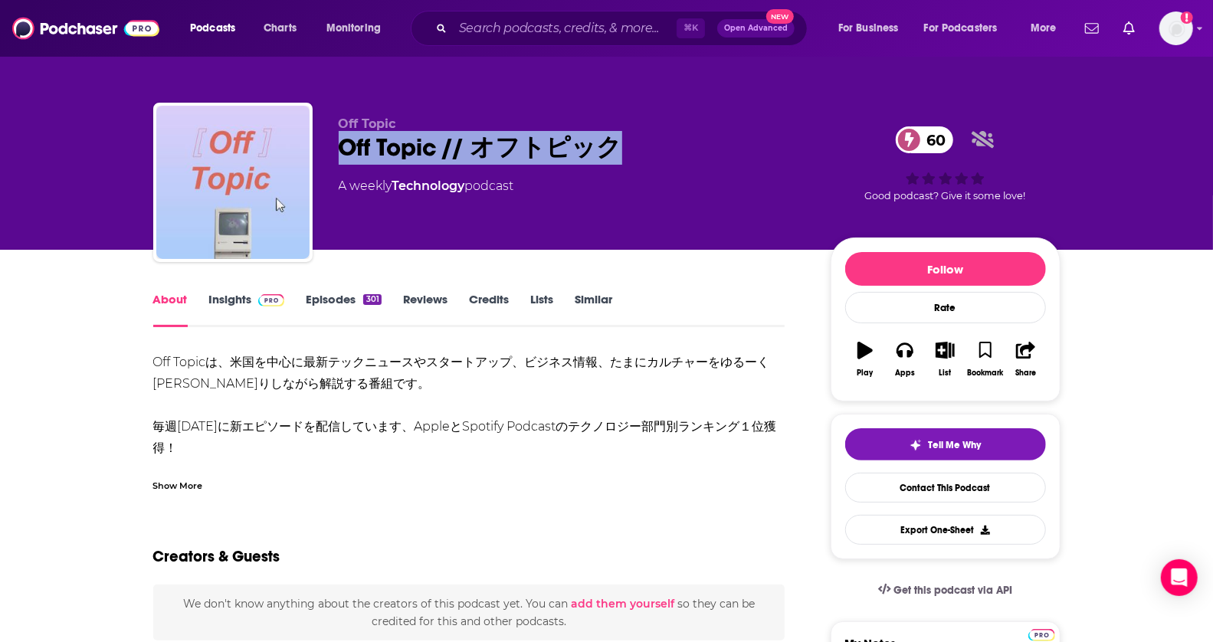
drag, startPoint x: 612, startPoint y: 146, endPoint x: 342, endPoint y: 148, distance: 270.5
click at [342, 148] on div "Off Topic // オフトピック 60" at bounding box center [572, 148] width 467 height 34
copy h1 "Off Topic // オフトピック"
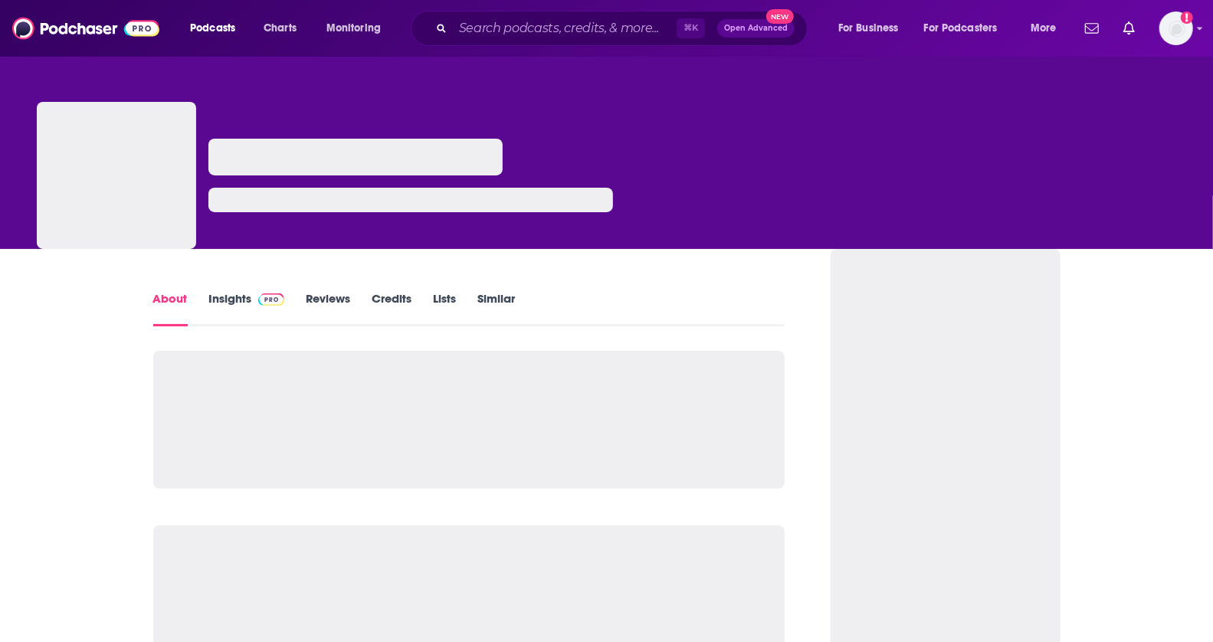
click at [225, 303] on link "Insights" at bounding box center [247, 308] width 76 height 35
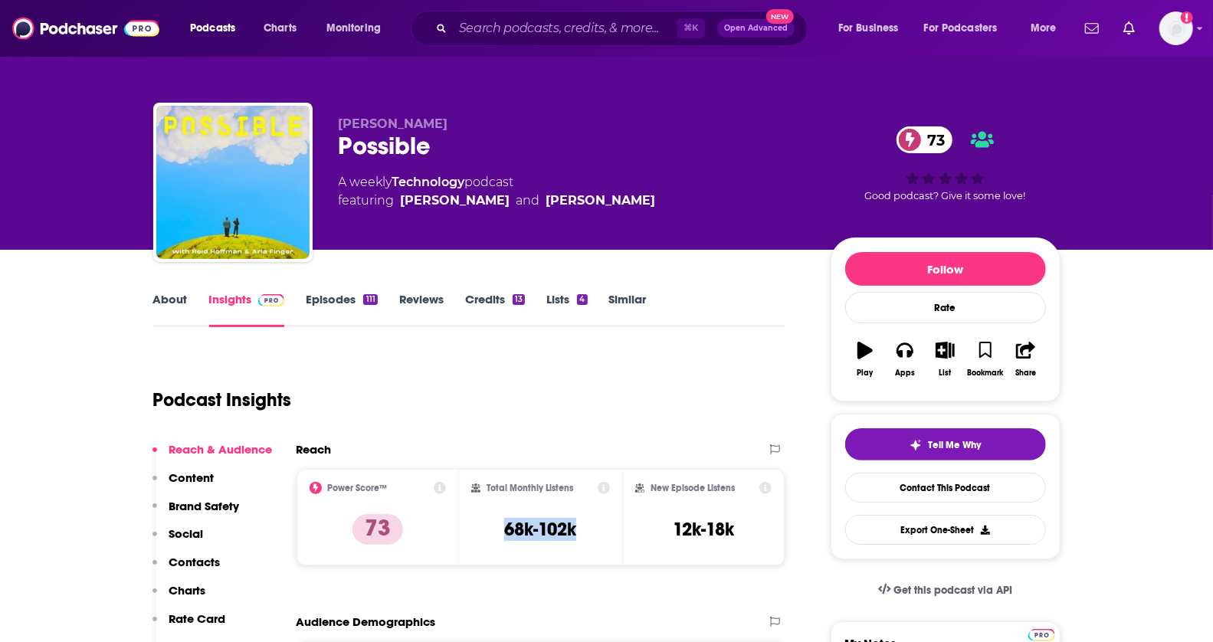
drag, startPoint x: 594, startPoint y: 524, endPoint x: 605, endPoint y: 524, distance: 10.7
click at [605, 524] on div "Total Monthly Listens 68k-102k" at bounding box center [540, 517] width 139 height 70
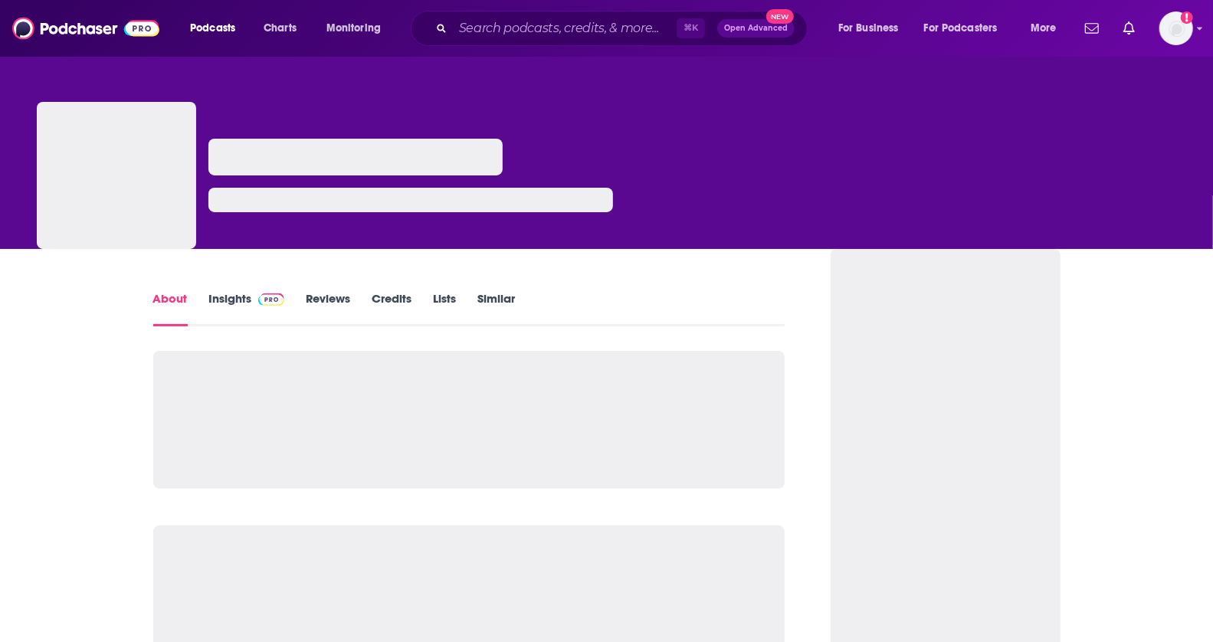
click at [215, 297] on link "Insights" at bounding box center [247, 308] width 76 height 35
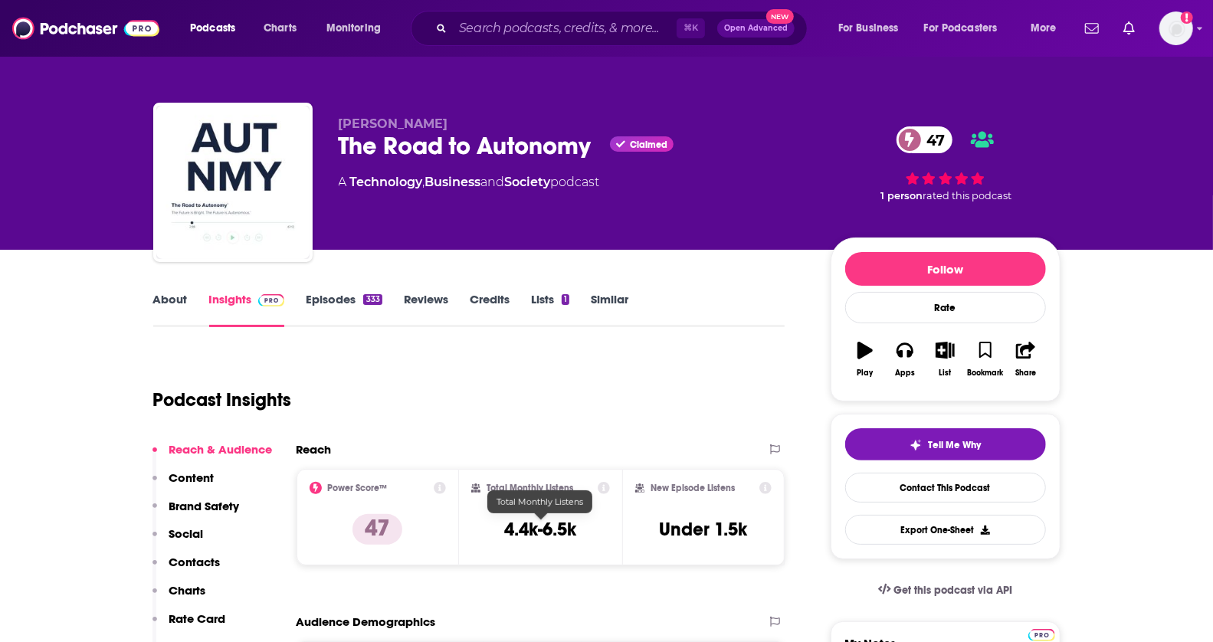
drag, startPoint x: 500, startPoint y: 532, endPoint x: 622, endPoint y: 532, distance: 122.6
click at [622, 532] on div "Power Score™ 47 Total Monthly Listens 4.4k-6.5k New Episode Listens Under 1.5k" at bounding box center [541, 517] width 489 height 97
copy div "4.4k-6.5k New Episode Listens"
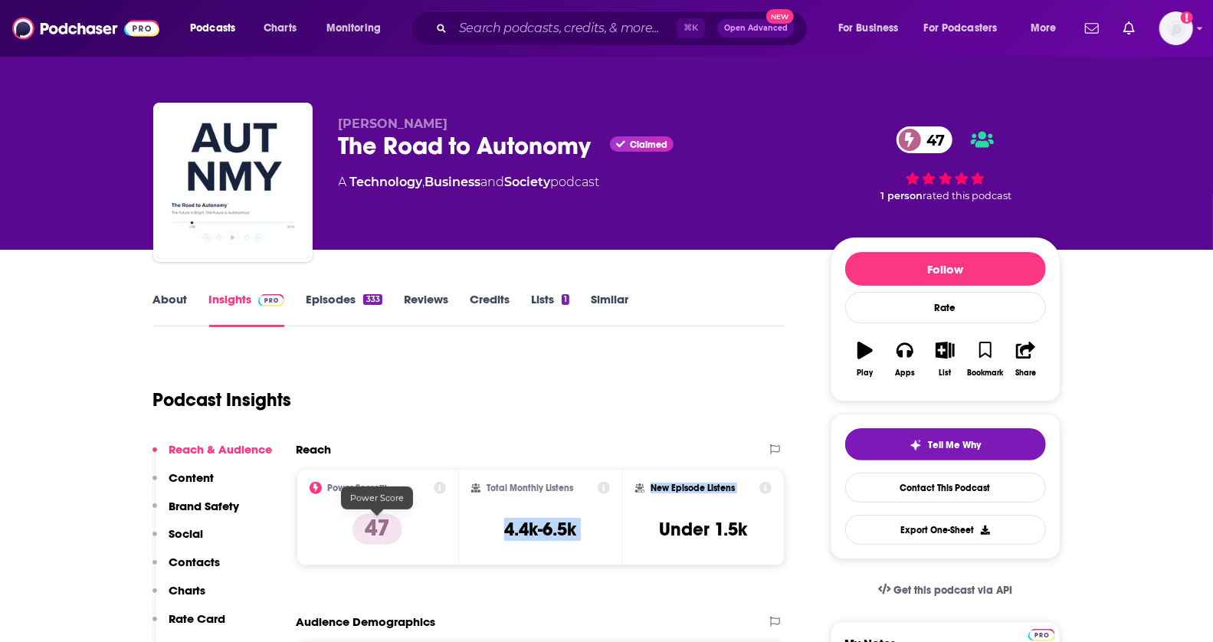
click at [521, 615] on div "Audience Demographics" at bounding box center [525, 622] width 457 height 15
drag, startPoint x: 582, startPoint y: 521, endPoint x: 501, endPoint y: 521, distance: 81.2
click at [501, 521] on div "Total Monthly Listens 4.4k-6.5k" at bounding box center [540, 517] width 139 height 70
copy h3 "4.4k-6.5k"
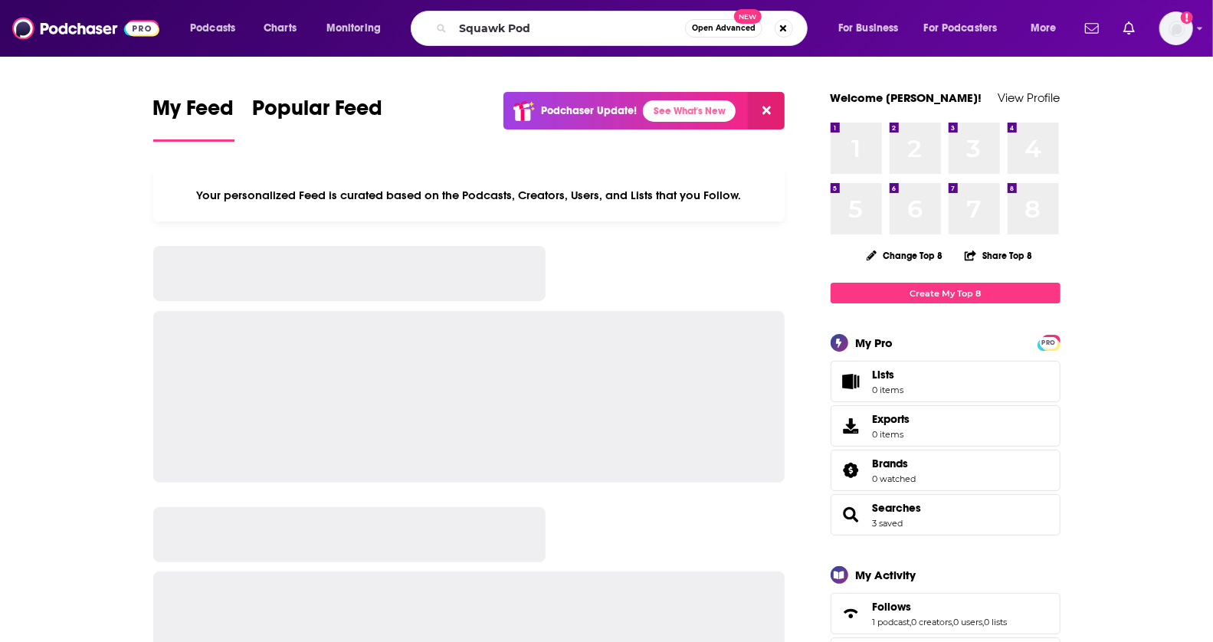
type input "Squawk Pod"
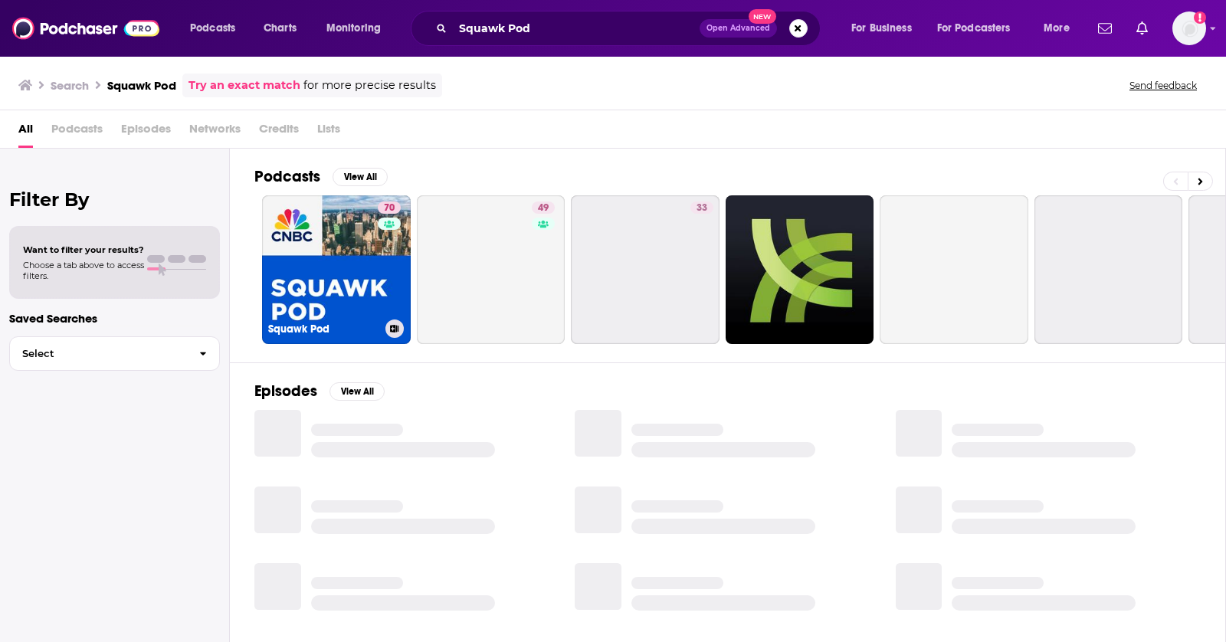
click at [307, 225] on link "70 Squawk Pod" at bounding box center [336, 269] width 149 height 149
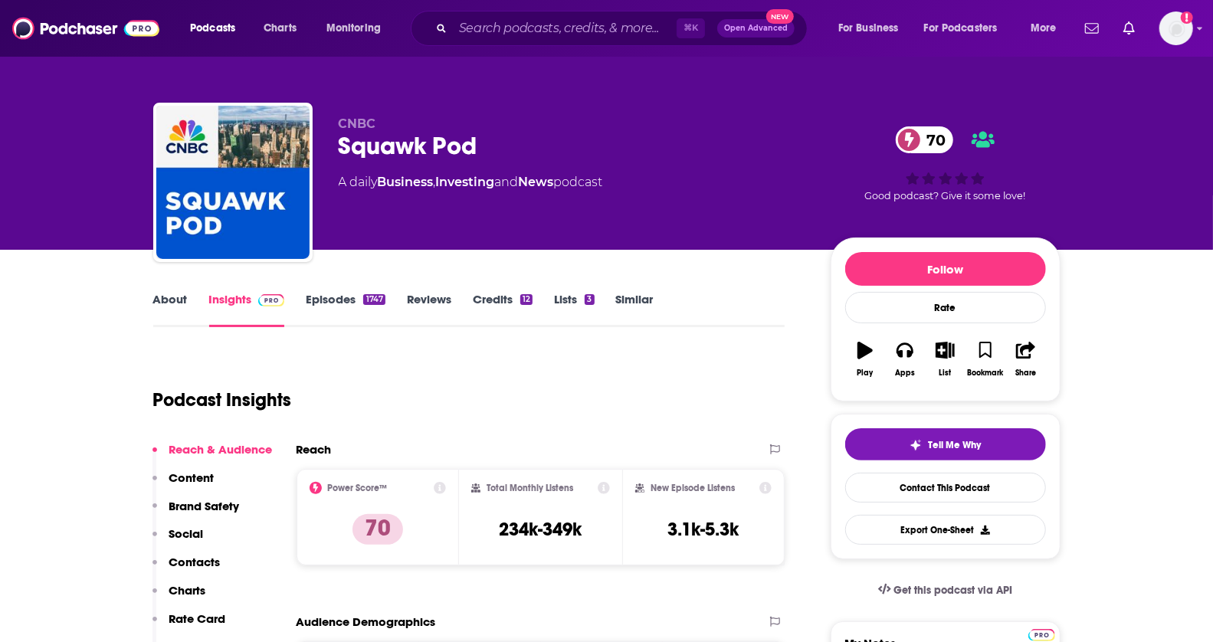
drag, startPoint x: 484, startPoint y: 514, endPoint x: 591, endPoint y: 514, distance: 107.3
click at [591, 514] on div "Total Monthly Listens 234k-349k" at bounding box center [540, 517] width 139 height 70
drag, startPoint x: 591, startPoint y: 522, endPoint x: 479, endPoint y: 522, distance: 111.9
click at [479, 522] on div "Total Monthly Listens 234k-349k" at bounding box center [540, 517] width 139 height 70
copy h3 "234k-349k"
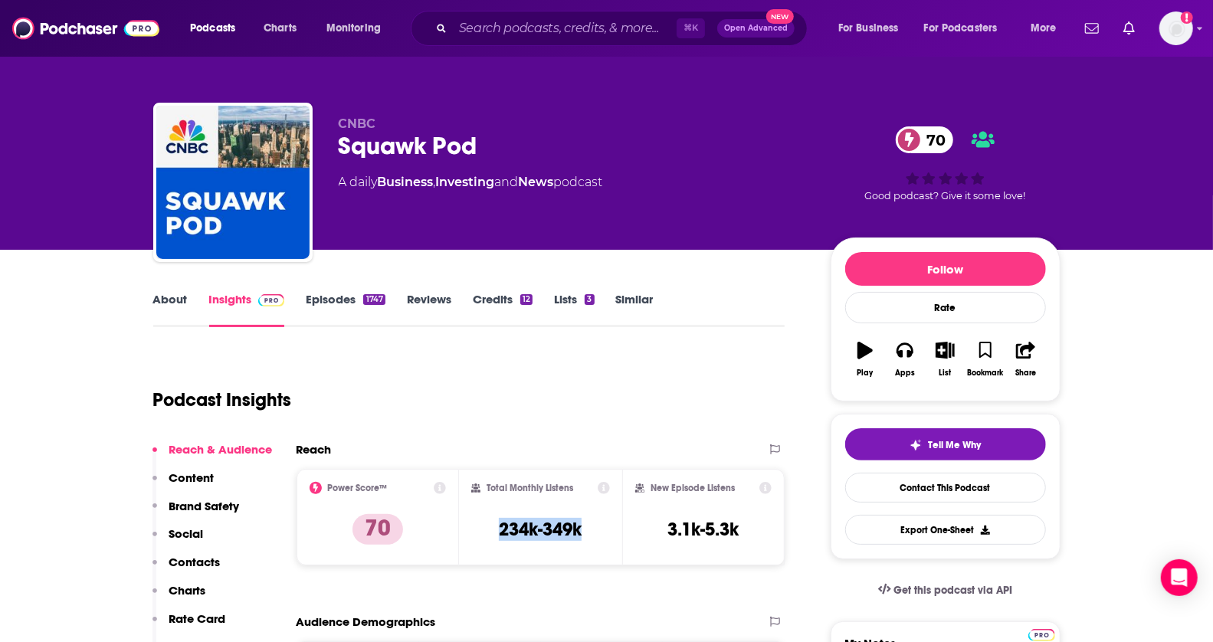
click at [160, 307] on link "About" at bounding box center [170, 309] width 34 height 35
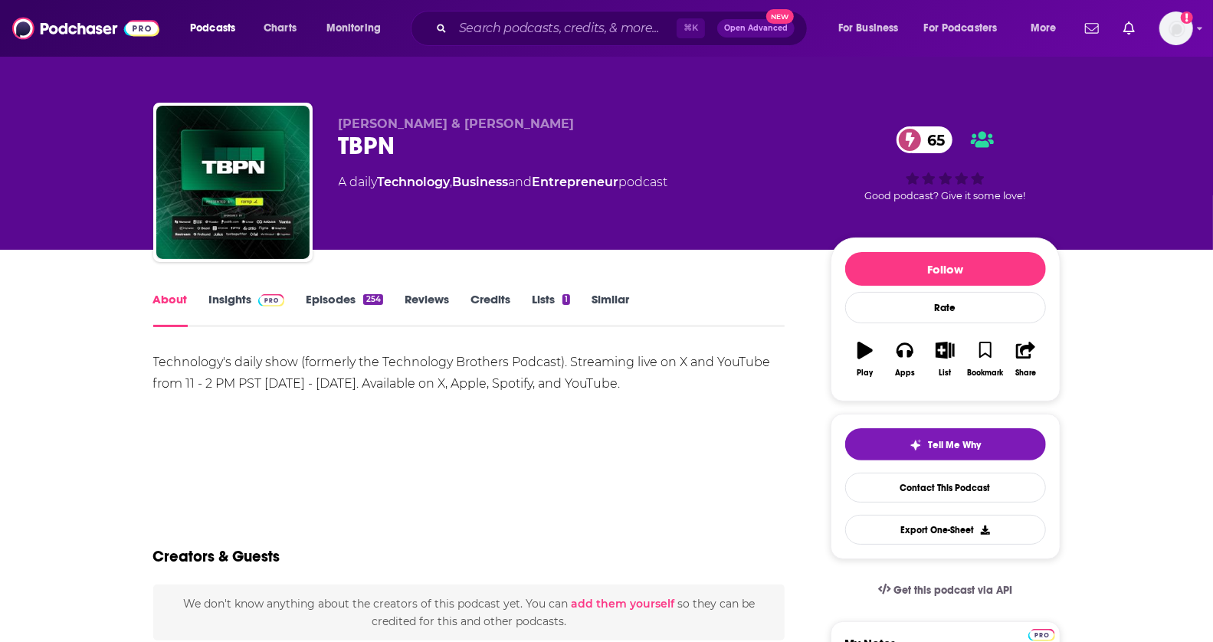
click at [542, 384] on div "Technology's daily show (formerly the Technology Brothers Podcast). Streaming l…" at bounding box center [469, 373] width 632 height 43
click at [251, 309] on link "Insights" at bounding box center [247, 309] width 76 height 35
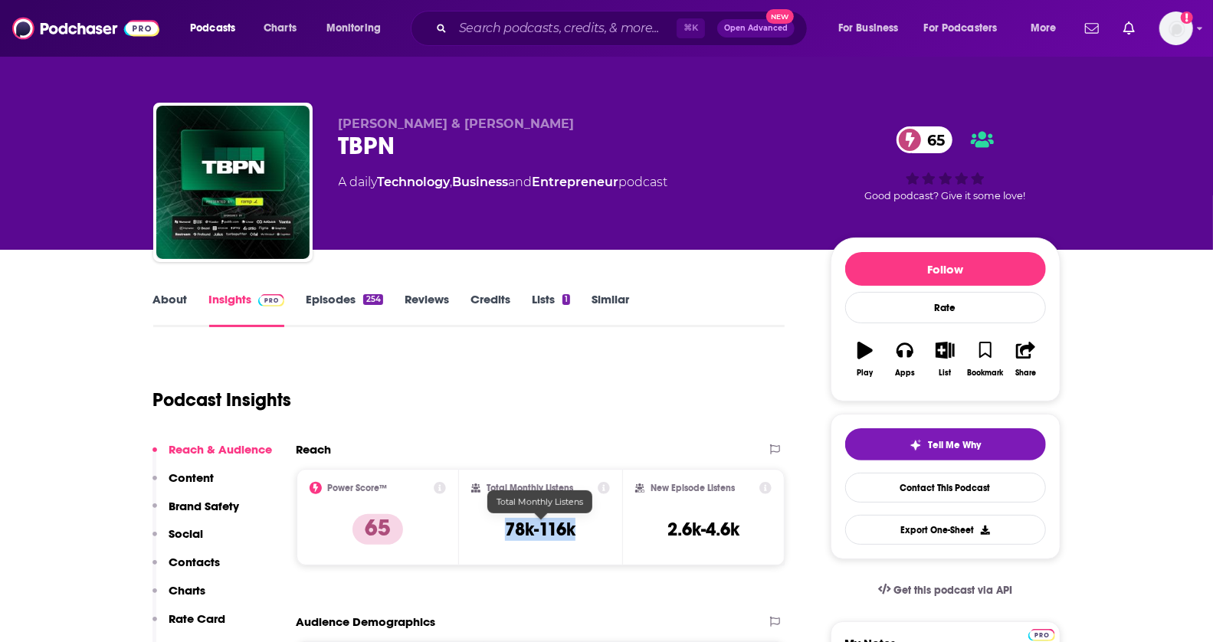
drag, startPoint x: 503, startPoint y: 526, endPoint x: 596, endPoint y: 526, distance: 92.7
click at [596, 526] on div "Total Monthly Listens 78k-116k" at bounding box center [540, 517] width 139 height 70
copy h3 "78k-116k"
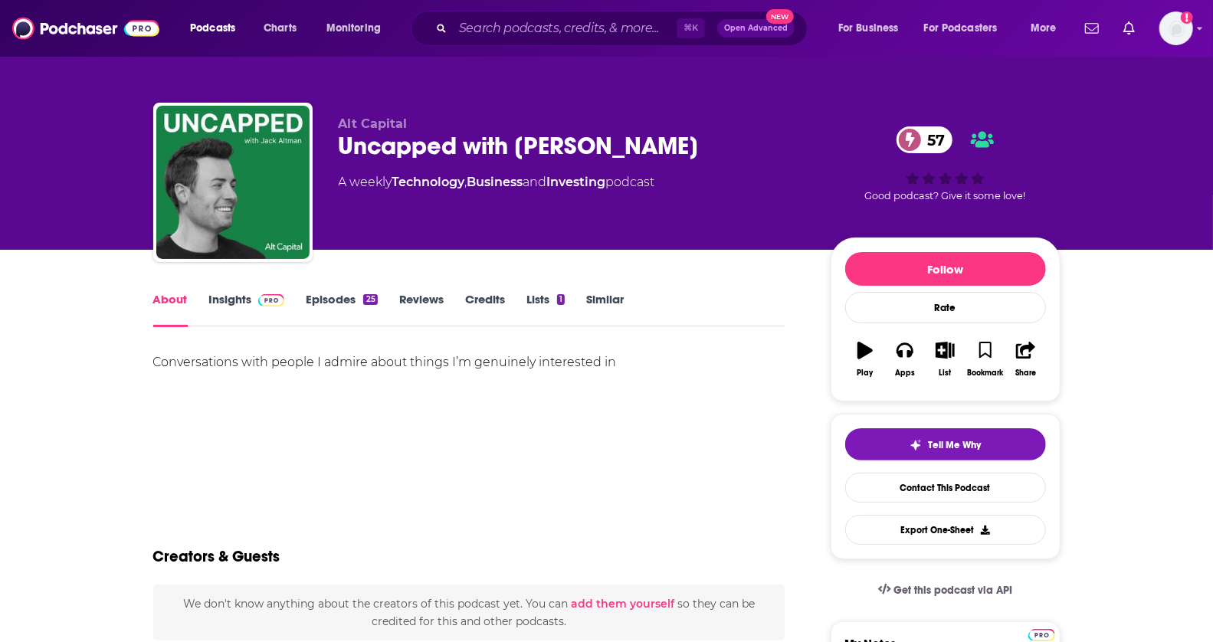
click at [249, 300] on link "Insights" at bounding box center [247, 309] width 76 height 35
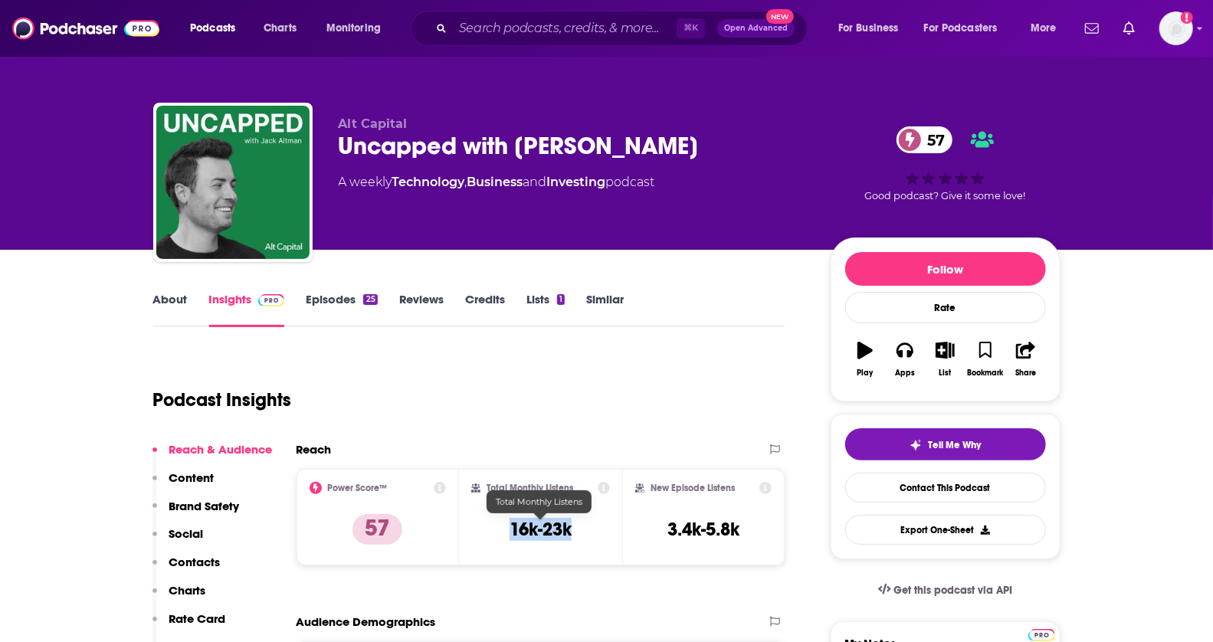
drag, startPoint x: 538, startPoint y: 526, endPoint x: 508, endPoint y: 526, distance: 29.9
click at [508, 526] on div "Total Monthly Listens 16k-23k" at bounding box center [540, 517] width 139 height 70
click at [511, 20] on input "Search podcasts, credits, & more..." at bounding box center [565, 28] width 224 height 25
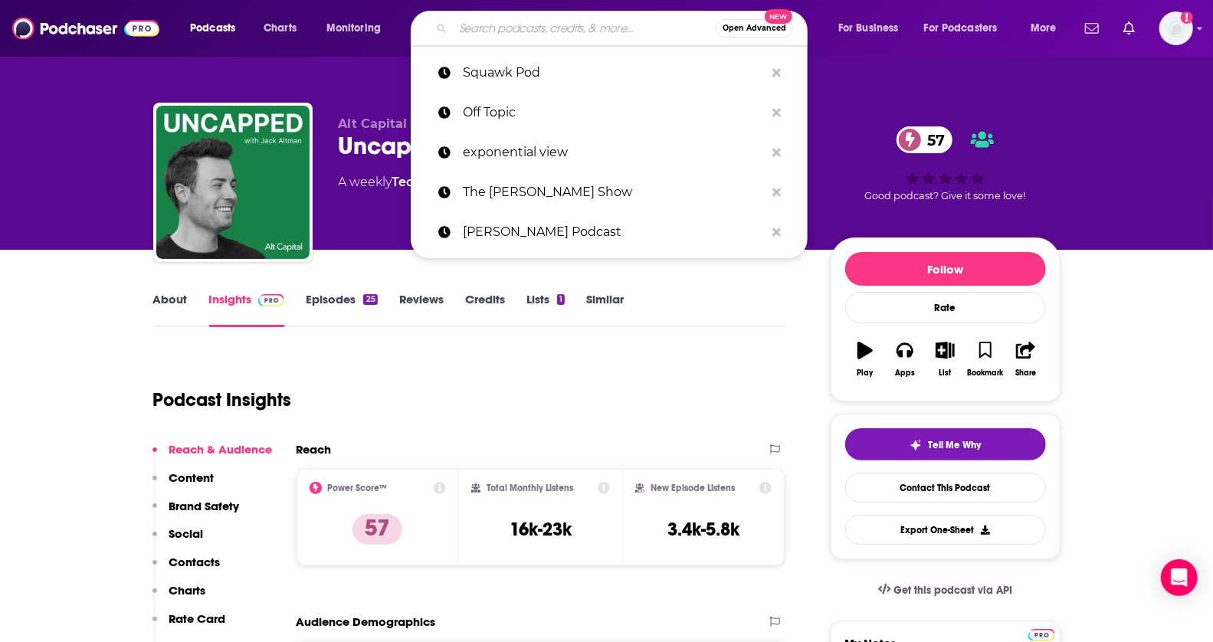
paste input "WSJ Bold Names"
type input "WSJ Bold Names"
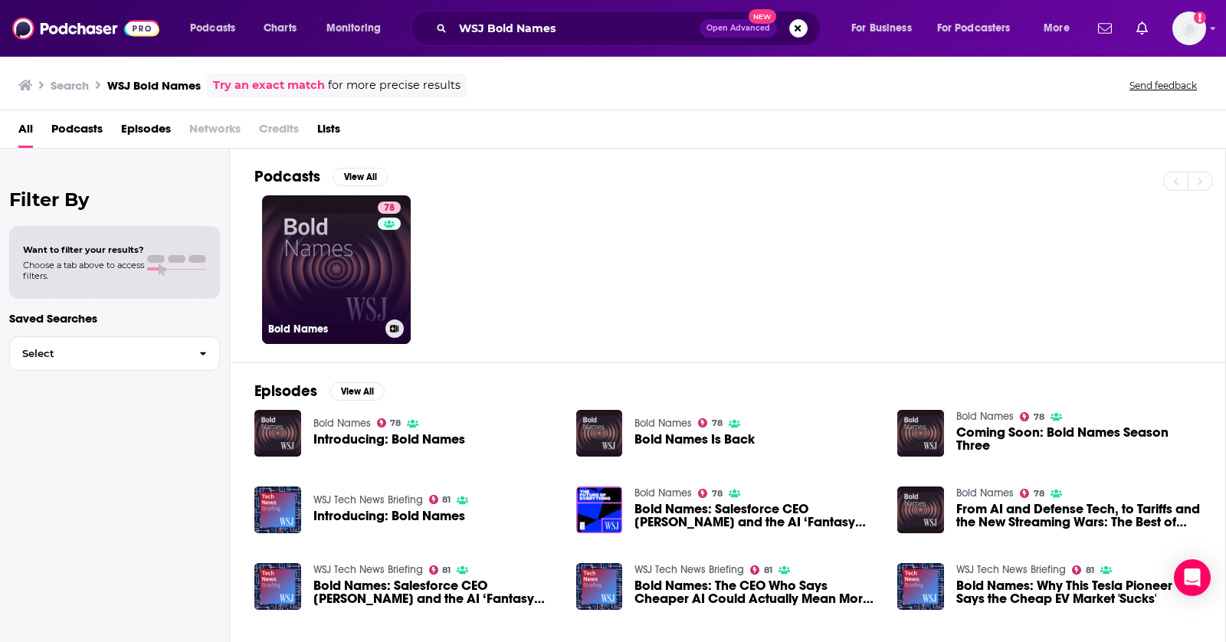
click at [313, 252] on link "78 Bold Names" at bounding box center [336, 269] width 149 height 149
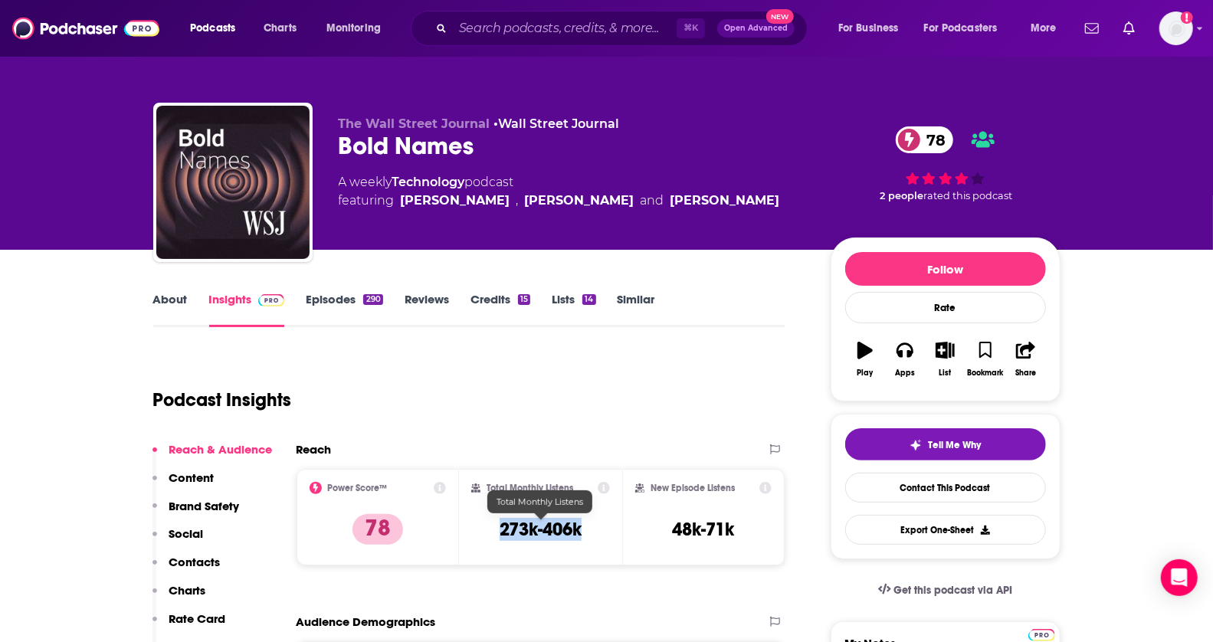
copy h3 "273k-406k"
drag, startPoint x: 497, startPoint y: 531, endPoint x: 587, endPoint y: 526, distance: 89.8
click at [587, 526] on div "Total Monthly Listens 273k-406k" at bounding box center [540, 517] width 139 height 70
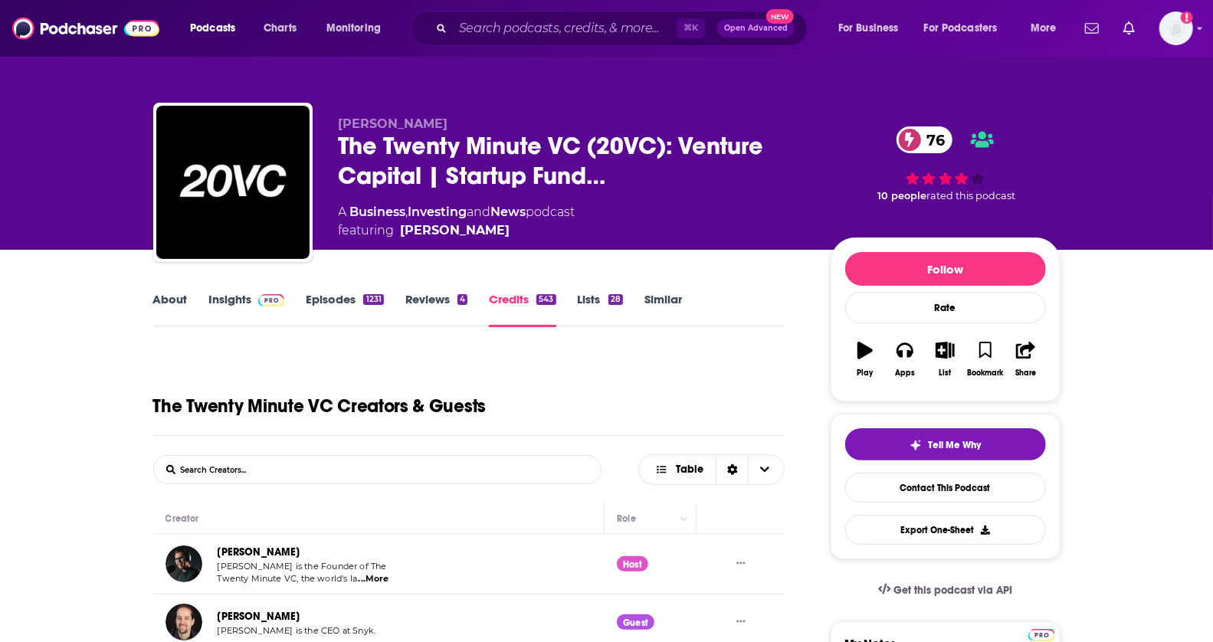
click at [654, 311] on link "Similar" at bounding box center [663, 309] width 38 height 35
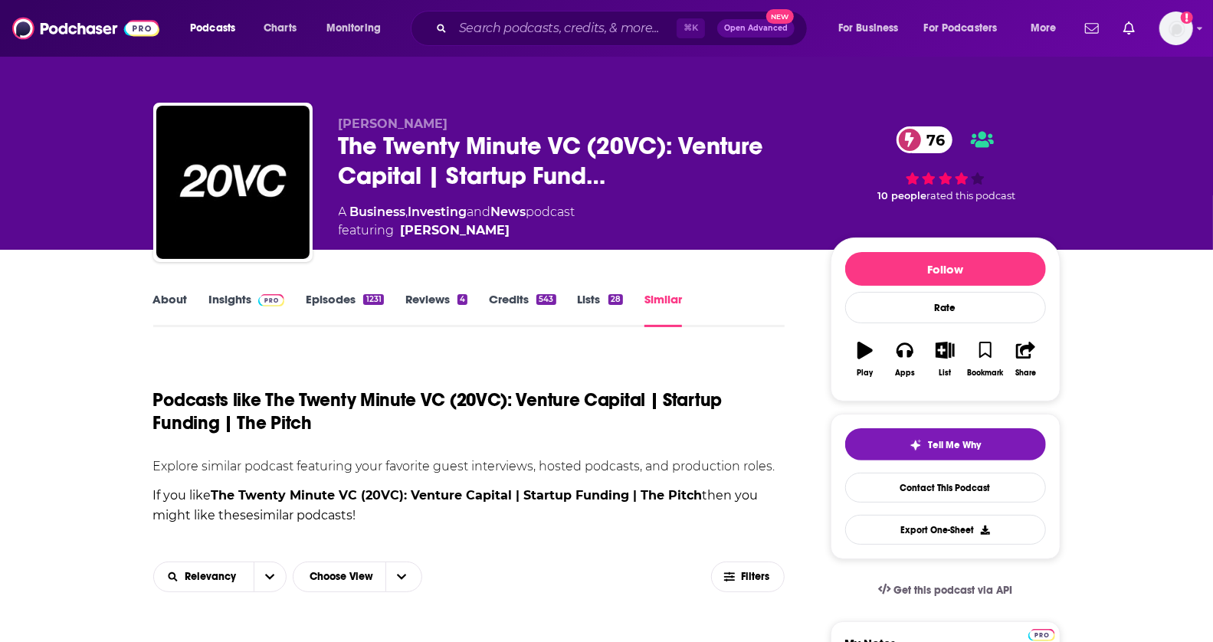
click at [1212, 96] on html "Podcasts Charts Monitoring ⌘ K Open Advanced New For Business For Podcasters Mo…" at bounding box center [606, 321] width 1213 height 642
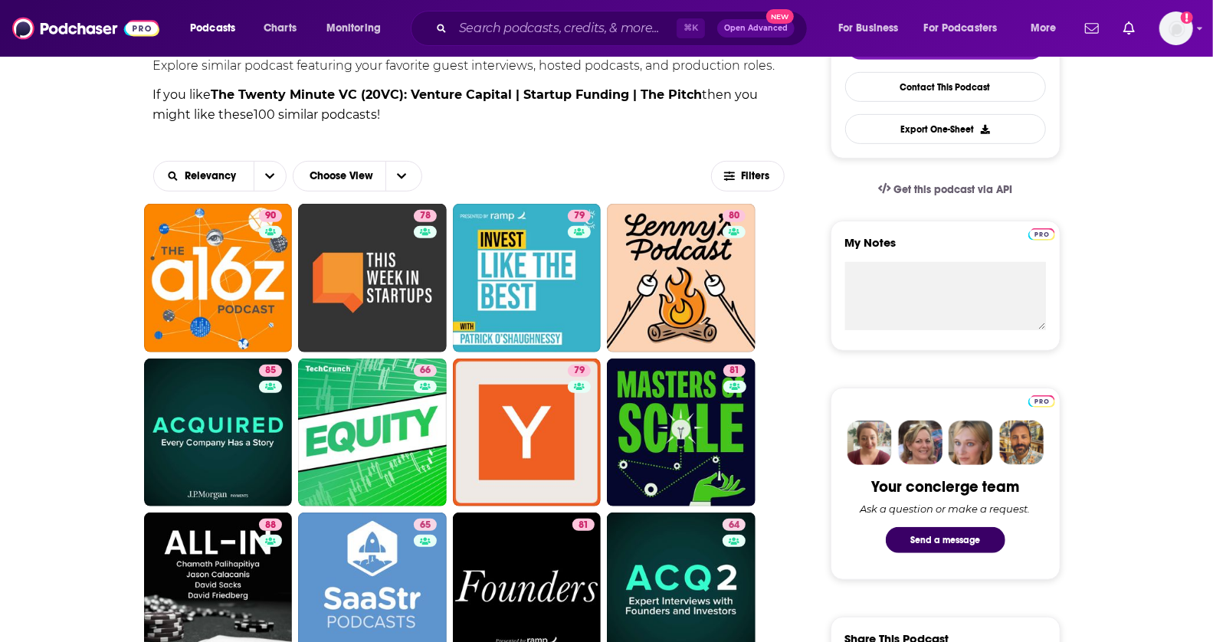
scroll to position [415, 0]
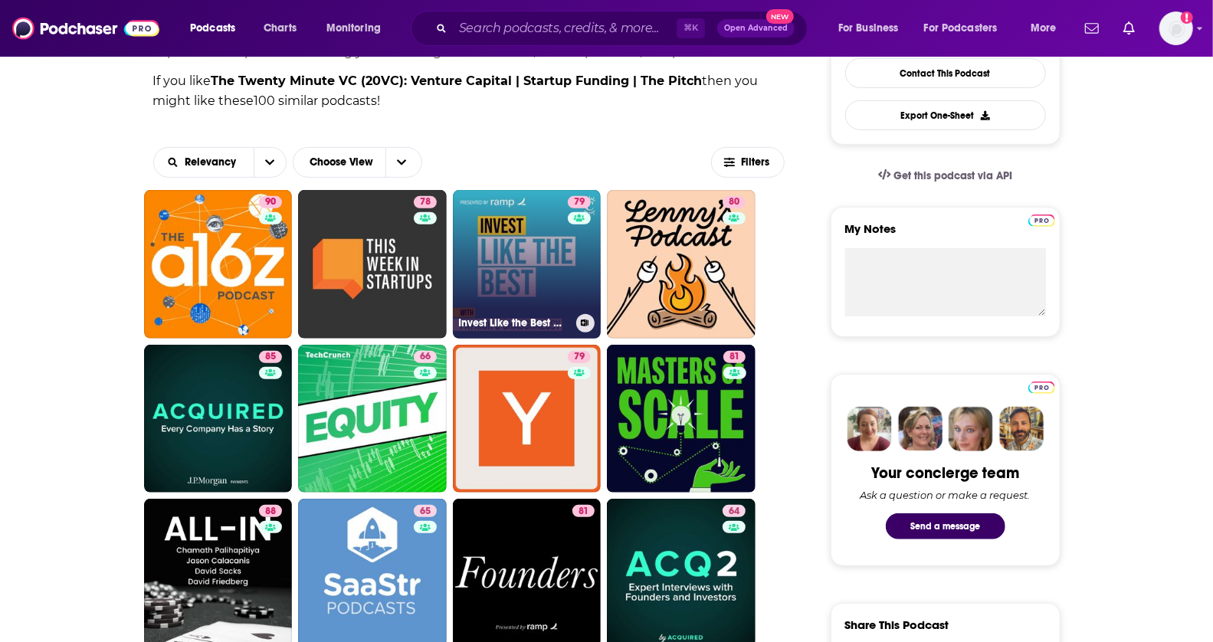
click at [529, 269] on link "79 Invest Like the Best with [PERSON_NAME]" at bounding box center [527, 264] width 149 height 149
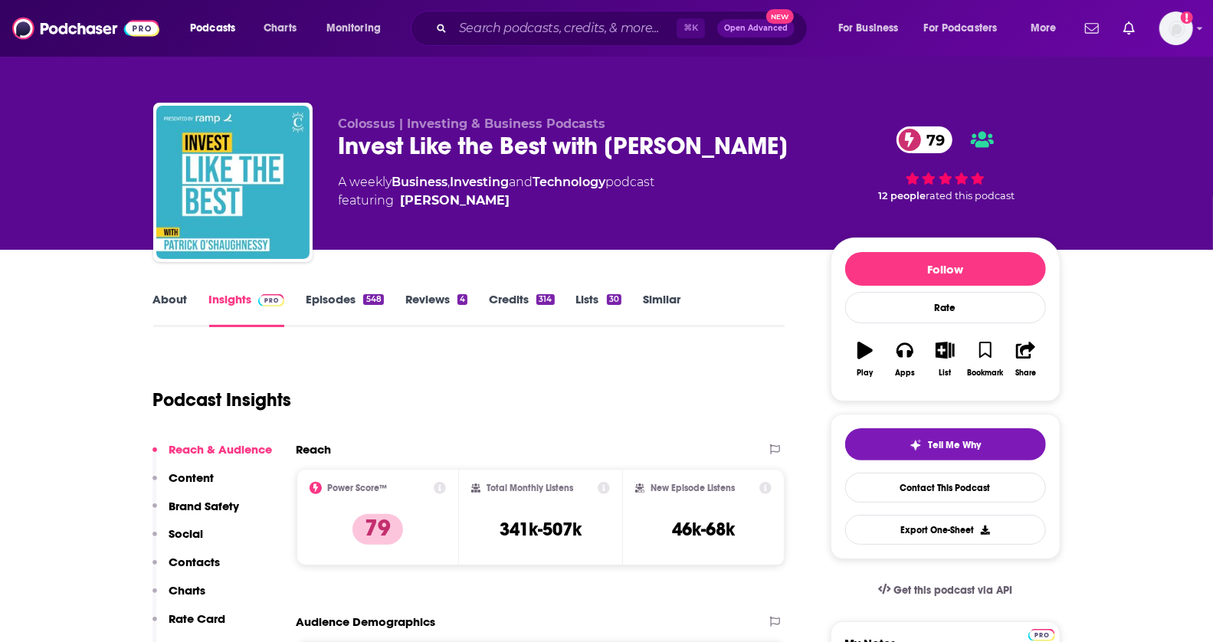
click at [363, 300] on div "548" at bounding box center [373, 299] width 20 height 11
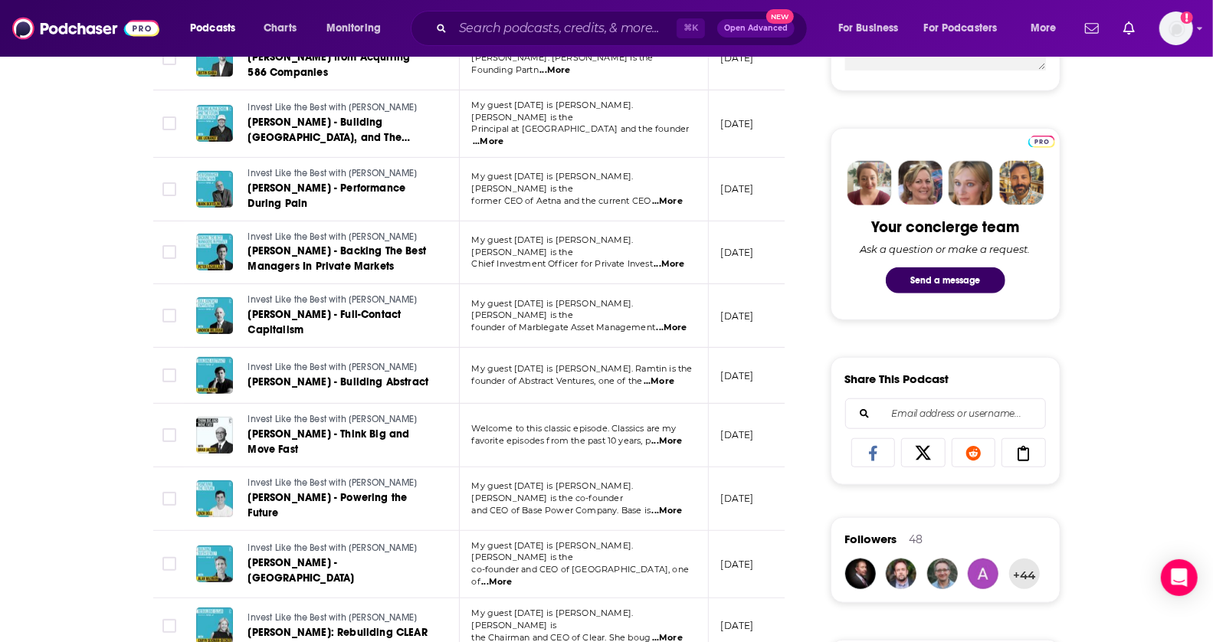
scroll to position [673, 0]
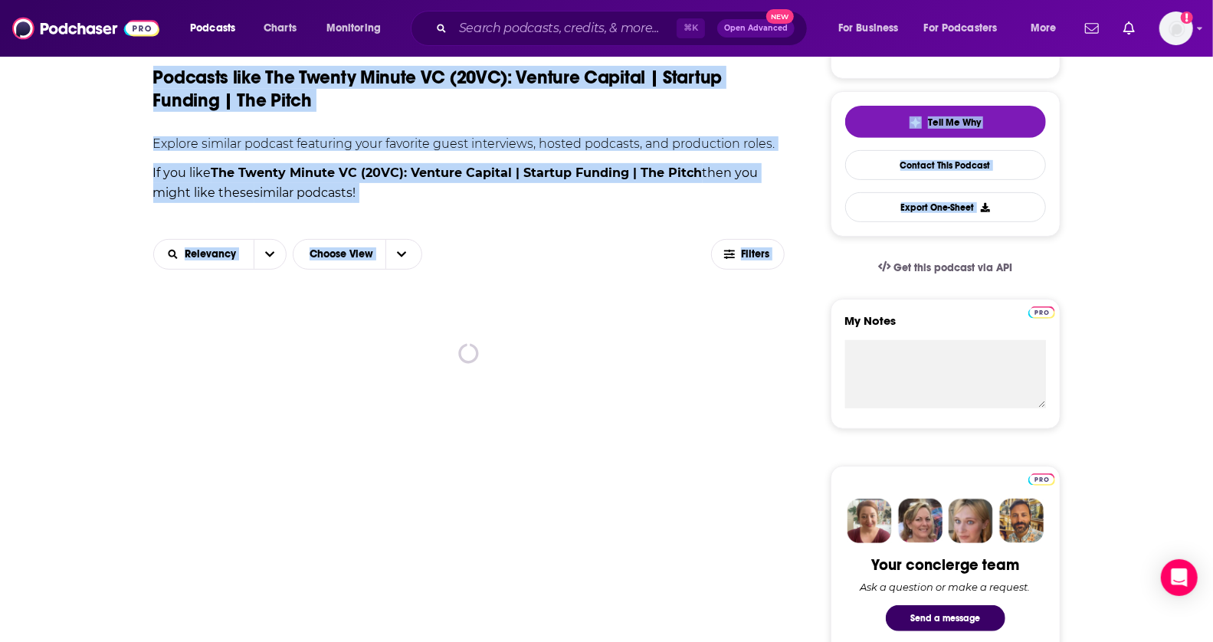
drag, startPoint x: 1225, startPoint y: 118, endPoint x: 1209, endPoint y: 249, distance: 132.0
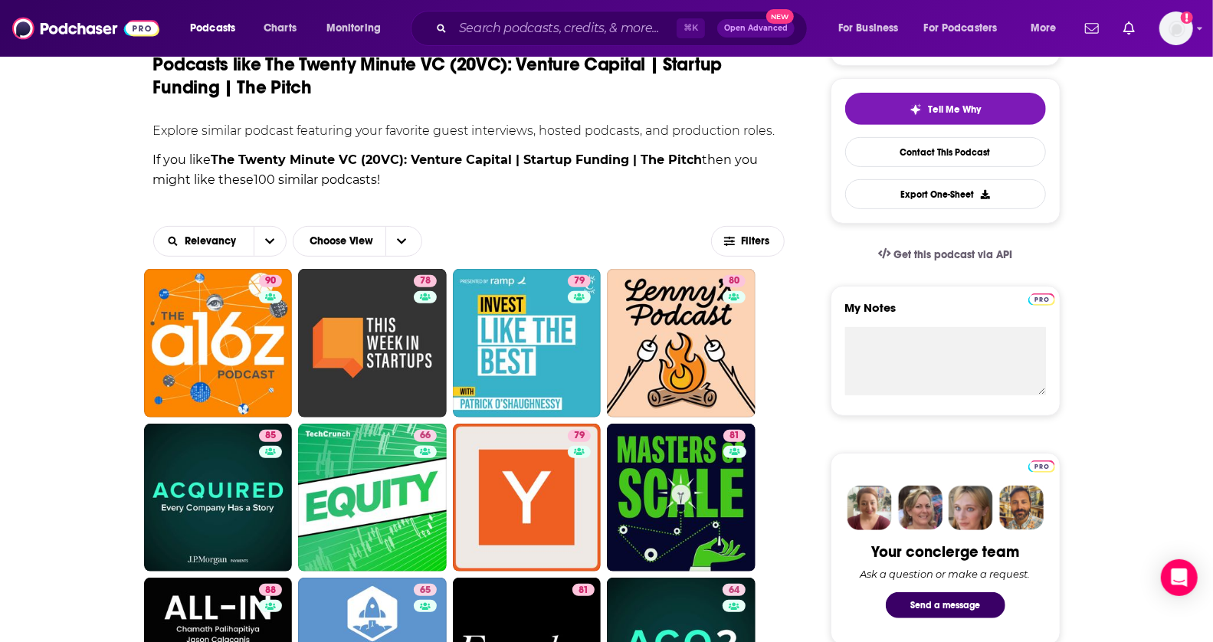
drag, startPoint x: 1211, startPoint y: 121, endPoint x: 1211, endPoint y: 140, distance: 19.2
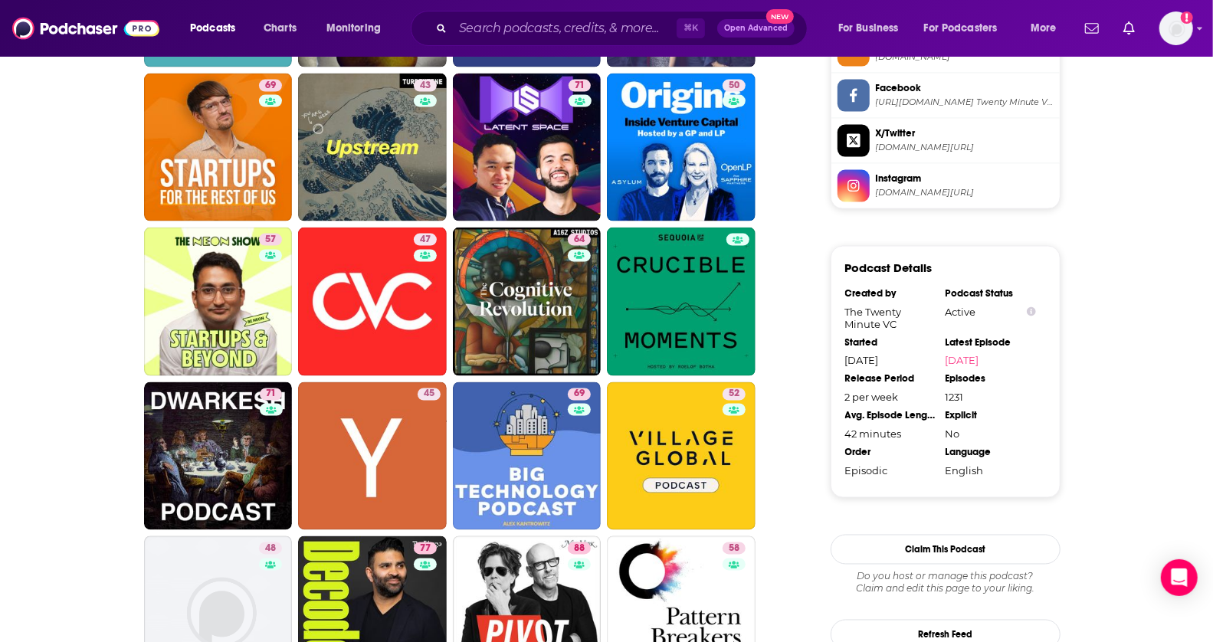
scroll to position [1455, 0]
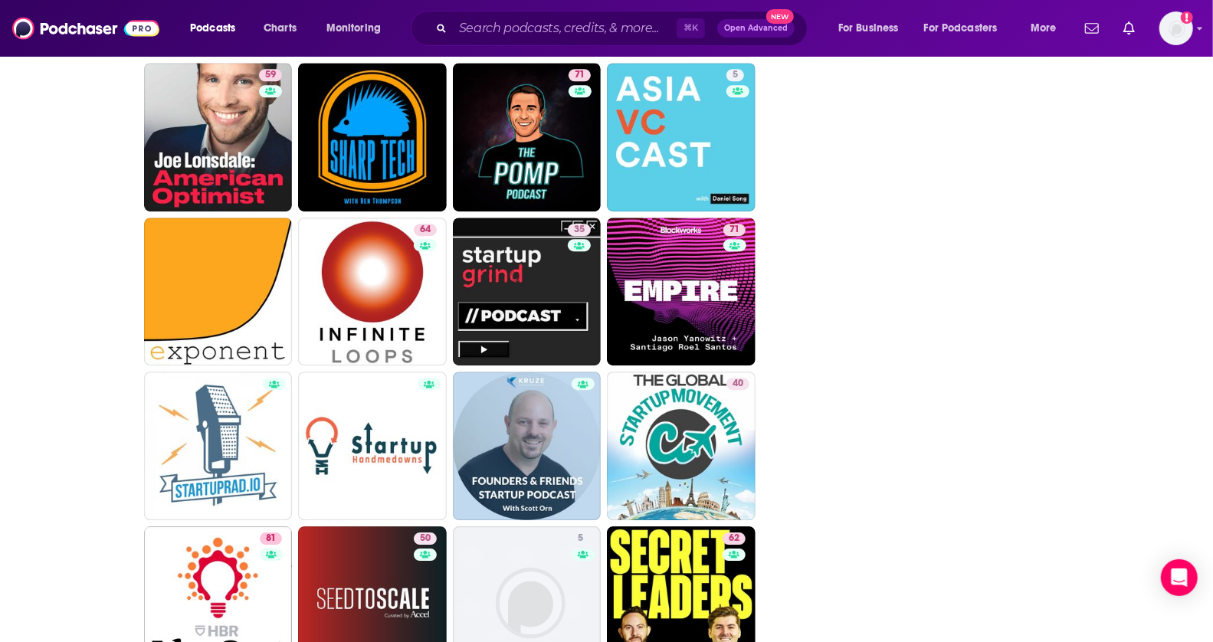
scroll to position [2729, 0]
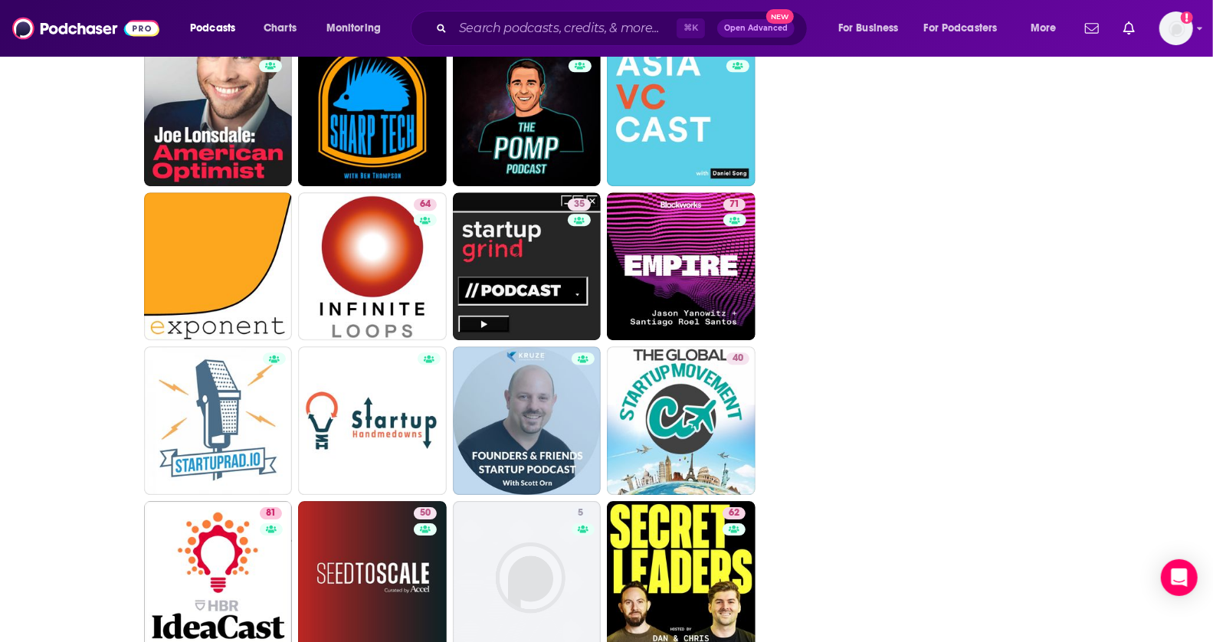
drag, startPoint x: 1225, startPoint y: 238, endPoint x: 1208, endPoint y: 428, distance: 190.1
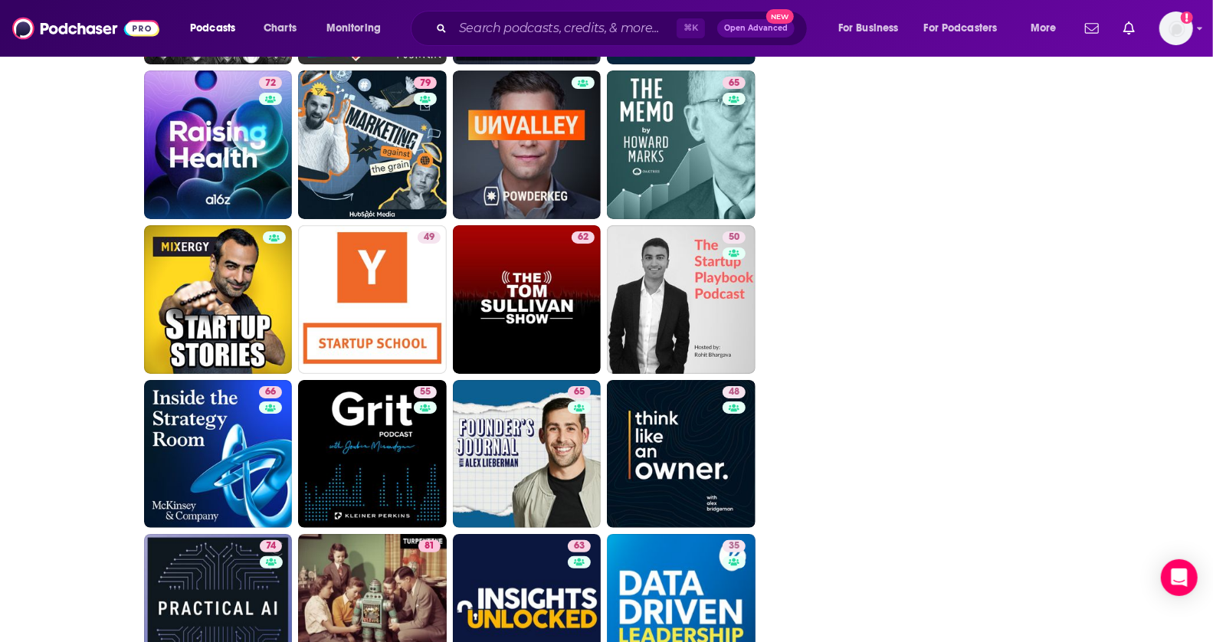
scroll to position [3650, 0]
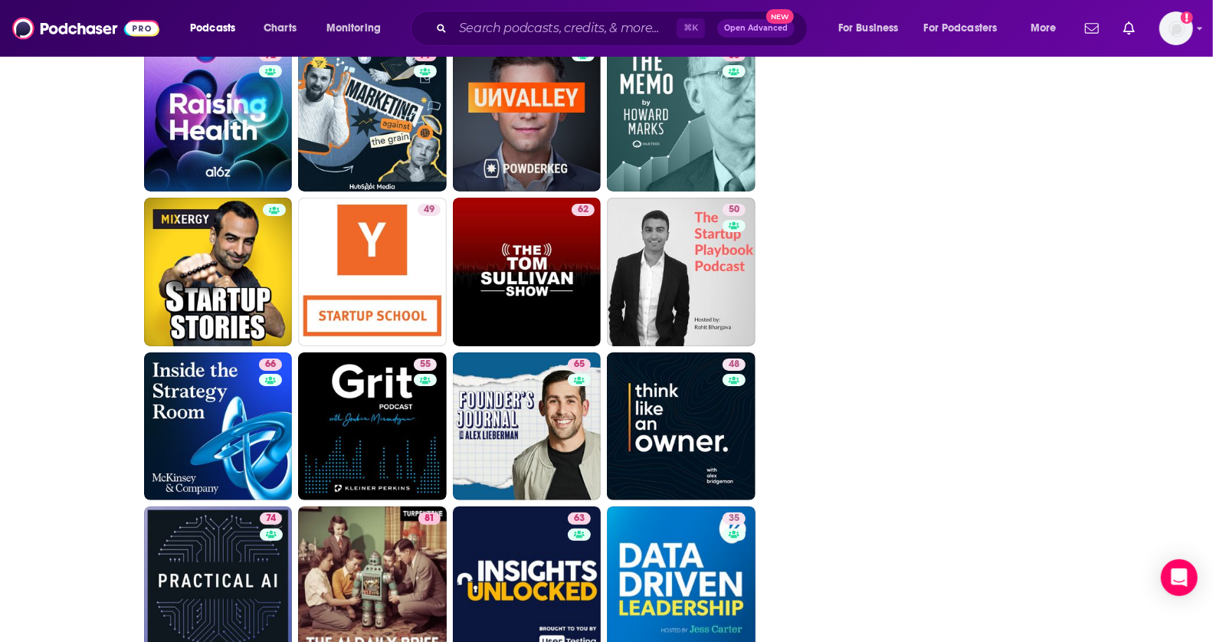
drag, startPoint x: 1225, startPoint y: 586, endPoint x: 1213, endPoint y: 618, distance: 34.4
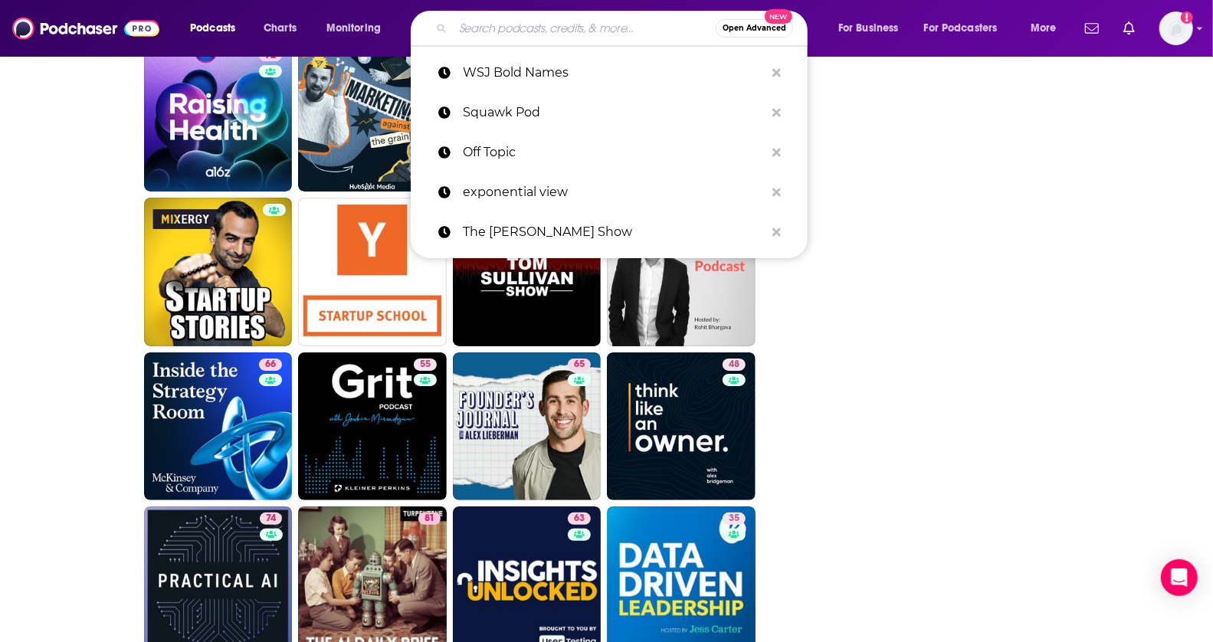
click at [615, 28] on input "Search podcasts, credits, & more..." at bounding box center [584, 28] width 263 height 25
paste input "The Neuron"
type input "The Neuron"
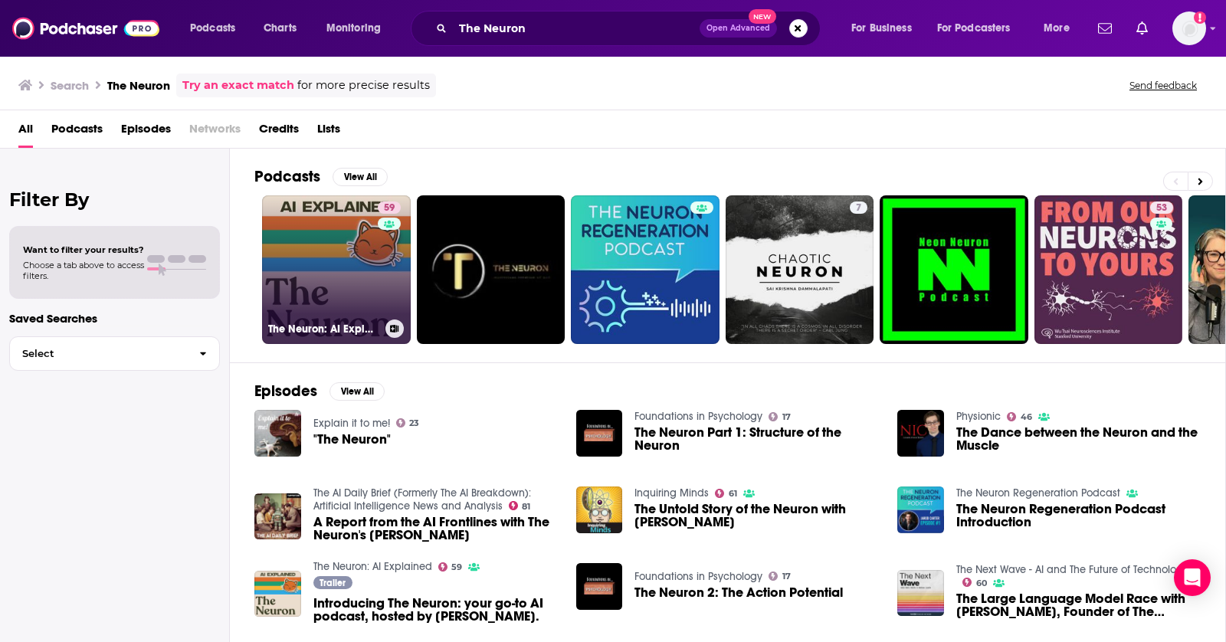
click at [310, 270] on link "59 The Neuron: AI Explained" at bounding box center [336, 269] width 149 height 149
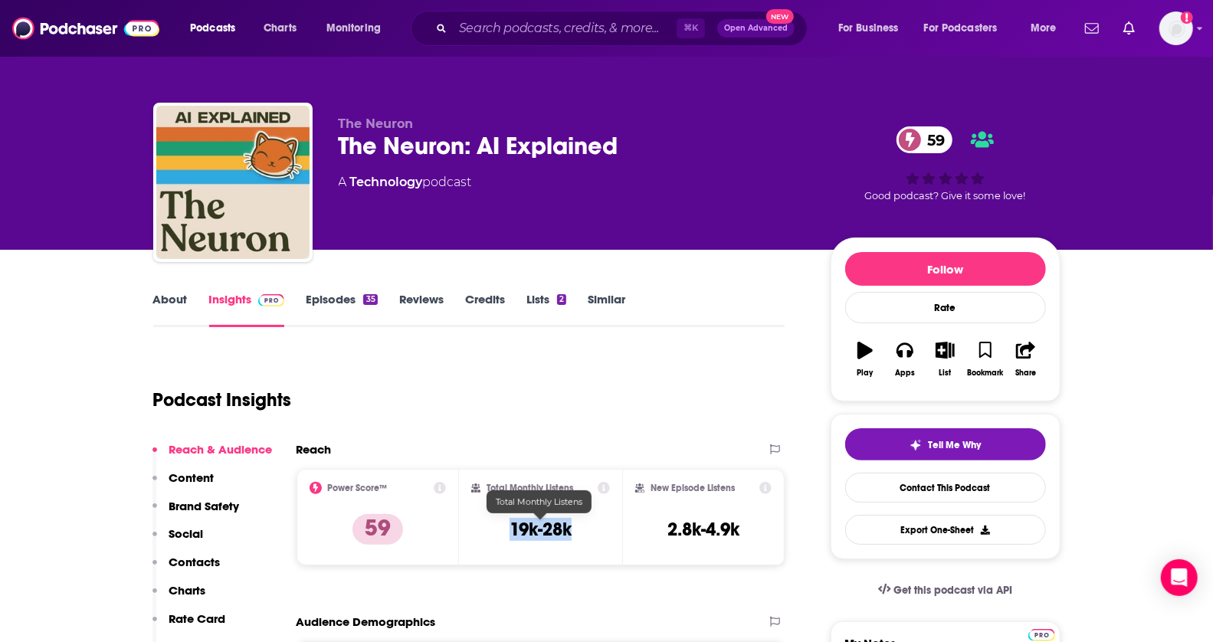
drag, startPoint x: 495, startPoint y: 528, endPoint x: 592, endPoint y: 528, distance: 97.3
click at [592, 528] on div "Total Monthly Listens 19k-28k" at bounding box center [540, 517] width 139 height 70
copy h3 "19k-28k"
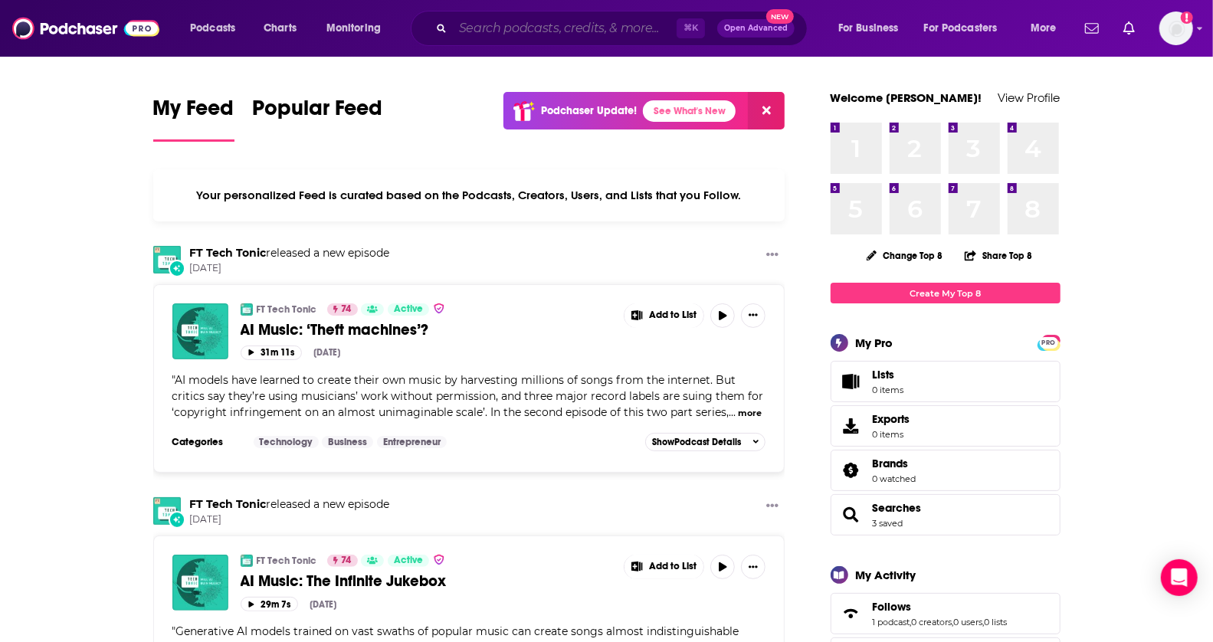
click at [533, 23] on input "Search podcasts, credits, & more..." at bounding box center [565, 28] width 224 height 25
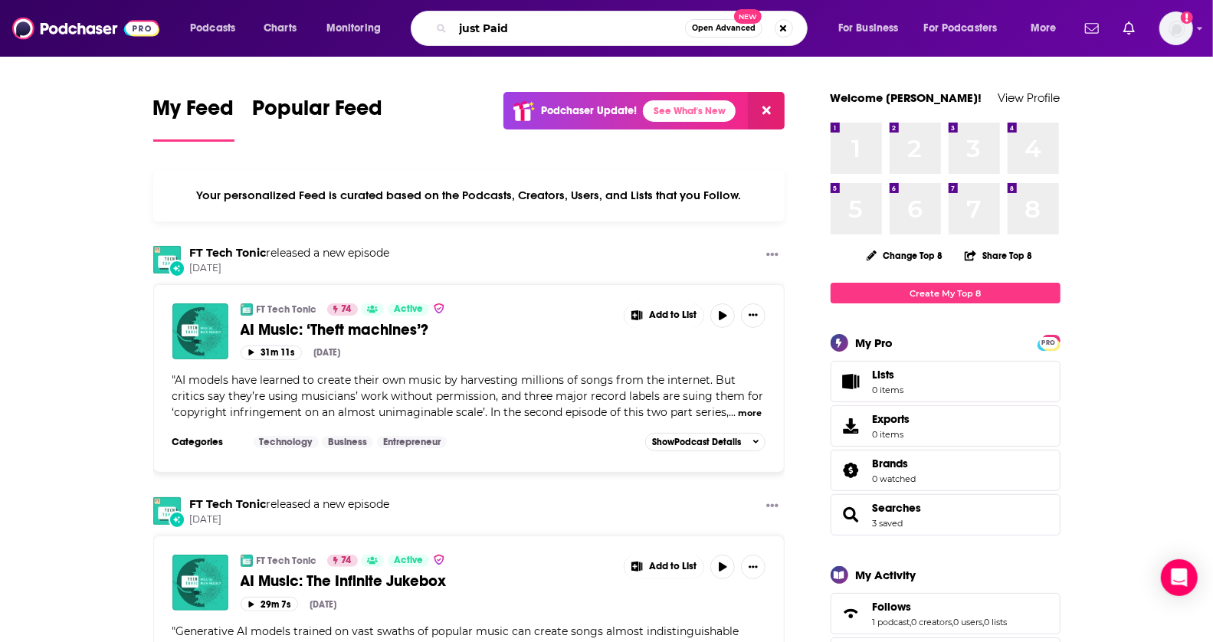
type input "just Paid"
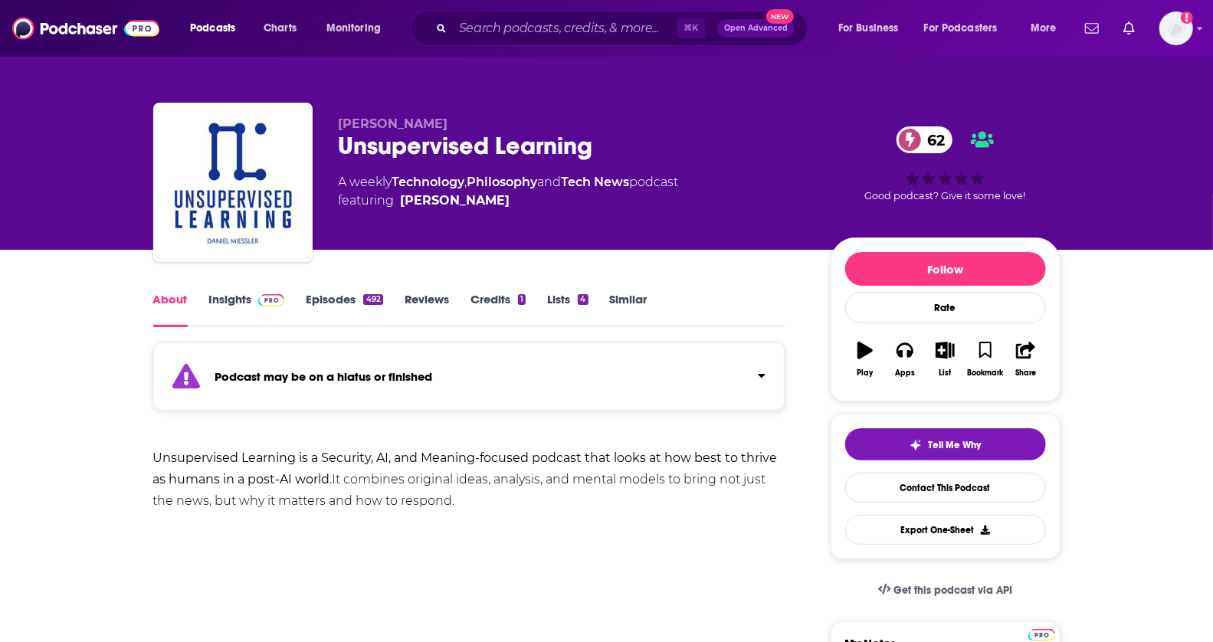
click at [249, 314] on link "Insights" at bounding box center [247, 309] width 76 height 35
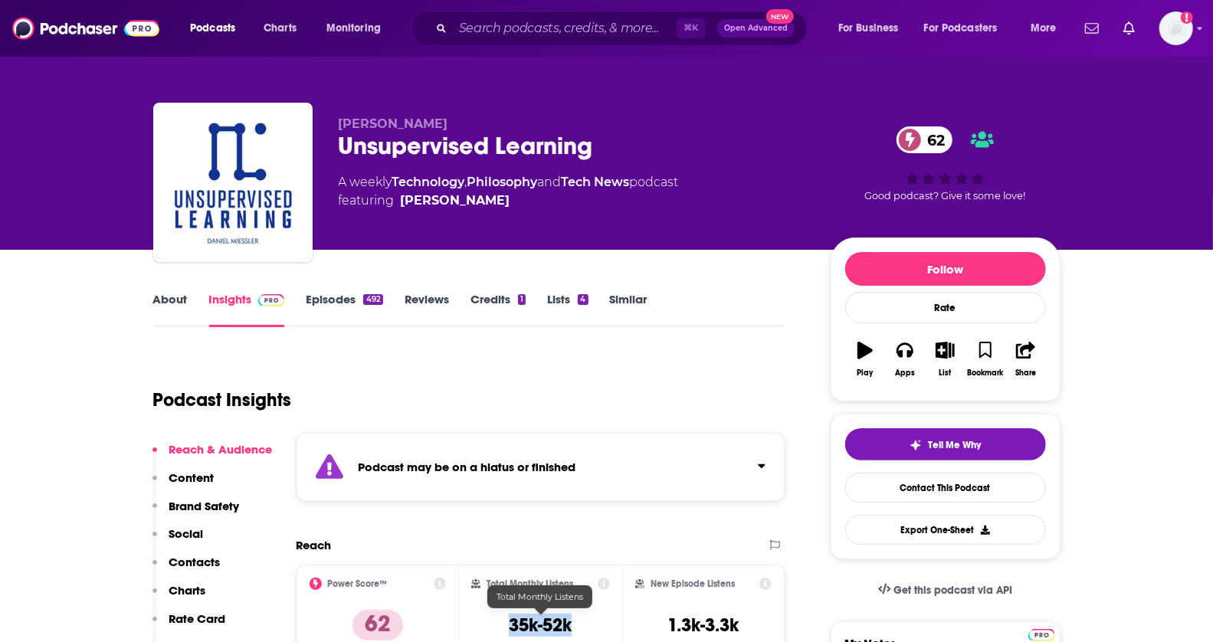
drag, startPoint x: 502, startPoint y: 617, endPoint x: 585, endPoint y: 617, distance: 83.5
click at [585, 617] on div "Total Monthly Listens 35k-52k" at bounding box center [540, 613] width 139 height 70
copy h3 "35k-52k"
